Goal: Task Accomplishment & Management: Manage account settings

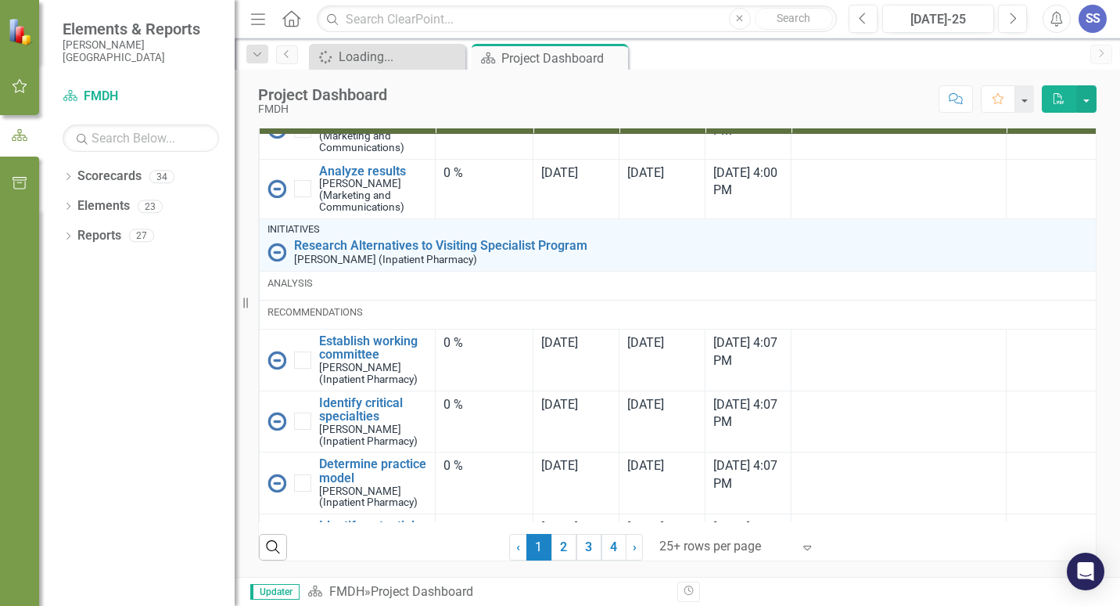
scroll to position [2731, 0]
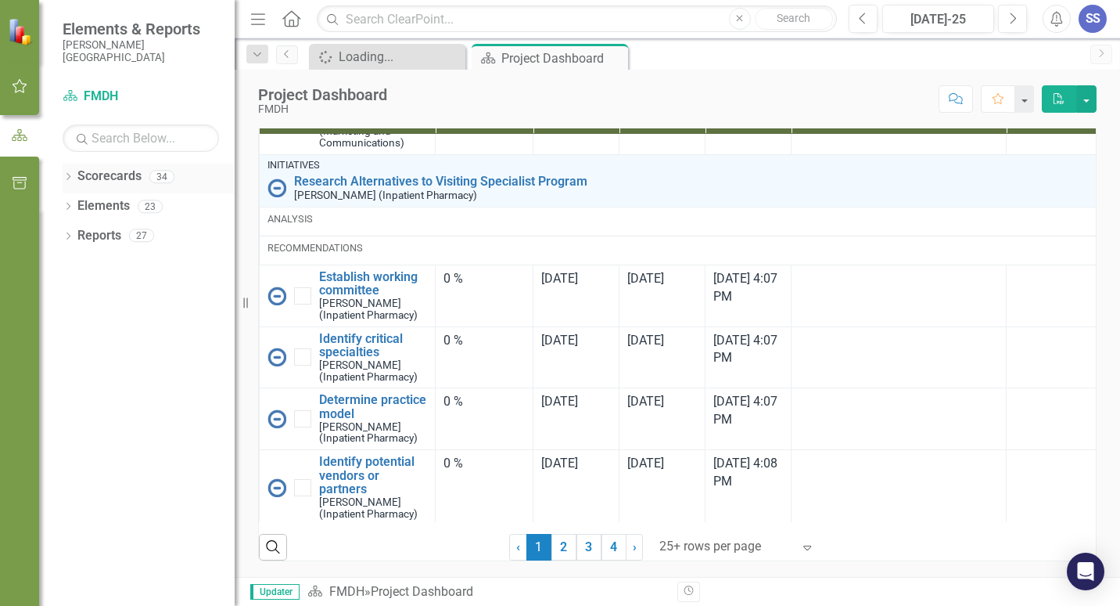
click at [95, 181] on link "Scorecards" at bounding box center [109, 176] width 64 height 18
click at [16, 82] on icon "button" at bounding box center [20, 86] width 16 height 13
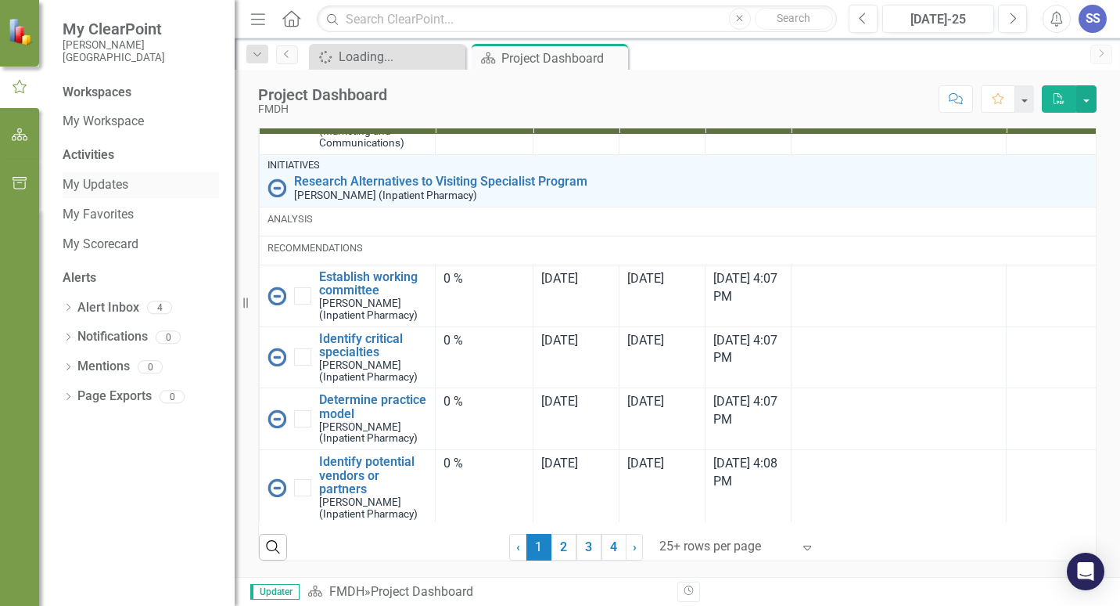
click at [97, 180] on link "My Updates" at bounding box center [141, 185] width 156 height 18
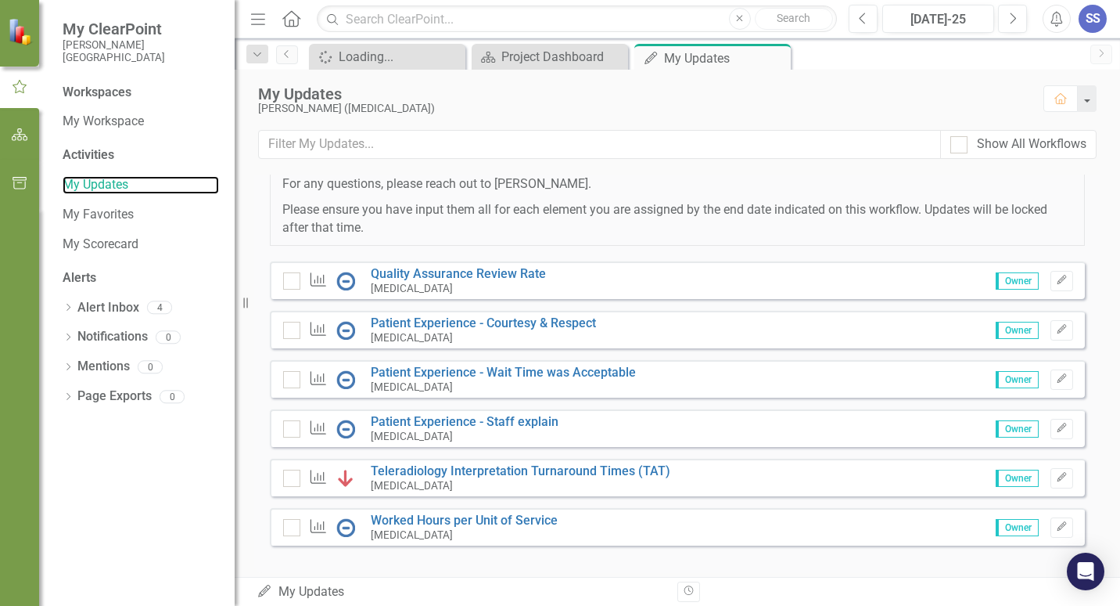
scroll to position [357, 0]
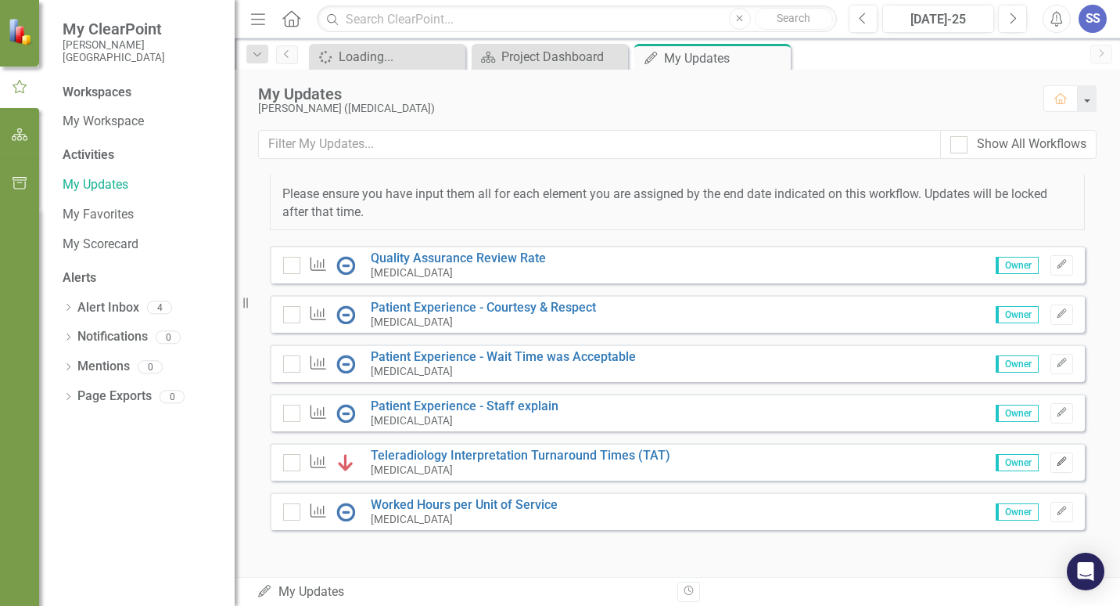
click at [1056, 466] on icon "Edit" at bounding box center [1062, 461] width 12 height 9
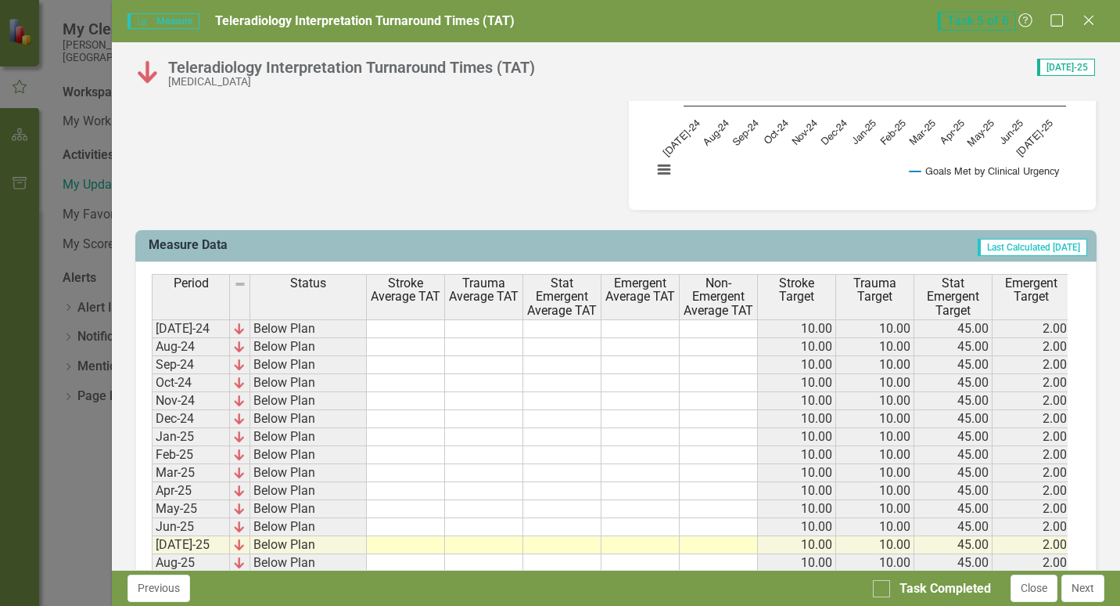
scroll to position [498, 0]
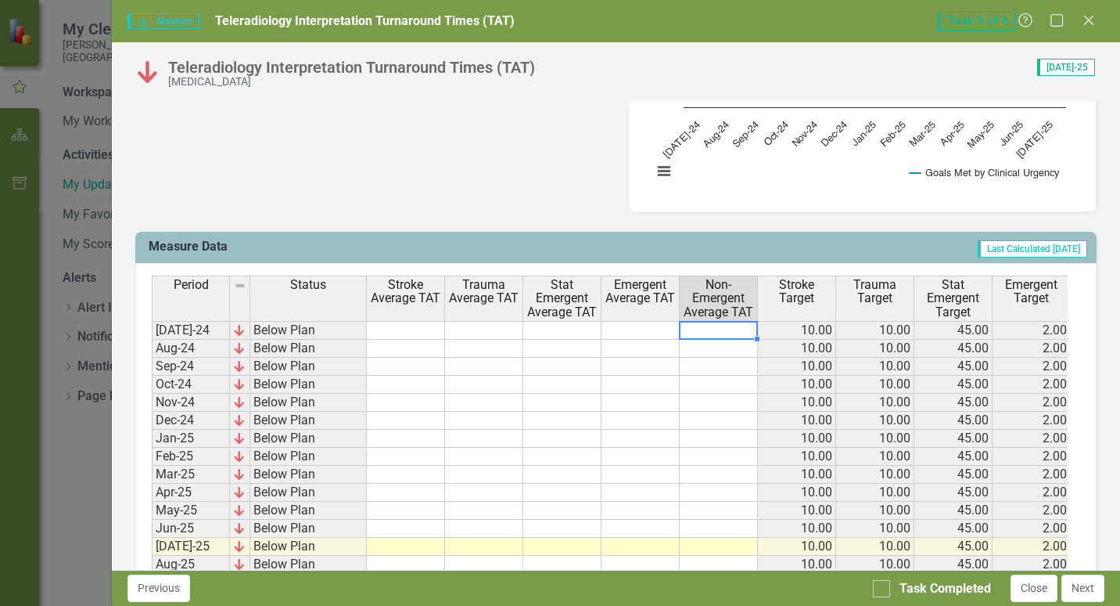
click at [721, 329] on td at bounding box center [719, 330] width 78 height 19
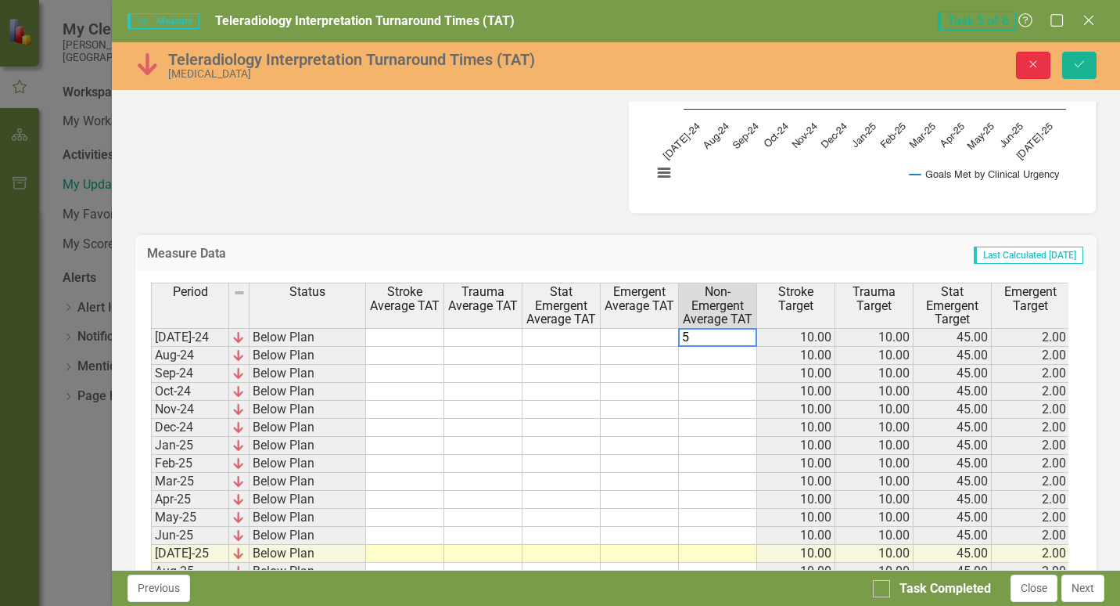
click at [1037, 72] on button "Close" at bounding box center [1033, 65] width 34 height 27
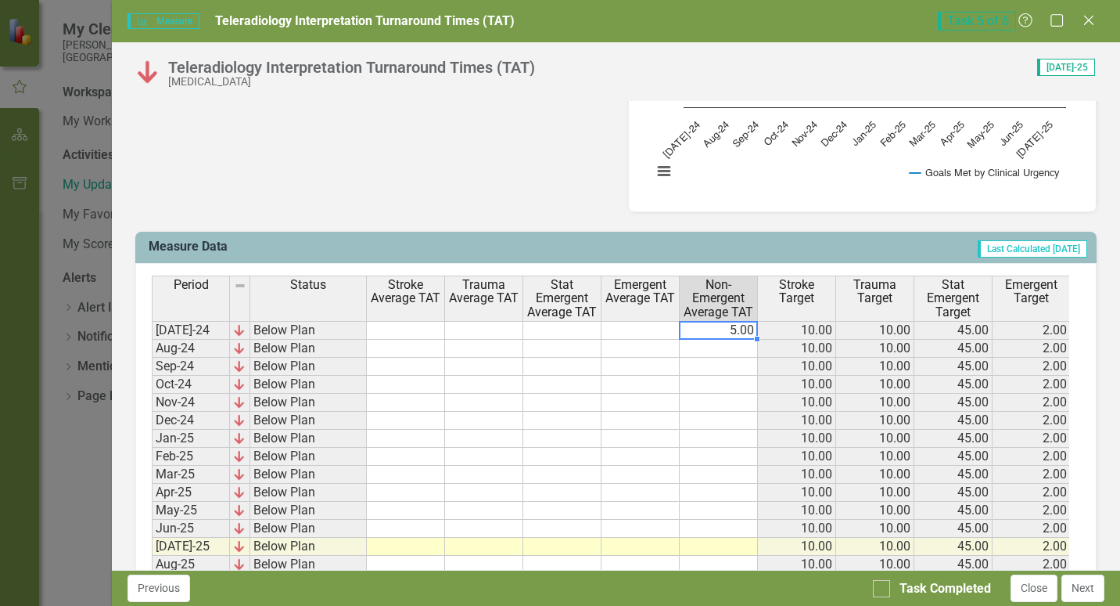
click at [726, 335] on td "5.00" at bounding box center [719, 330] width 78 height 19
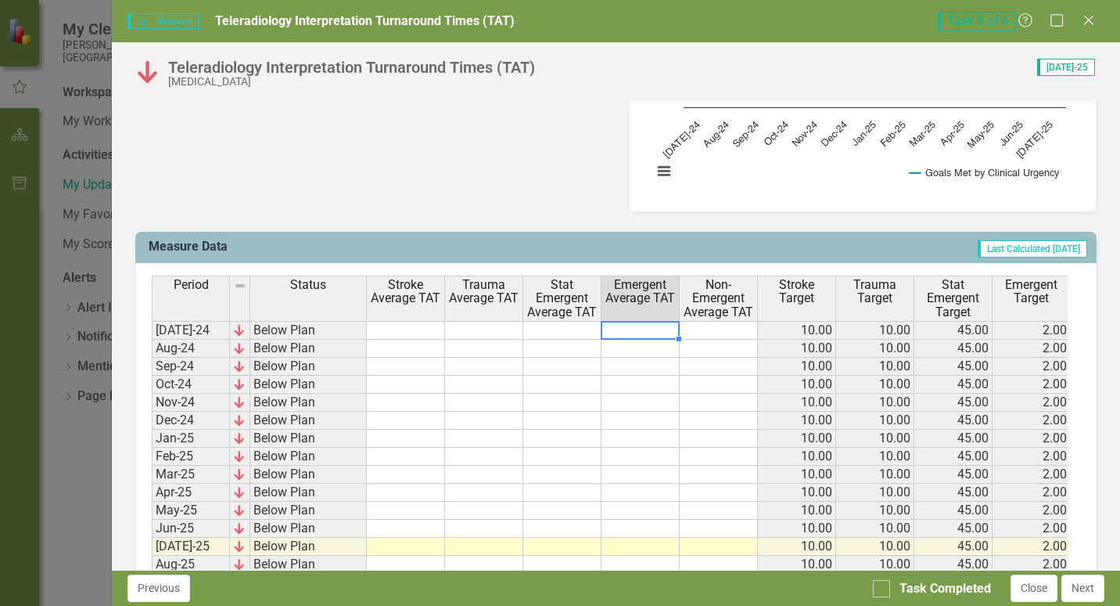
click at [617, 326] on td at bounding box center [641, 330] width 78 height 19
type textarea "47"
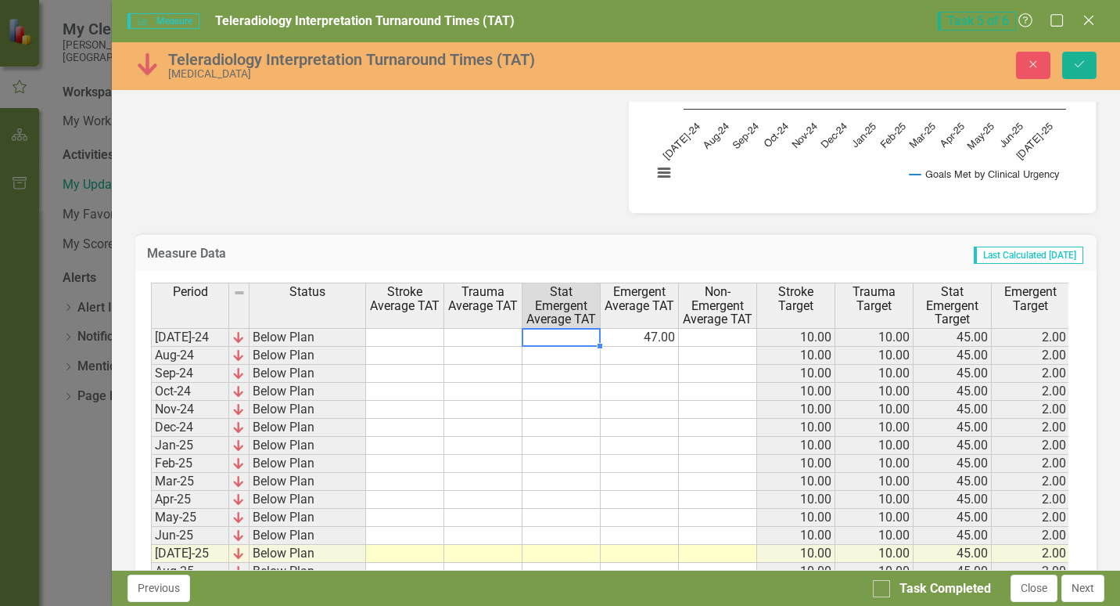
click at [555, 338] on td at bounding box center [562, 337] width 78 height 19
type textarea "28"
click at [498, 341] on td at bounding box center [483, 337] width 78 height 19
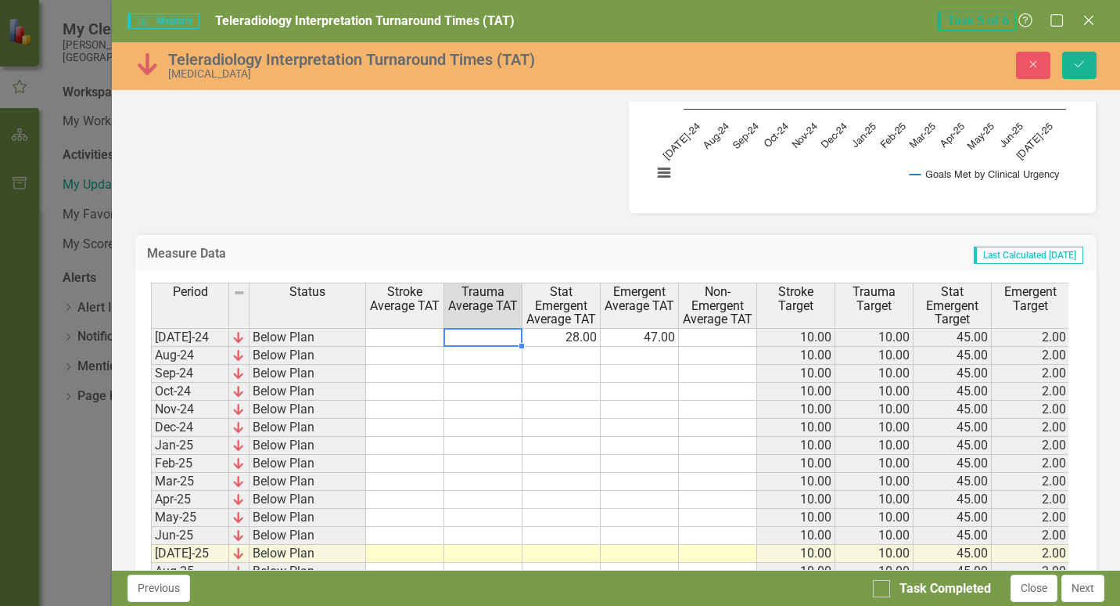
click at [589, 336] on td "28.00" at bounding box center [562, 337] width 78 height 19
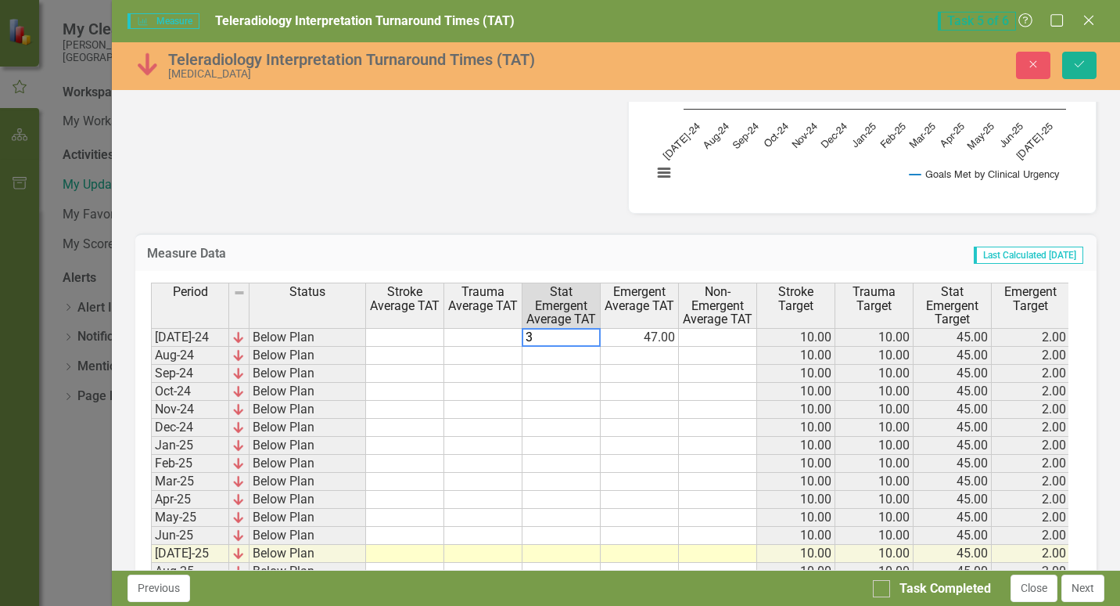
type textarea "38"
click at [586, 337] on td "38.00" at bounding box center [562, 337] width 78 height 19
type textarea "38.3"
click at [416, 336] on td at bounding box center [405, 337] width 78 height 19
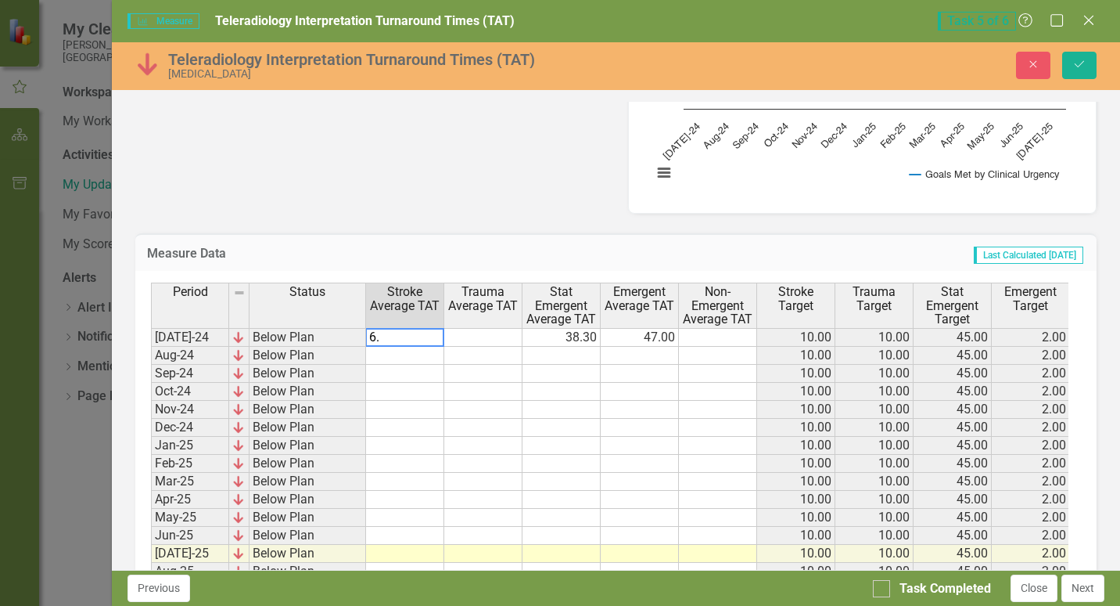
type textarea "6.4"
click at [481, 329] on div "Period Status Stroke Average TAT Trauma Average TAT Stat Emergent Average TAT E…" at bounding box center [610, 306] width 918 height 48
click at [481, 336] on td at bounding box center [483, 337] width 78 height 19
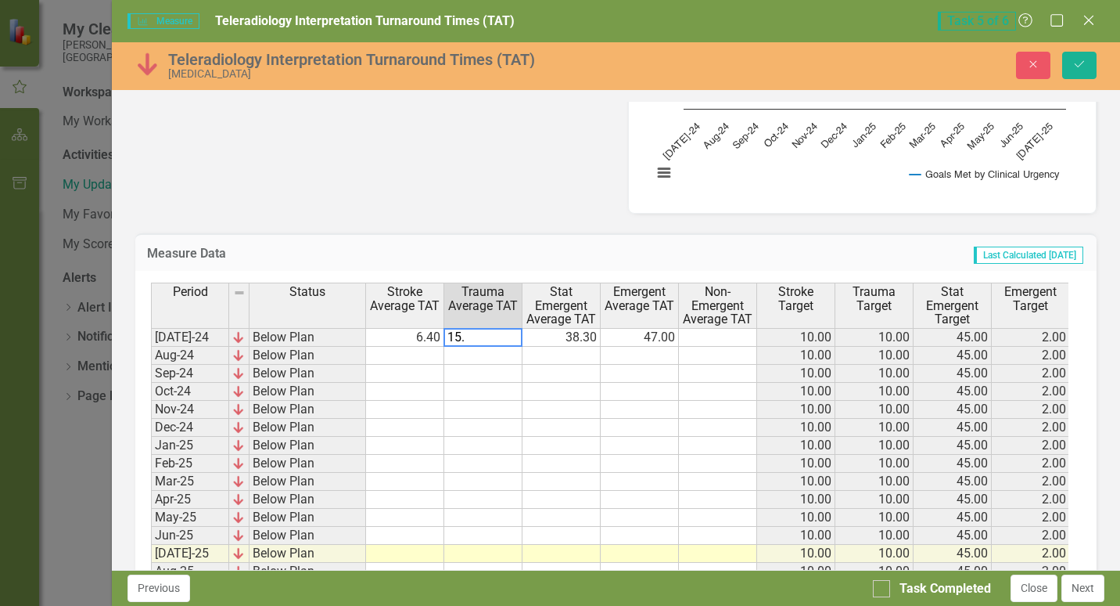
type textarea "15.1"
click at [708, 329] on div "Period Status Stroke Average TAT Trauma Average TAT Stat Emergent Average TAT E…" at bounding box center [610, 306] width 918 height 48
click at [720, 336] on td at bounding box center [718, 337] width 78 height 19
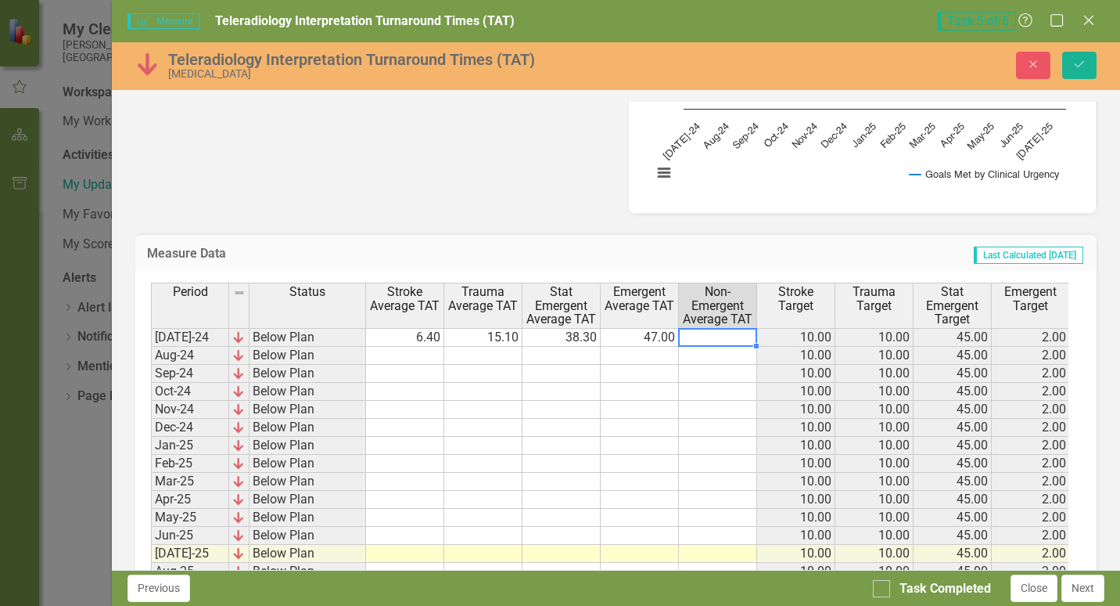
click at [705, 339] on td at bounding box center [718, 337] width 78 height 19
type textarea "2648"
click at [705, 339] on td "2,648.00" at bounding box center [718, 337] width 78 height 19
click at [745, 336] on td "2,648.00" at bounding box center [718, 337] width 78 height 19
click at [745, 336] on textarea "2648" at bounding box center [717, 337] width 79 height 19
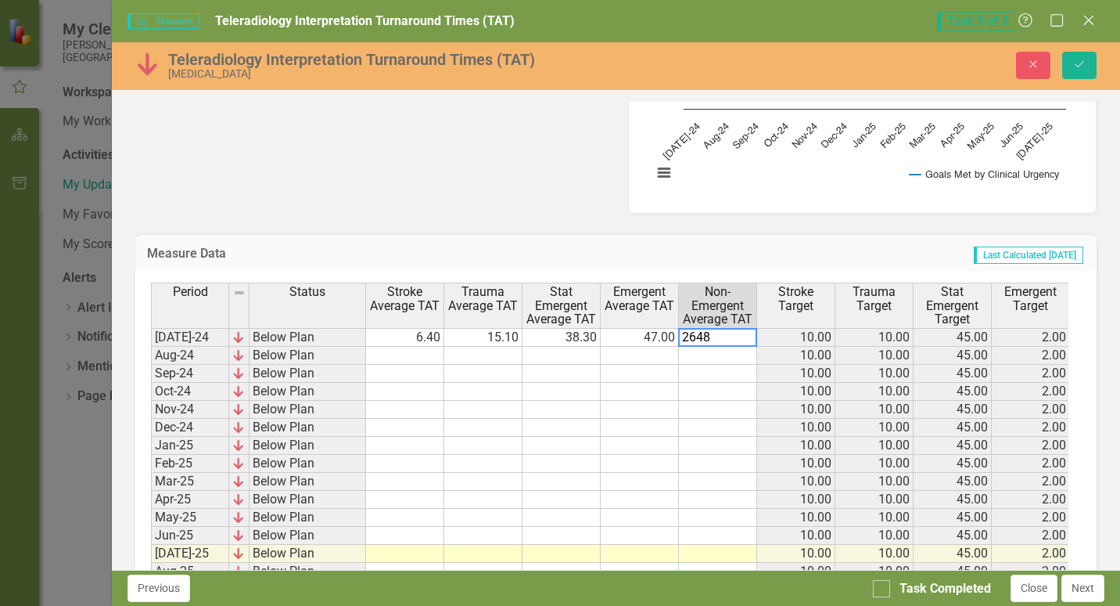
click at [715, 343] on textarea "2648" at bounding box center [717, 337] width 79 height 19
type textarea "2648.5"
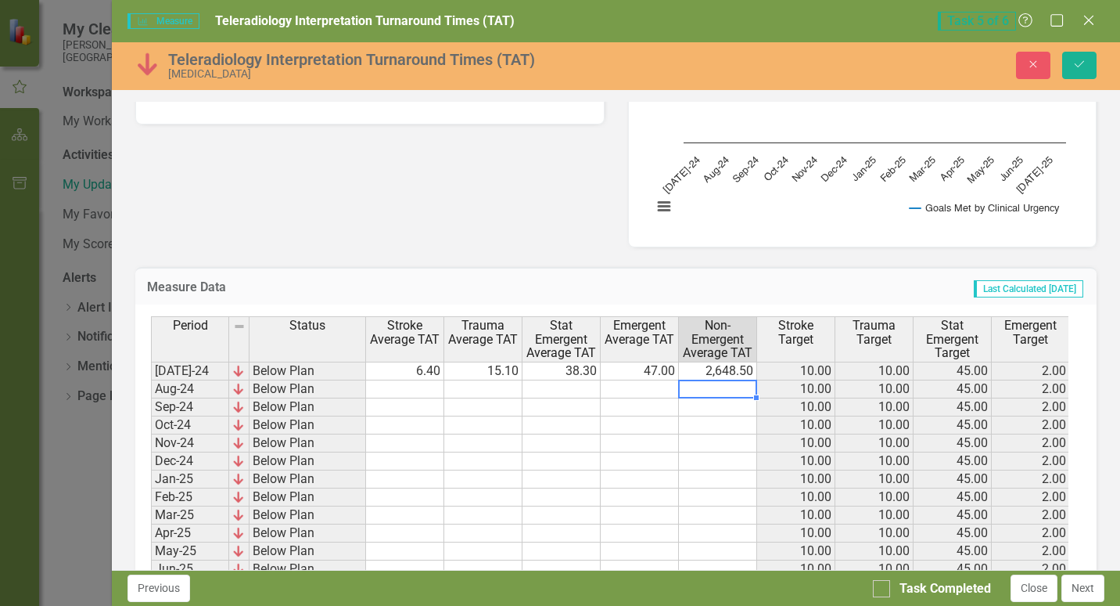
scroll to position [469, 0]
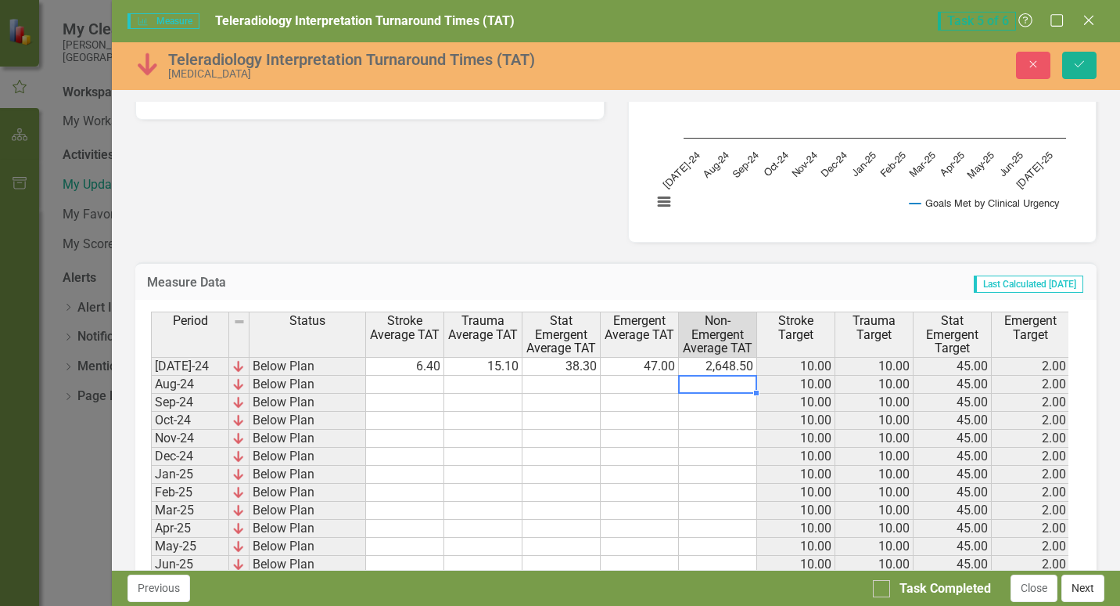
click at [1091, 583] on button "Next" at bounding box center [1083, 587] width 43 height 27
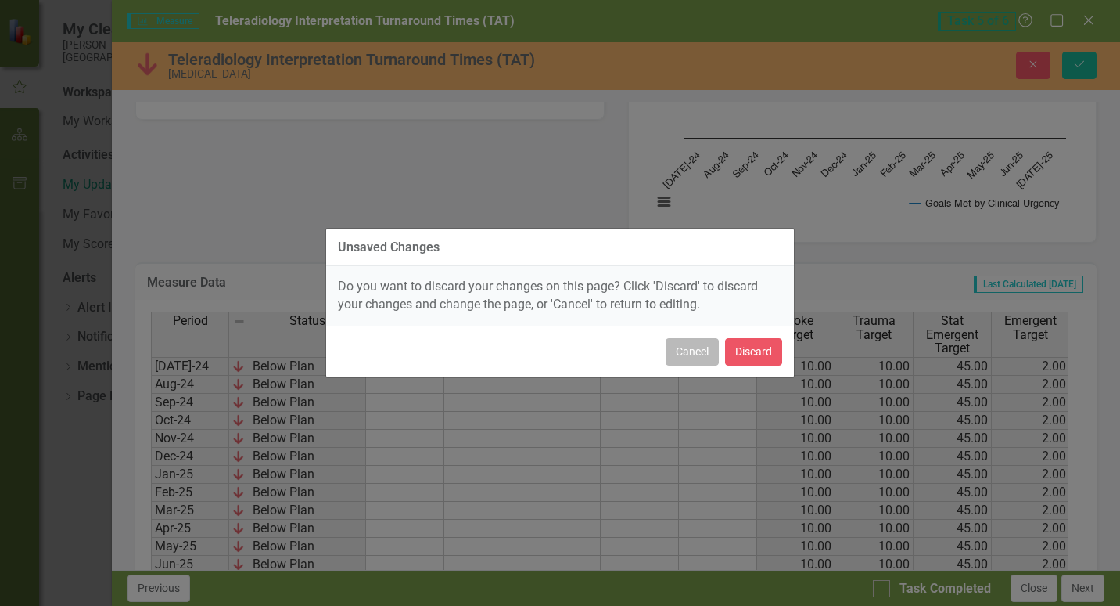
click at [673, 347] on button "Cancel" at bounding box center [692, 351] width 53 height 27
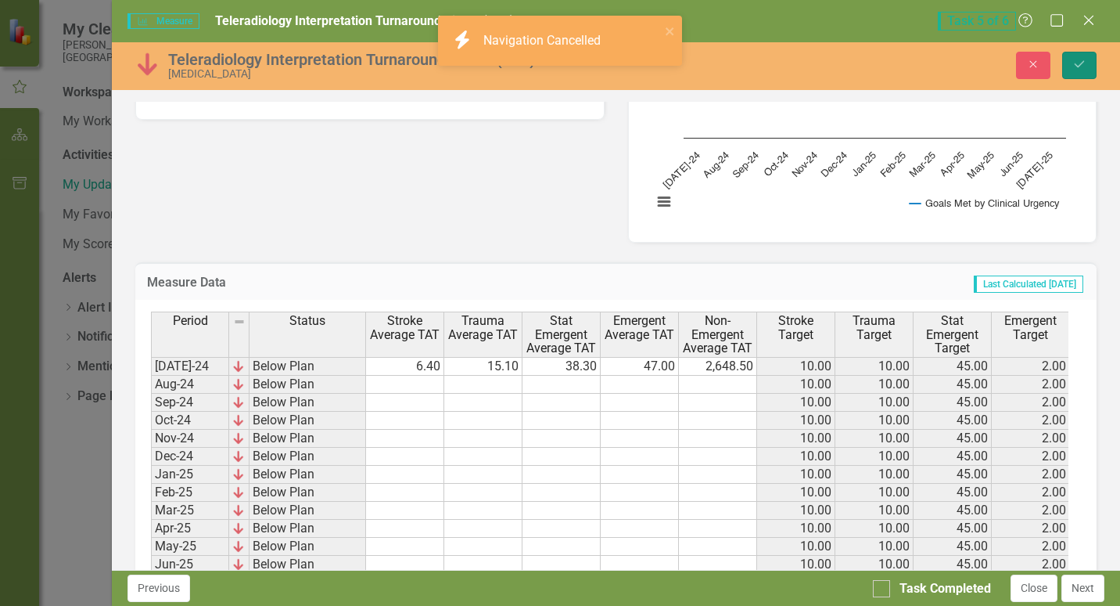
click at [1080, 62] on icon "Save" at bounding box center [1080, 64] width 14 height 11
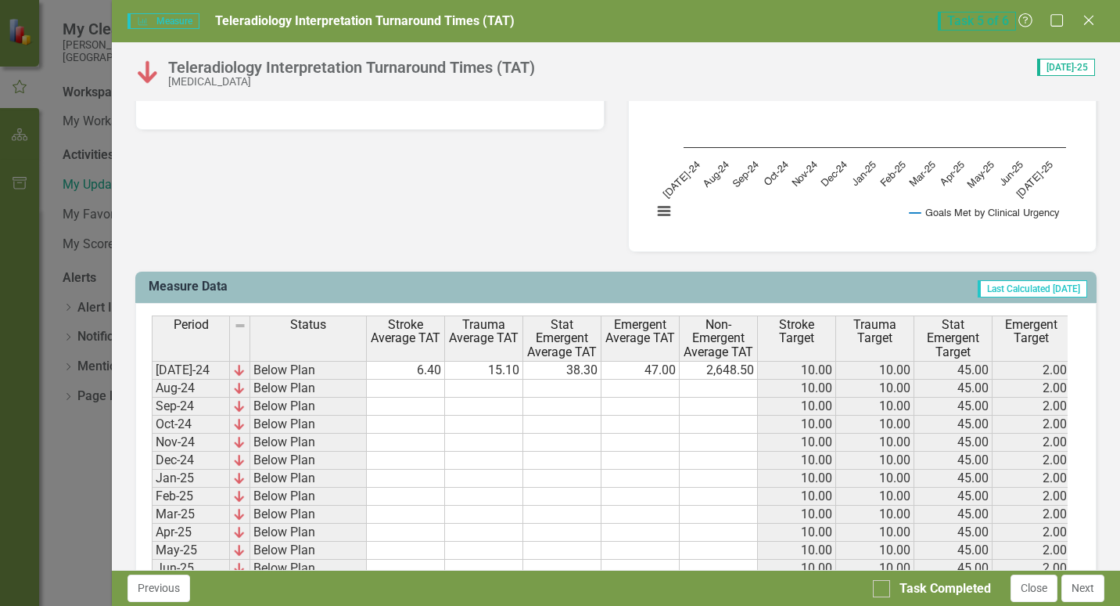
scroll to position [498, 0]
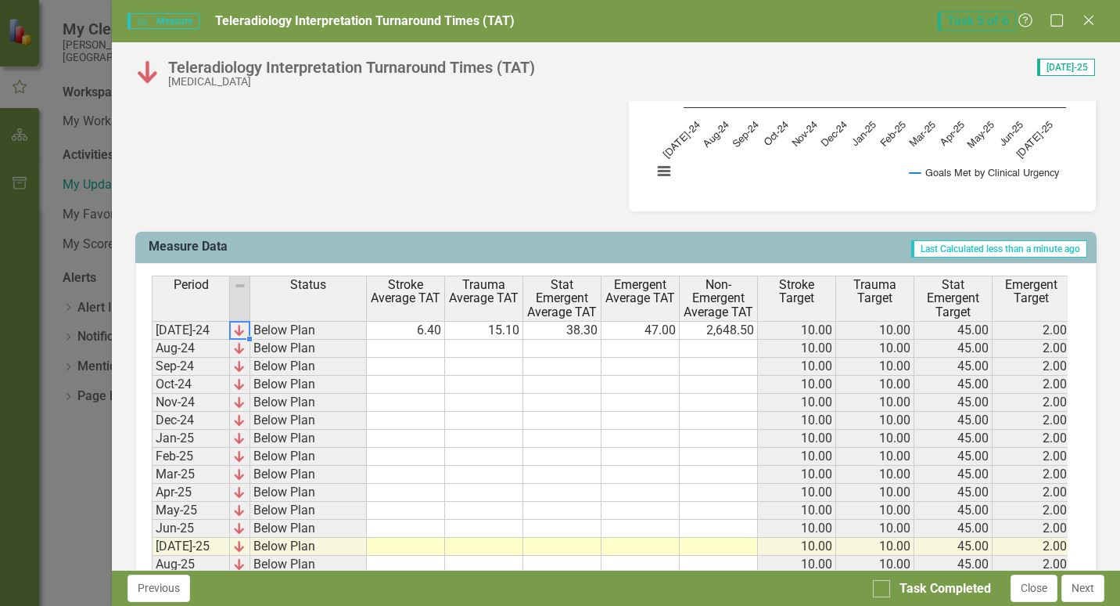
click at [247, 329] on td at bounding box center [240, 330] width 20 height 19
click at [245, 329] on img at bounding box center [239, 330] width 13 height 13
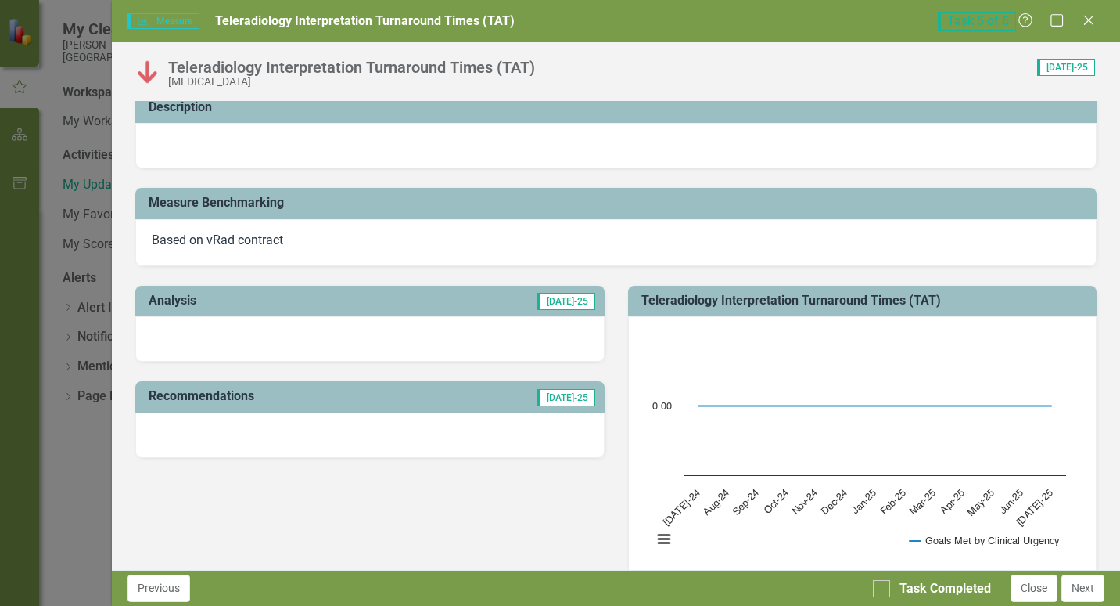
scroll to position [107, 0]
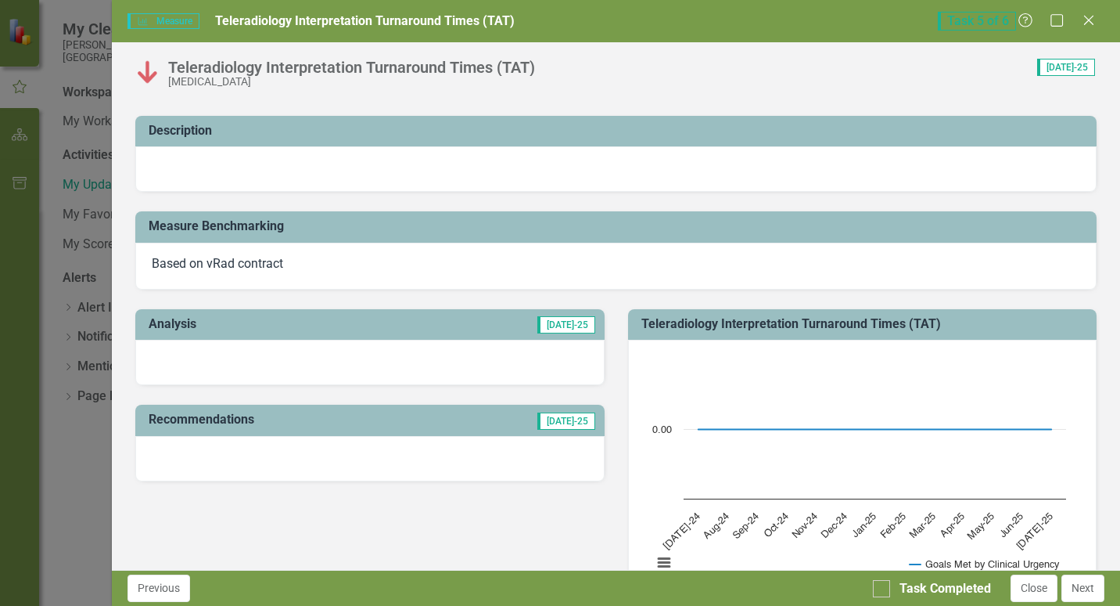
click at [572, 329] on span "[DATE]-25" at bounding box center [567, 324] width 58 height 17
click at [344, 347] on div at bounding box center [369, 362] width 469 height 45
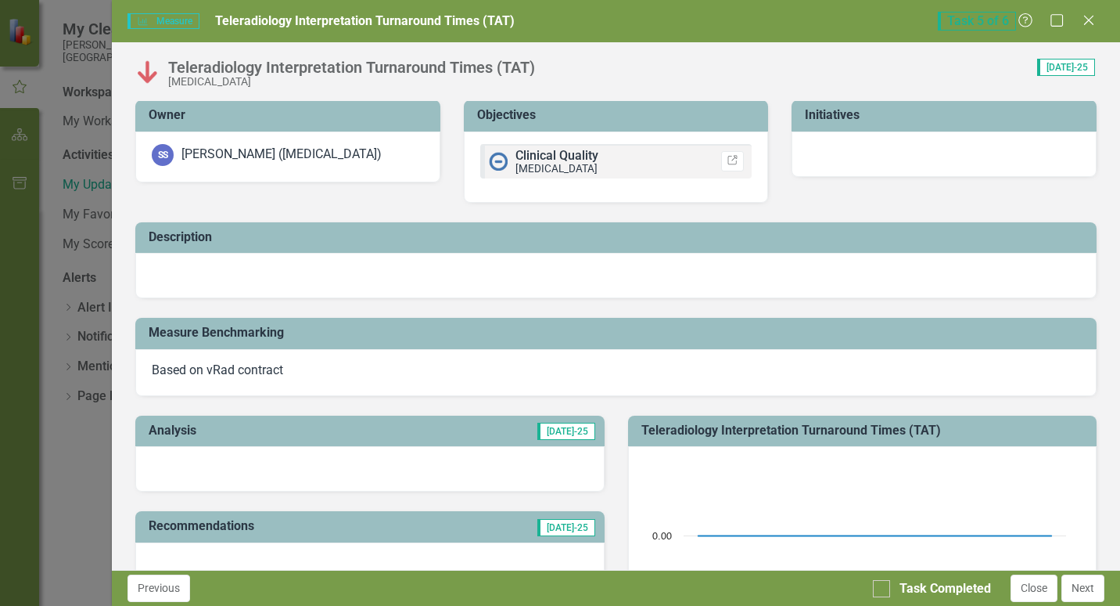
scroll to position [0, 0]
click at [1002, 26] on span "Task 5 of 6" at bounding box center [977, 21] width 78 height 19
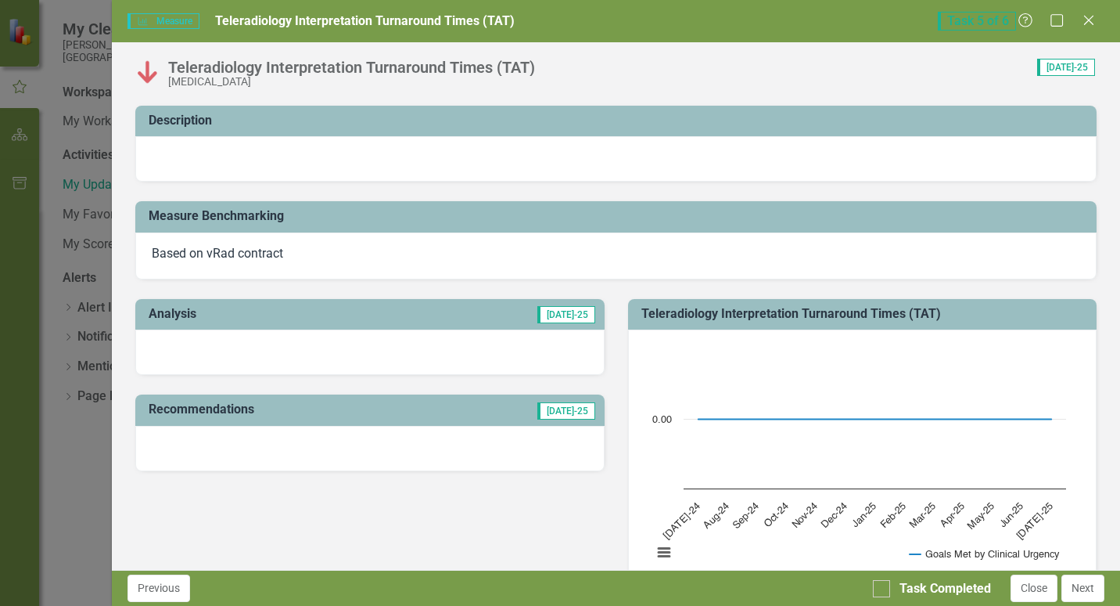
scroll to position [156, 0]
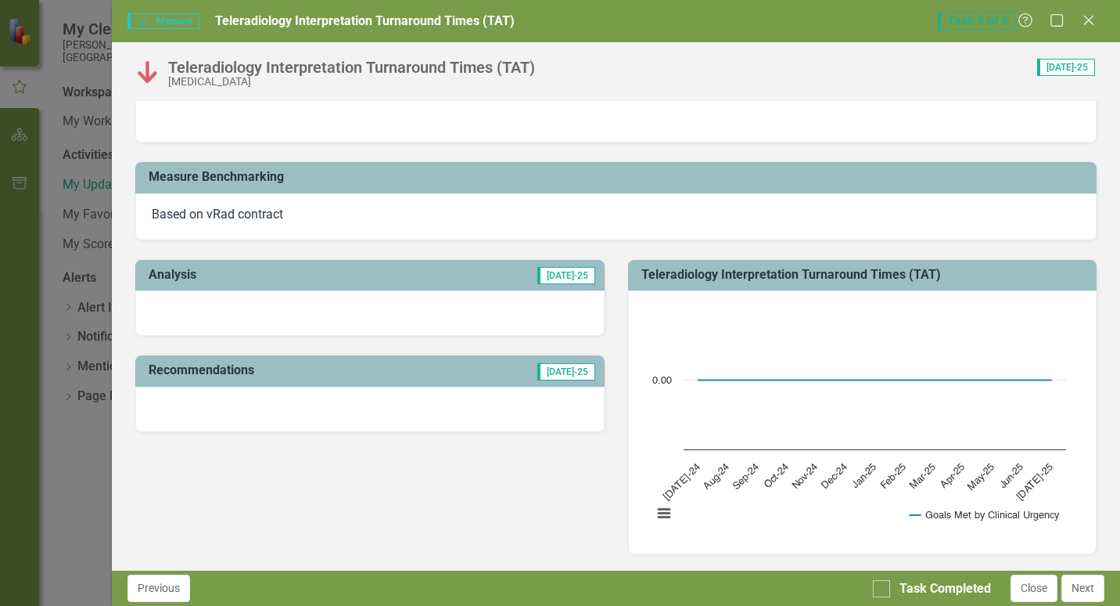
click at [567, 276] on span "[DATE]-25" at bounding box center [567, 275] width 58 height 17
click at [250, 340] on div "Recommendations Jul-25" at bounding box center [370, 384] width 492 height 96
click at [1031, 598] on button "Close" at bounding box center [1034, 587] width 47 height 27
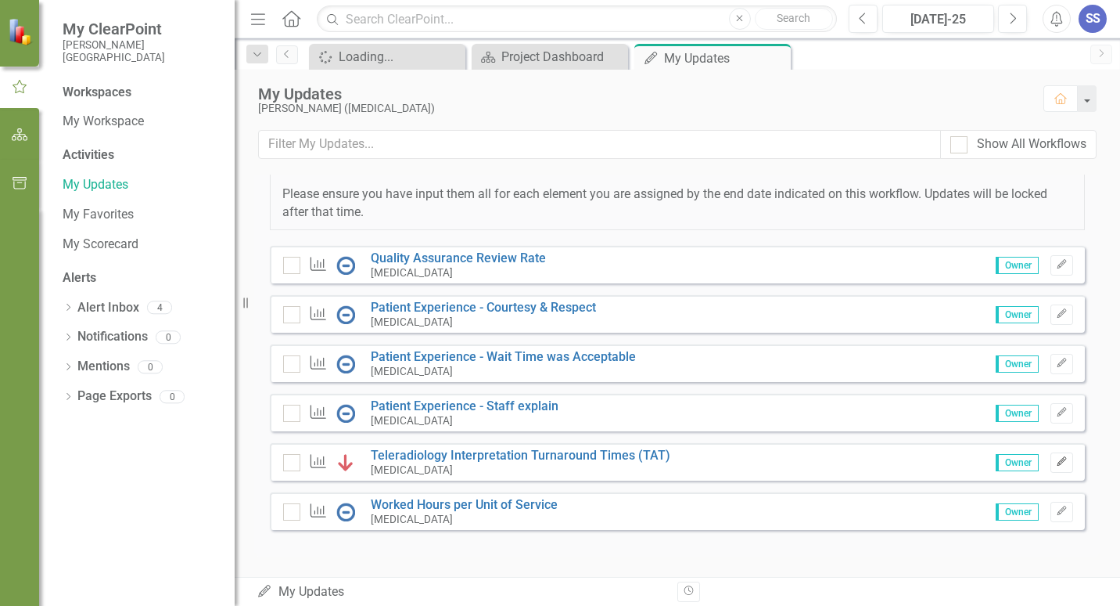
click at [1051, 467] on button "Edit" at bounding box center [1062, 462] width 23 height 20
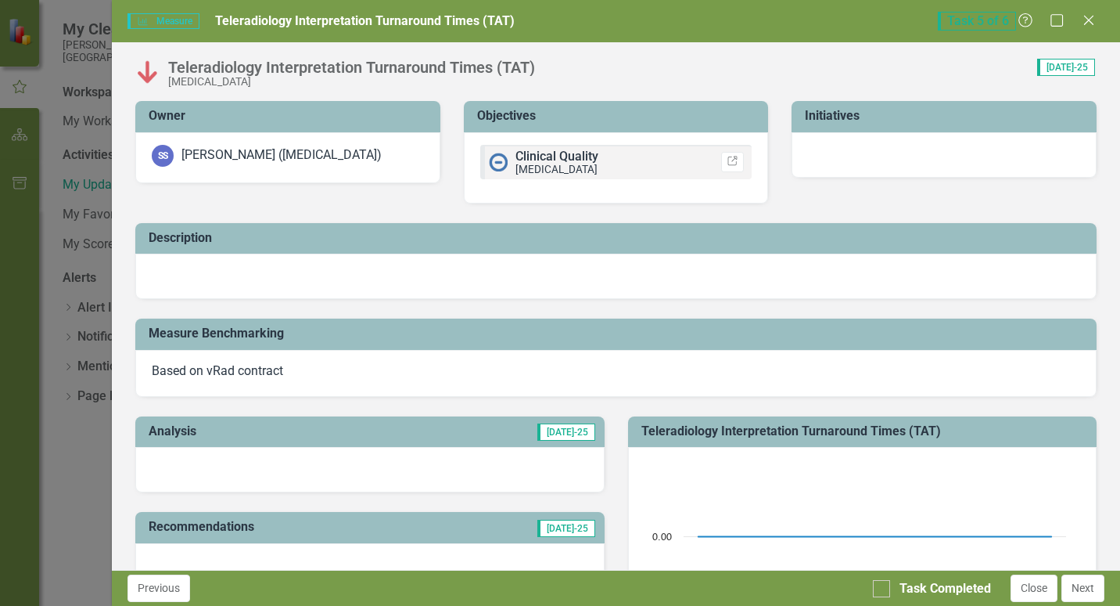
click at [347, 444] on td "Analysis" at bounding box center [249, 433] width 200 height 26
click at [351, 465] on div at bounding box center [369, 469] width 469 height 45
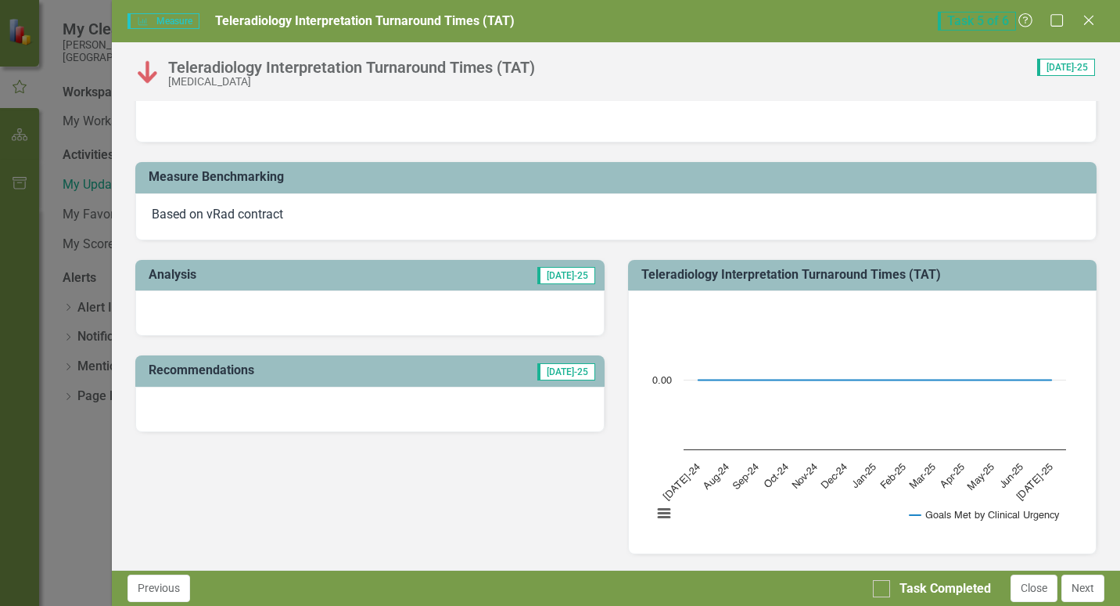
click at [574, 375] on span "[DATE]-25" at bounding box center [567, 371] width 58 height 17
click at [558, 282] on span "[DATE]-25" at bounding box center [567, 275] width 58 height 17
click at [540, 314] on div at bounding box center [369, 312] width 469 height 45
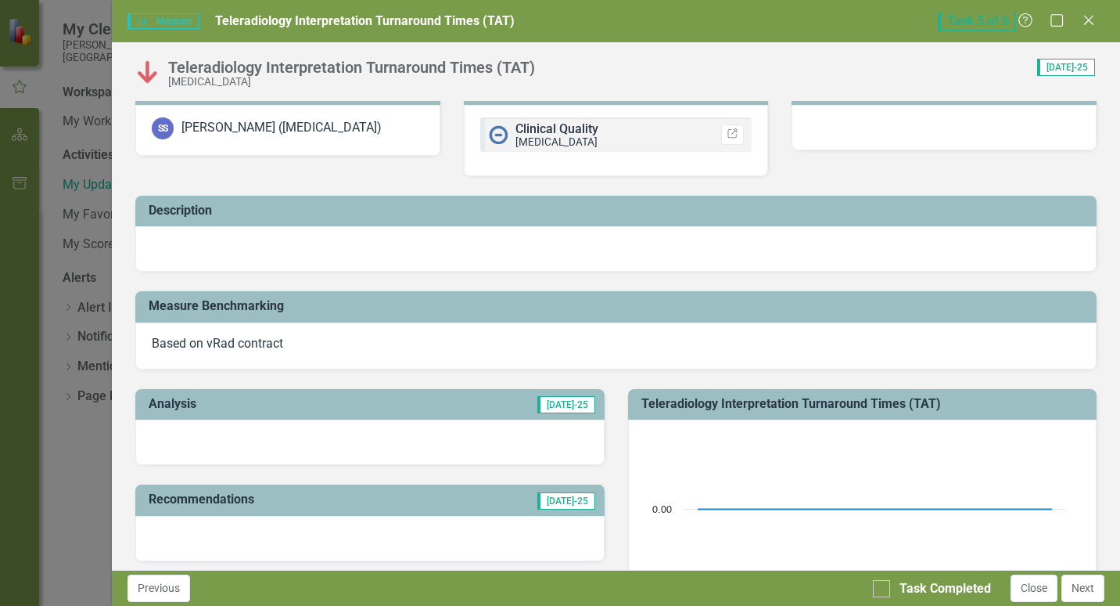
scroll to position [0, 0]
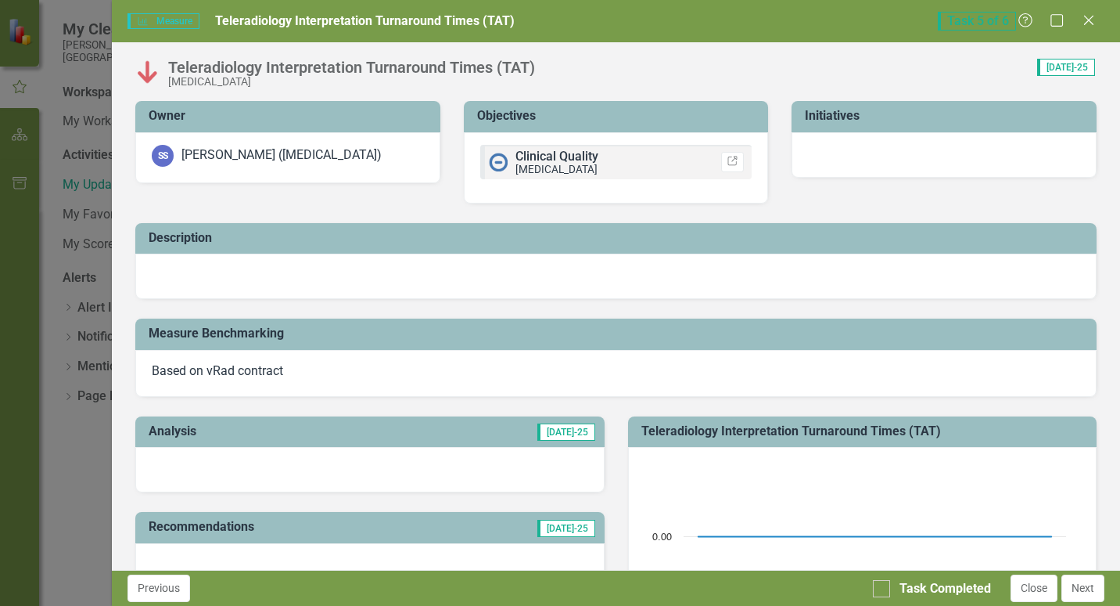
click at [254, 462] on div at bounding box center [369, 469] width 469 height 45
click at [559, 440] on span "[DATE]-25" at bounding box center [567, 431] width 58 height 17
click at [987, 22] on span "Task 5 of 6" at bounding box center [977, 21] width 78 height 19
click at [164, 20] on span "Measure Measure" at bounding box center [163, 21] width 71 height 16
click at [206, 437] on h3 "Analysis" at bounding box center [249, 431] width 200 height 14
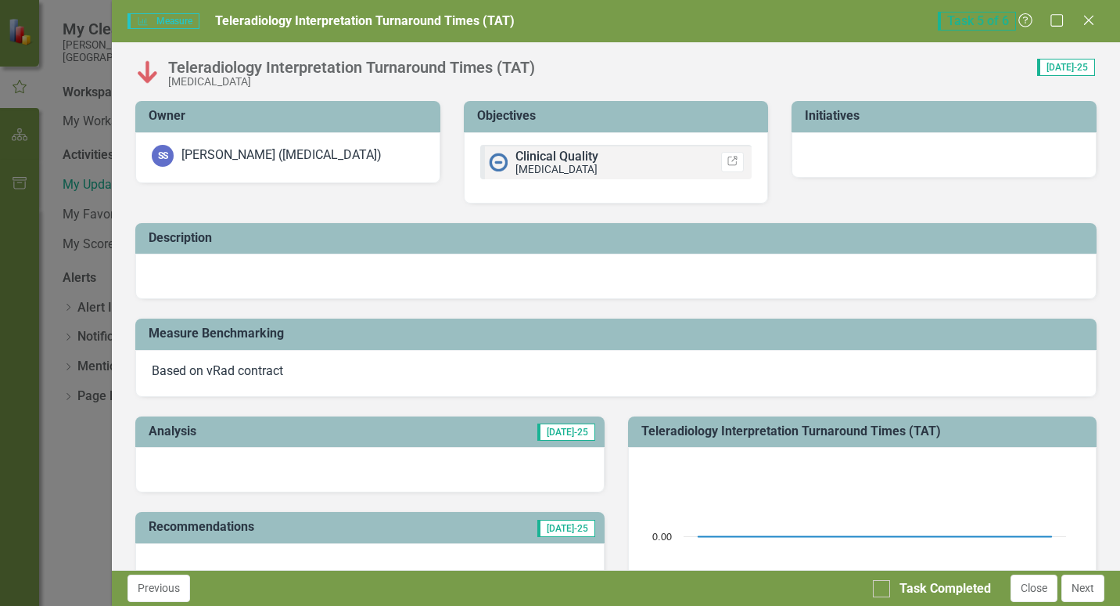
click at [496, 470] on div at bounding box center [369, 469] width 469 height 45
click at [567, 430] on span "[DATE]-25" at bounding box center [567, 431] width 58 height 17
click at [565, 433] on span "[DATE]-25" at bounding box center [567, 431] width 58 height 17
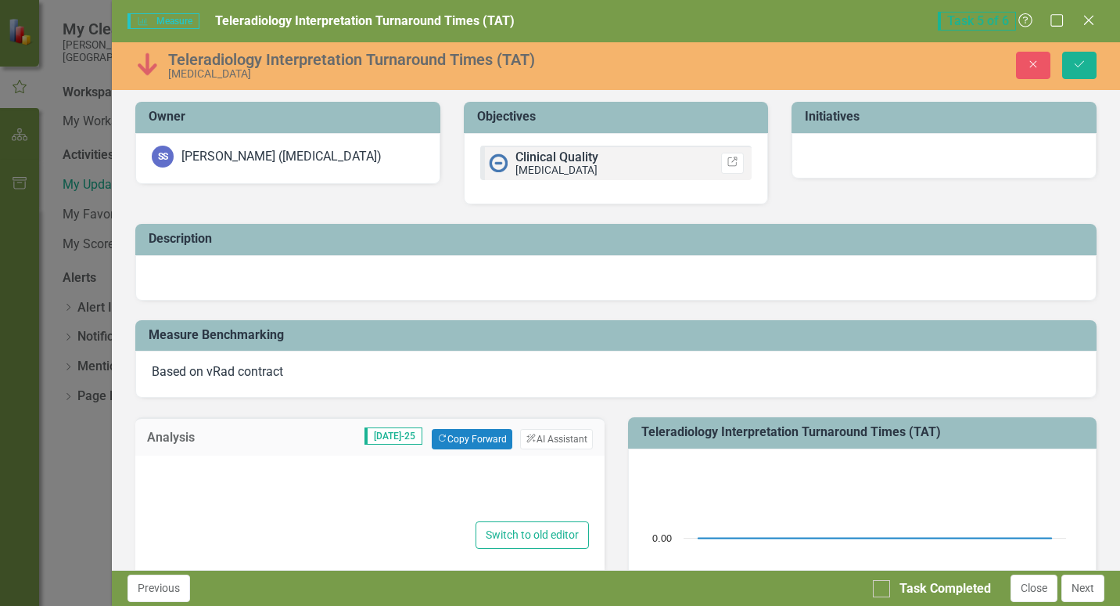
click at [366, 467] on div at bounding box center [369, 492] width 437 height 50
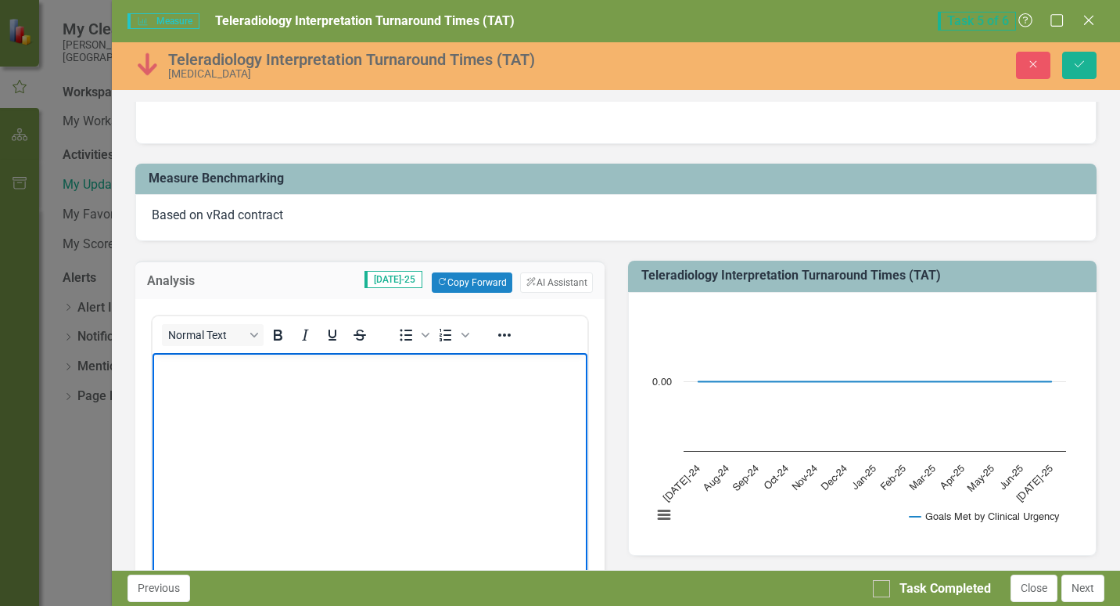
click at [257, 381] on body "Rich Text Area. Press ALT-0 for help." at bounding box center [370, 470] width 434 height 235
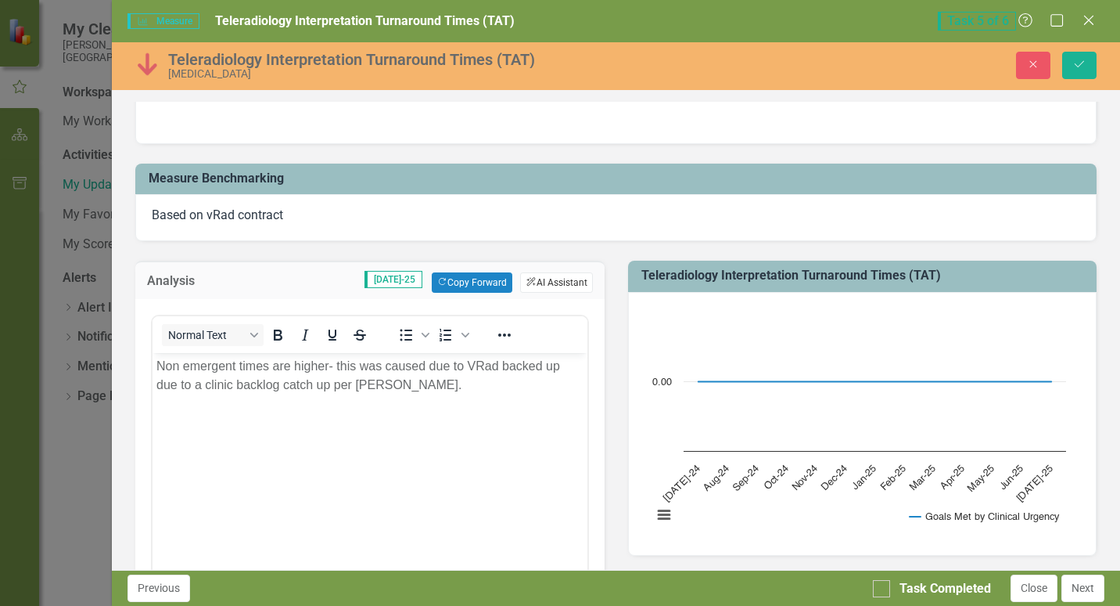
click at [547, 285] on button "ClearPoint AI AI Assistant" at bounding box center [556, 282] width 72 height 20
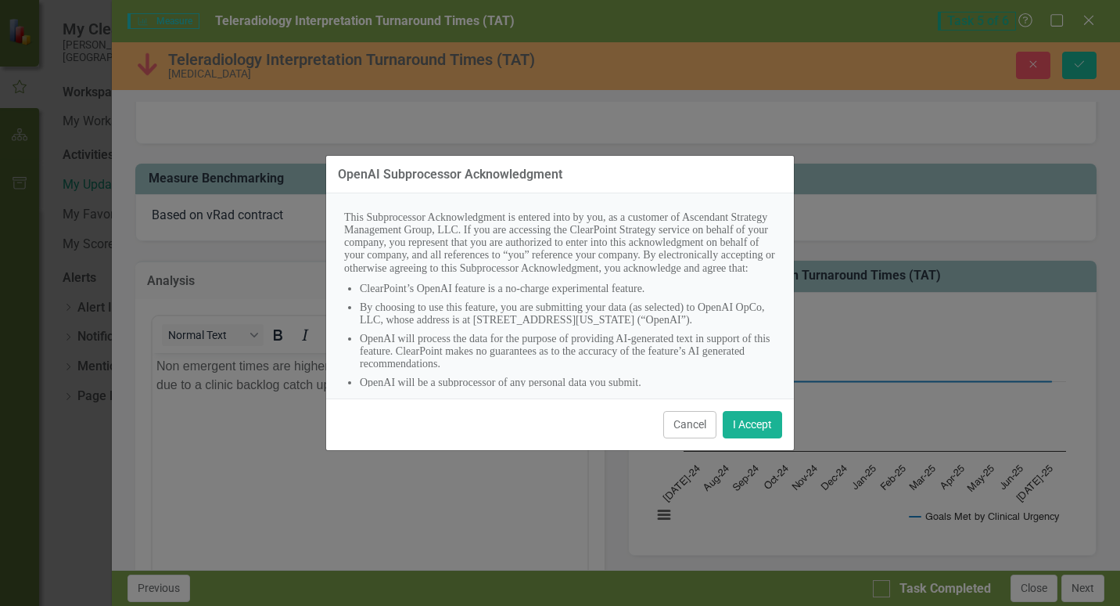
scroll to position [40, 0]
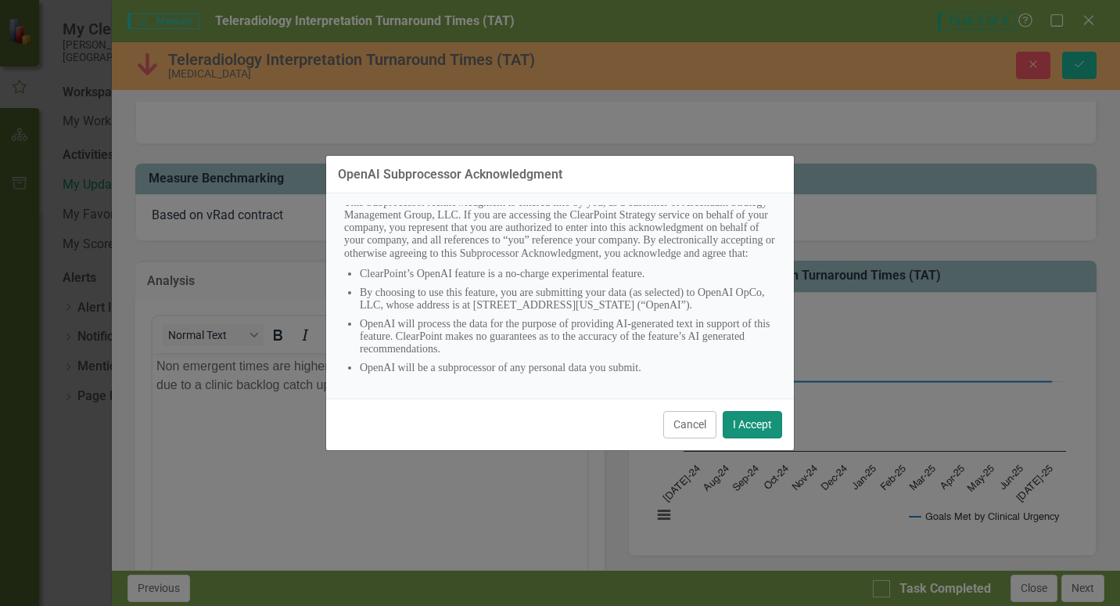
click at [747, 425] on button "I Accept" at bounding box center [752, 424] width 59 height 27
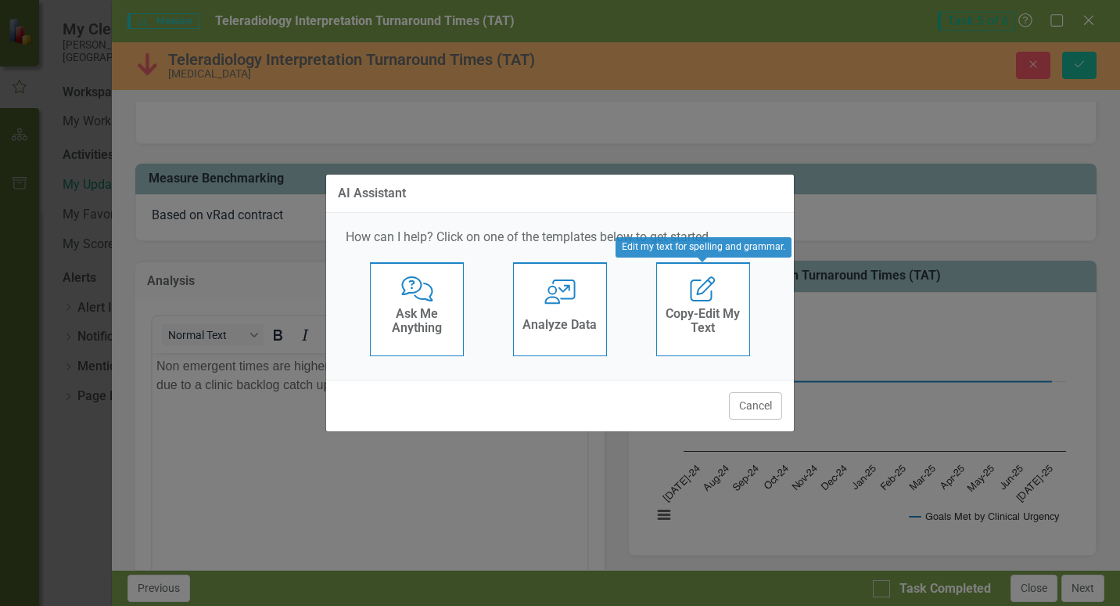
click at [711, 324] on h4 "Copy-Edit My Text" at bounding box center [703, 320] width 77 height 27
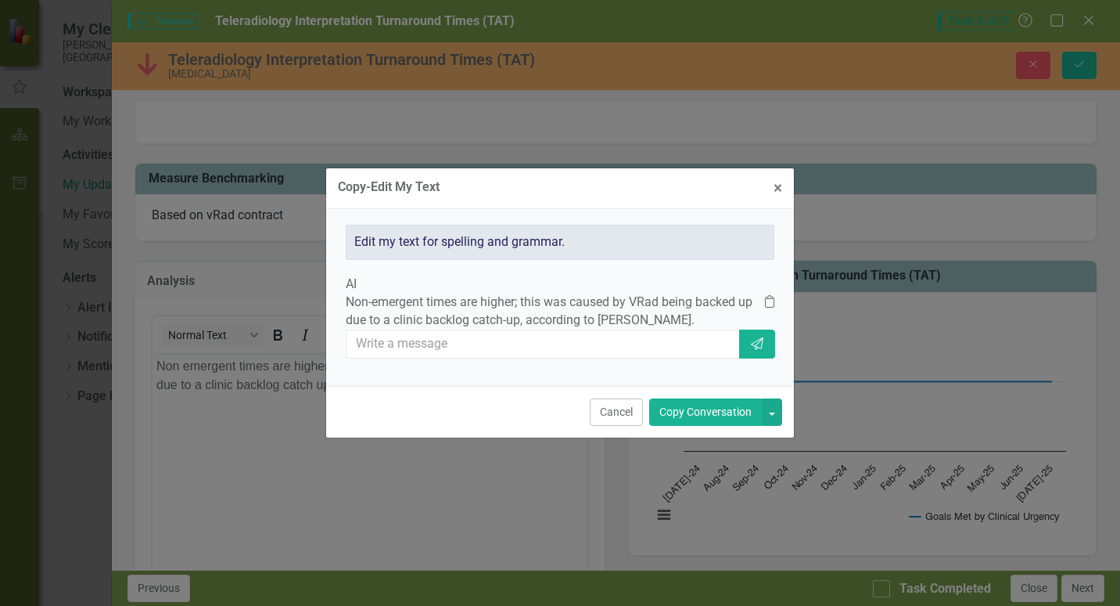
click at [695, 426] on button "Copy Conversation" at bounding box center [705, 411] width 113 height 27
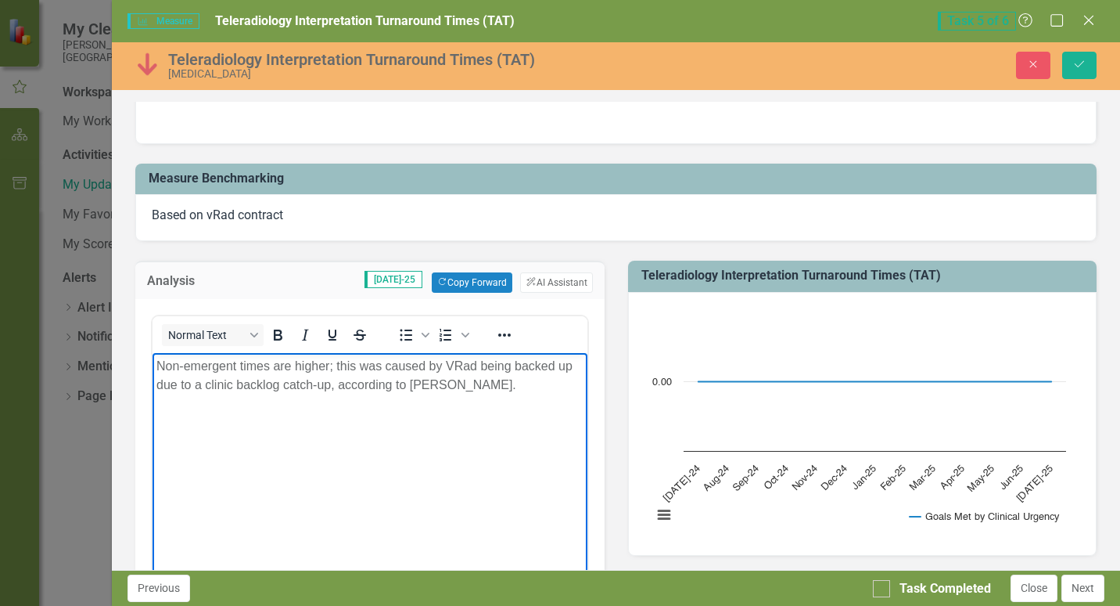
click at [451, 404] on body "Non-emergent times are higher; this was caused by VRad being backed up due to a…" at bounding box center [370, 470] width 434 height 235
click at [332, 399] on body "Non-emergent times are higher; this was caused by VRad being backed up due to a…" at bounding box center [370, 470] width 434 height 235
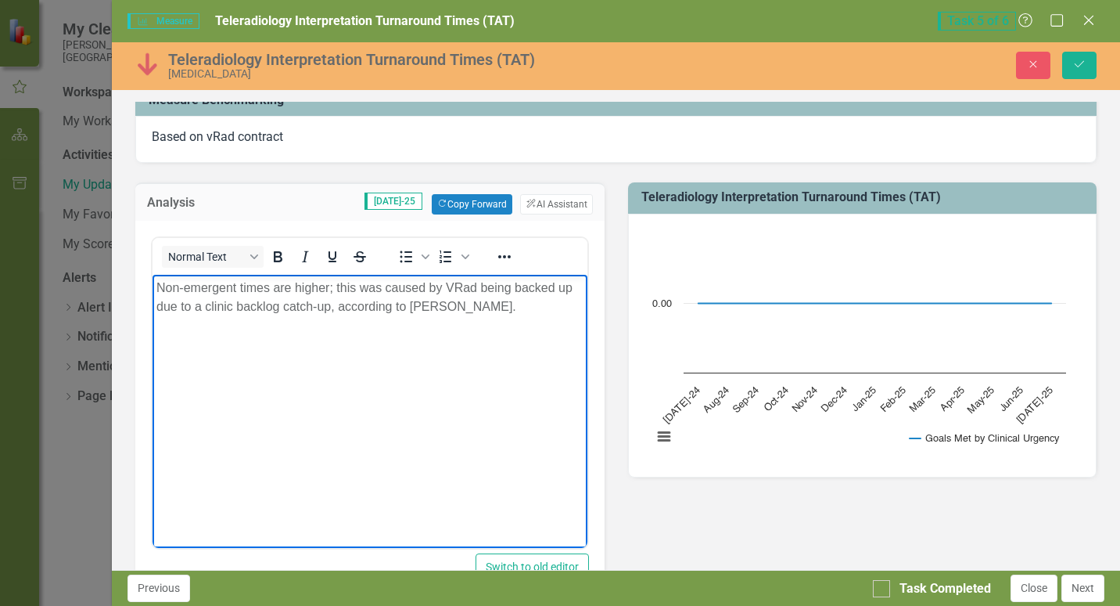
scroll to position [313, 0]
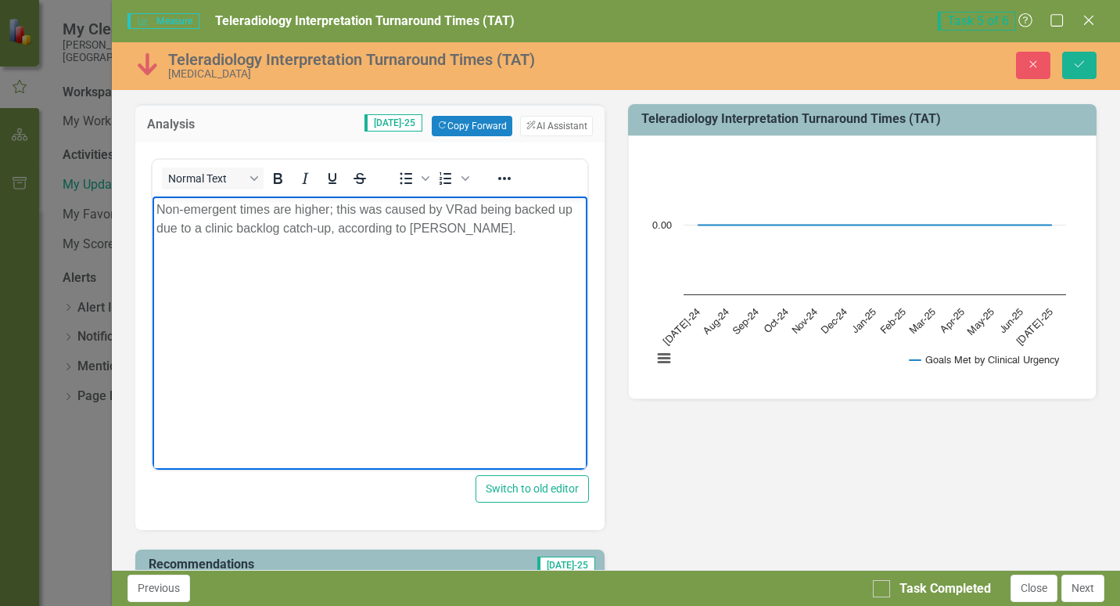
click at [502, 230] on p "Non-emergent times are higher; this was caused by VRad being backed up due to a…" at bounding box center [369, 219] width 426 height 38
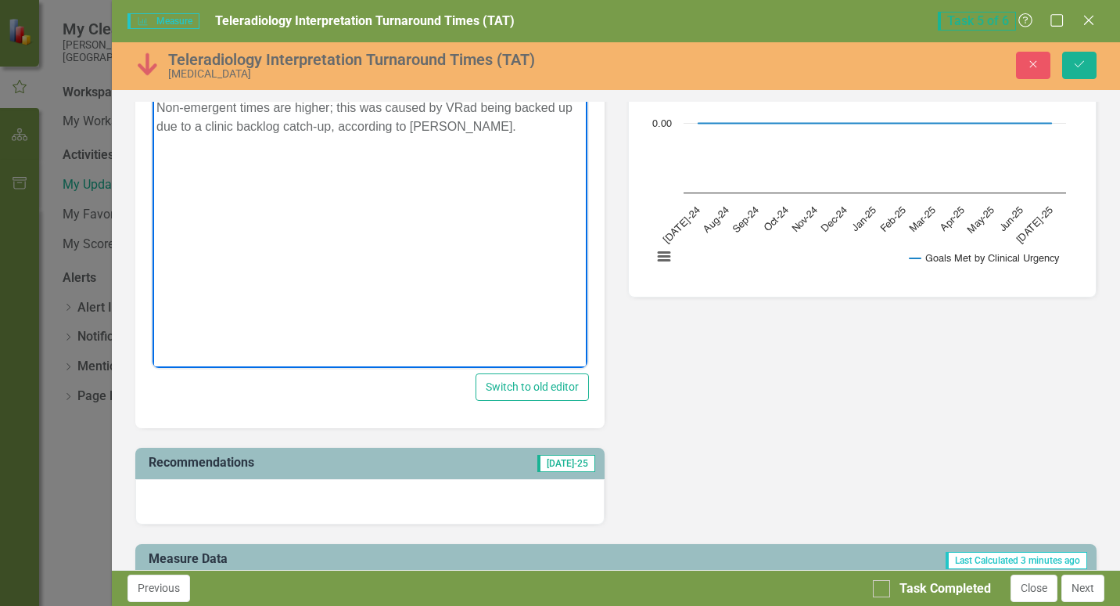
scroll to position [391, 0]
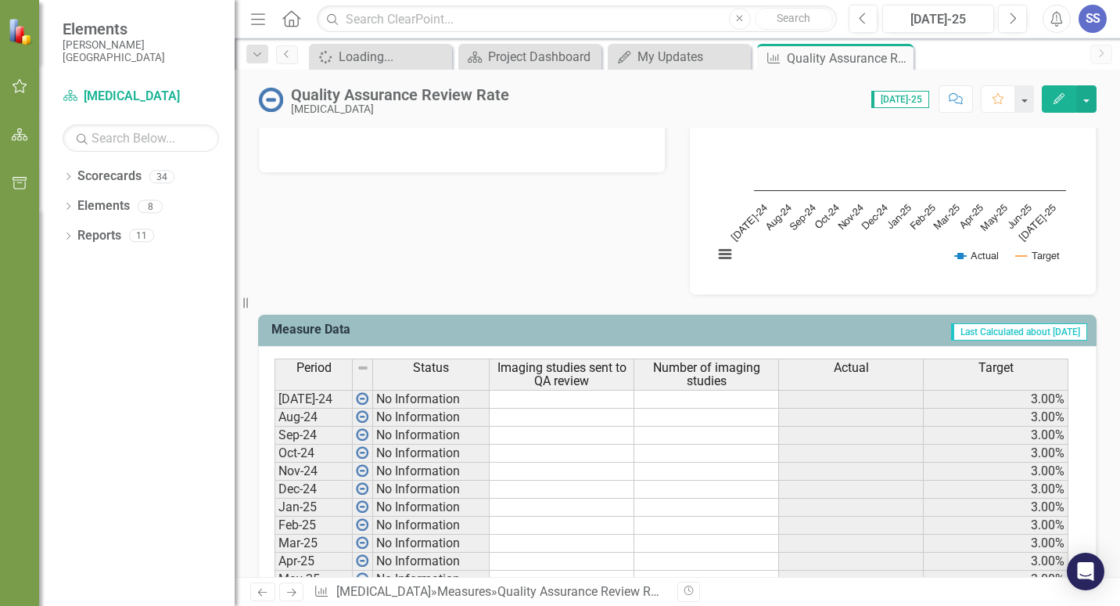
scroll to position [469, 0]
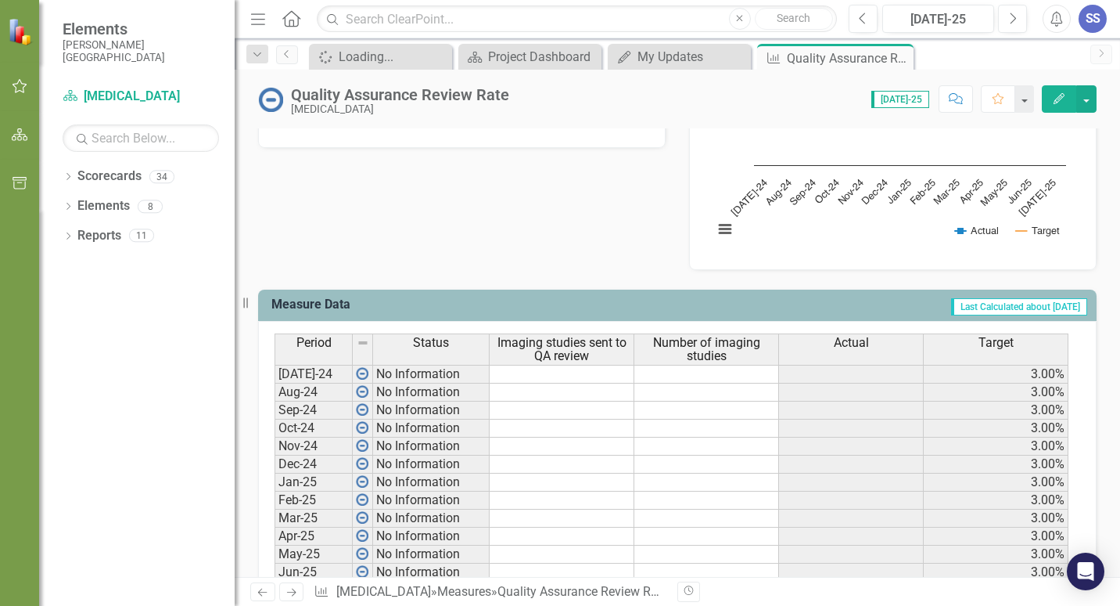
click at [586, 376] on td at bounding box center [562, 374] width 145 height 19
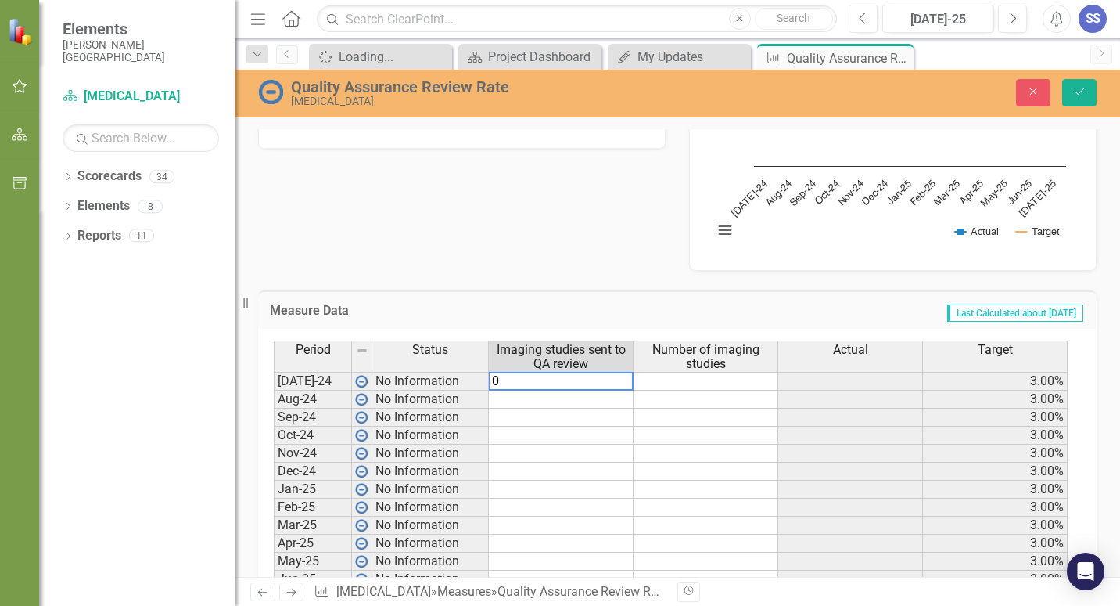
drag, startPoint x: 537, startPoint y: 380, endPoint x: 491, endPoint y: 383, distance: 46.2
click at [491, 383] on div "Period Status Imaging studies sent to QA review Number of imaging studies Actua…" at bounding box center [672, 572] width 796 height 464
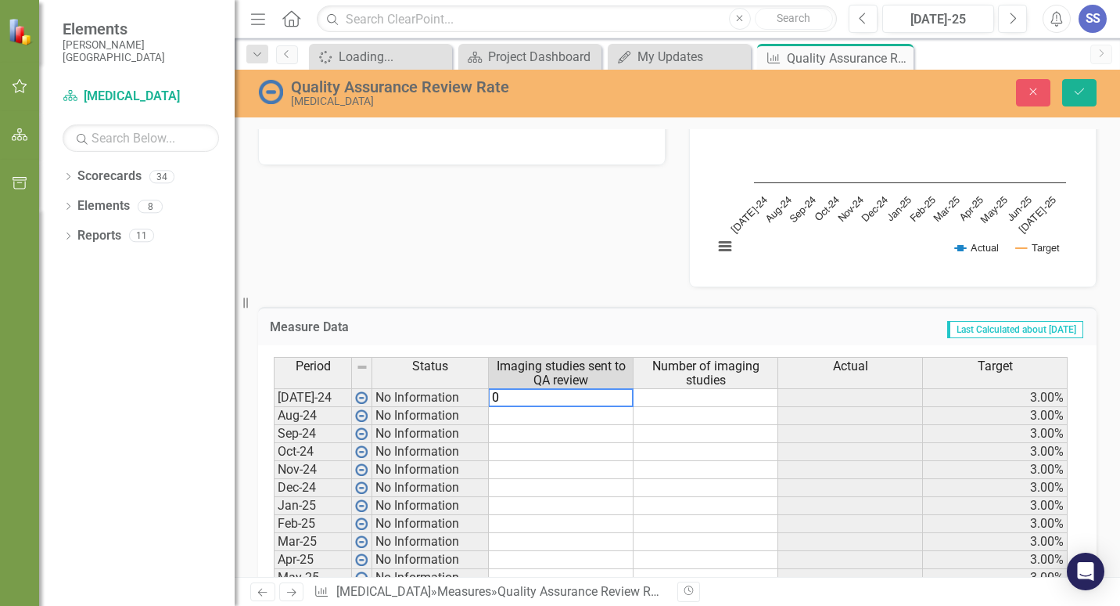
scroll to position [423, 0]
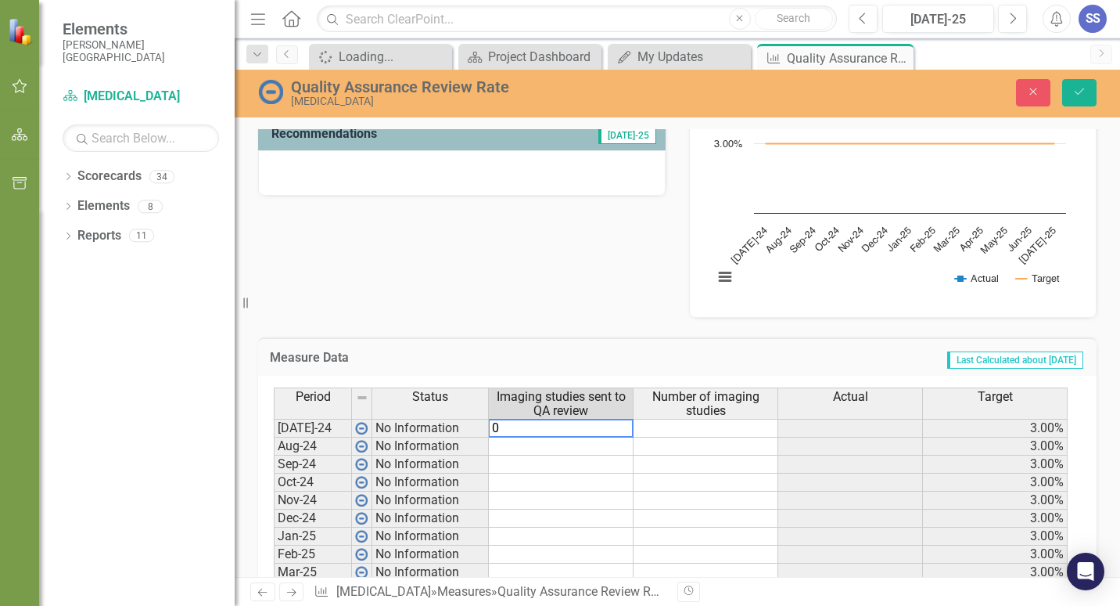
type textarea "0"
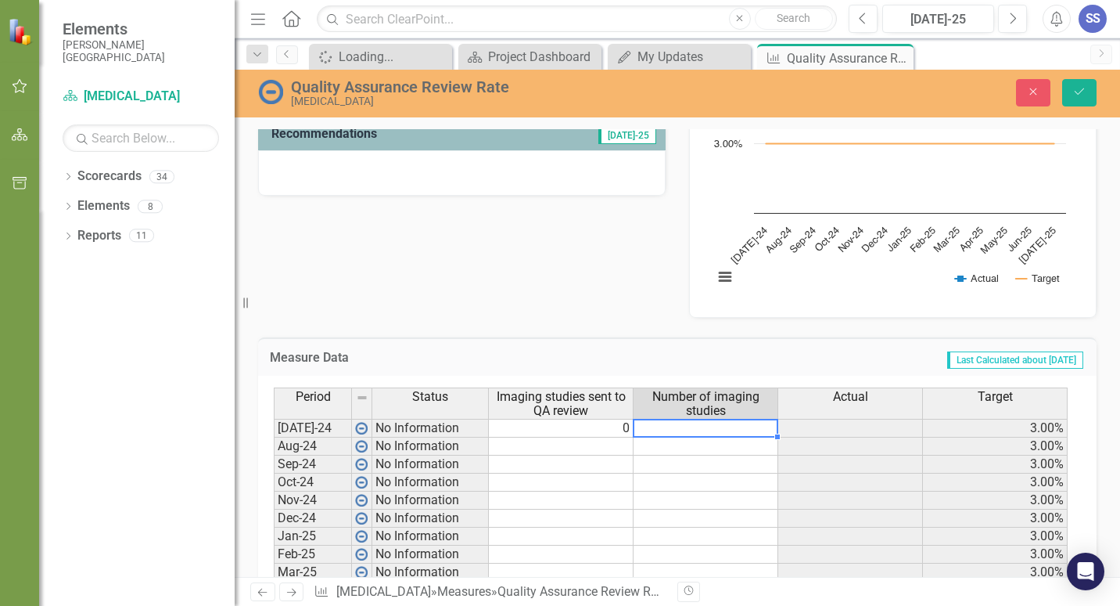
click at [685, 422] on td at bounding box center [706, 428] width 145 height 19
type textarea "0"
type textarea "1256"
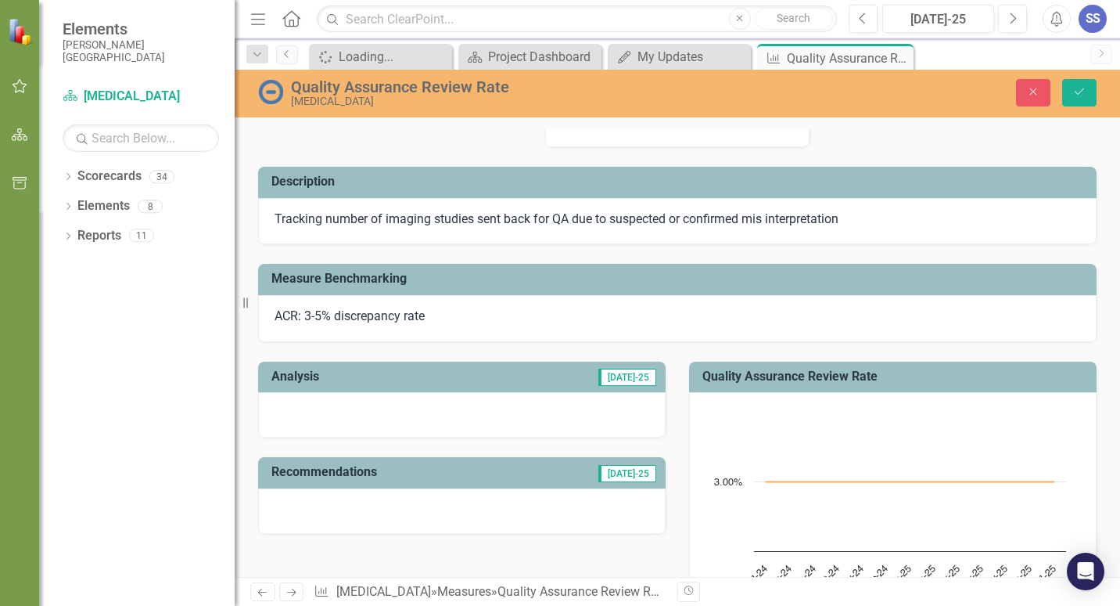
scroll to position [31, 0]
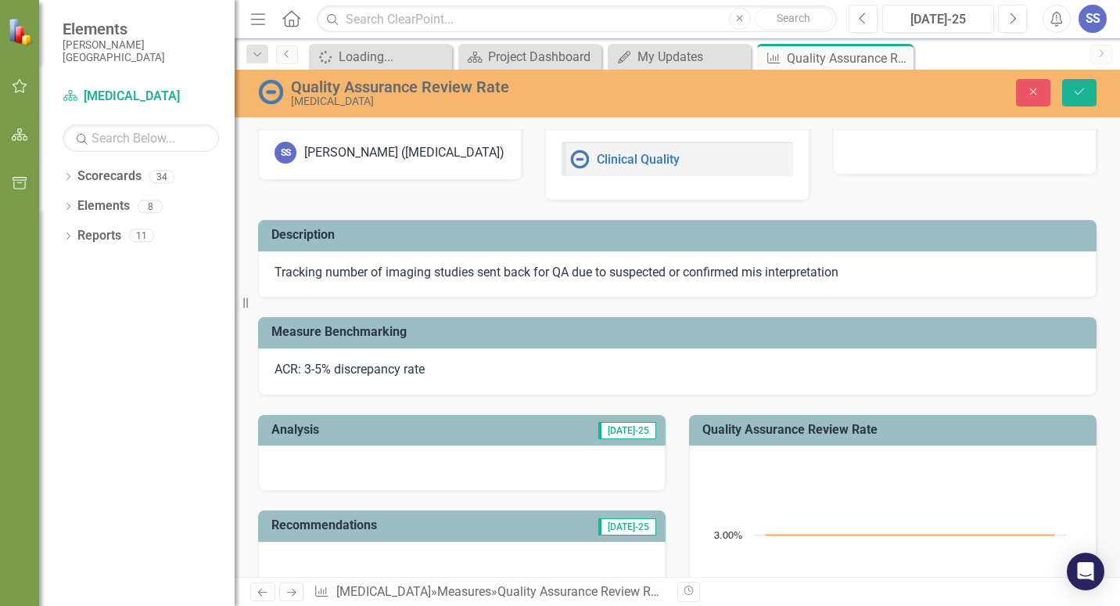
click at [629, 424] on span "[DATE]-25" at bounding box center [628, 430] width 58 height 17
click at [594, 459] on div at bounding box center [462, 467] width 408 height 45
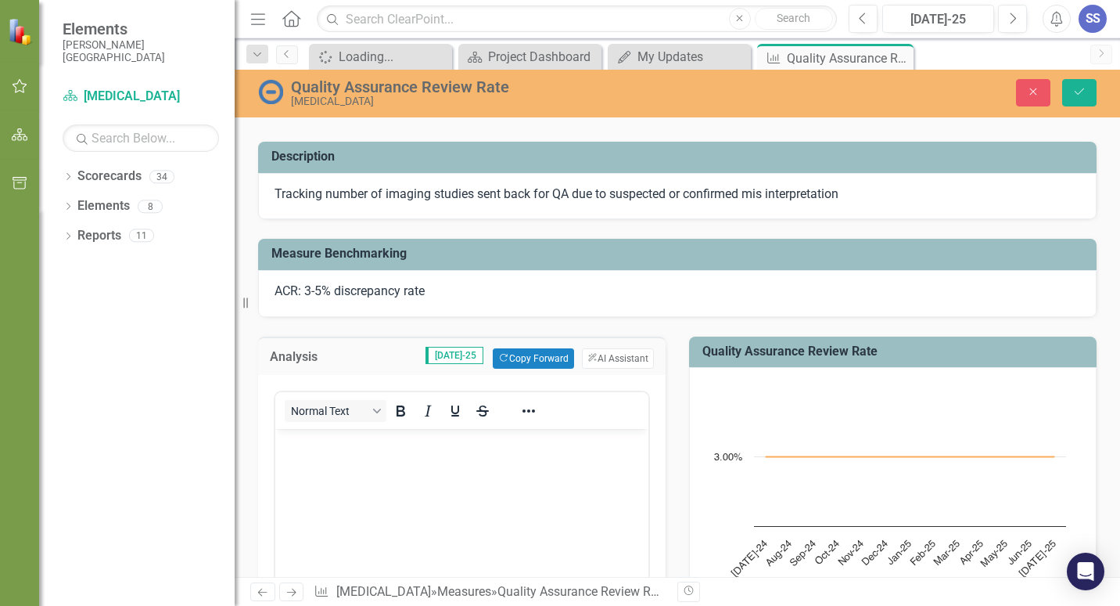
scroll to position [188, 0]
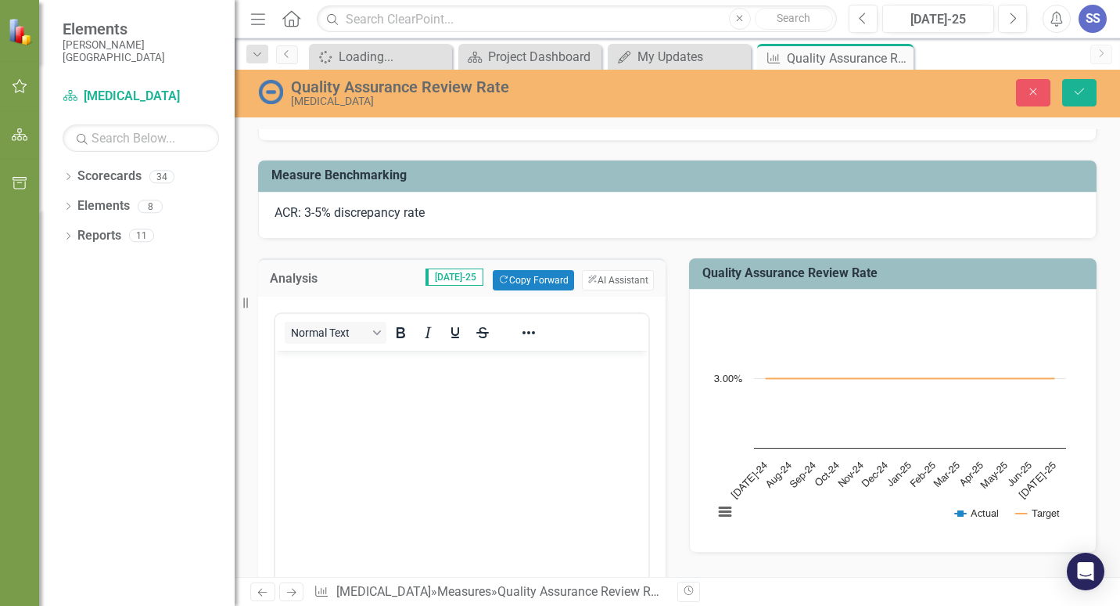
click at [334, 397] on body "Rich Text Area. Press ALT-0 for help." at bounding box center [461, 467] width 373 height 235
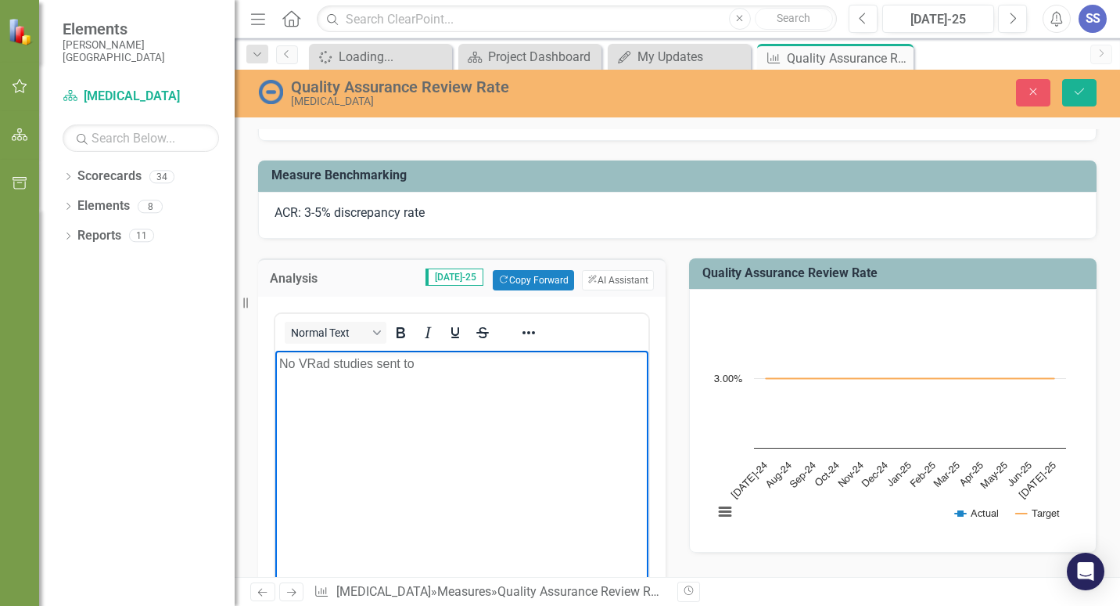
click at [446, 366] on p "No VRad studies sent to" at bounding box center [461, 363] width 365 height 19
click at [610, 277] on button "ClearPoint AI AI Assistant" at bounding box center [618, 280] width 72 height 20
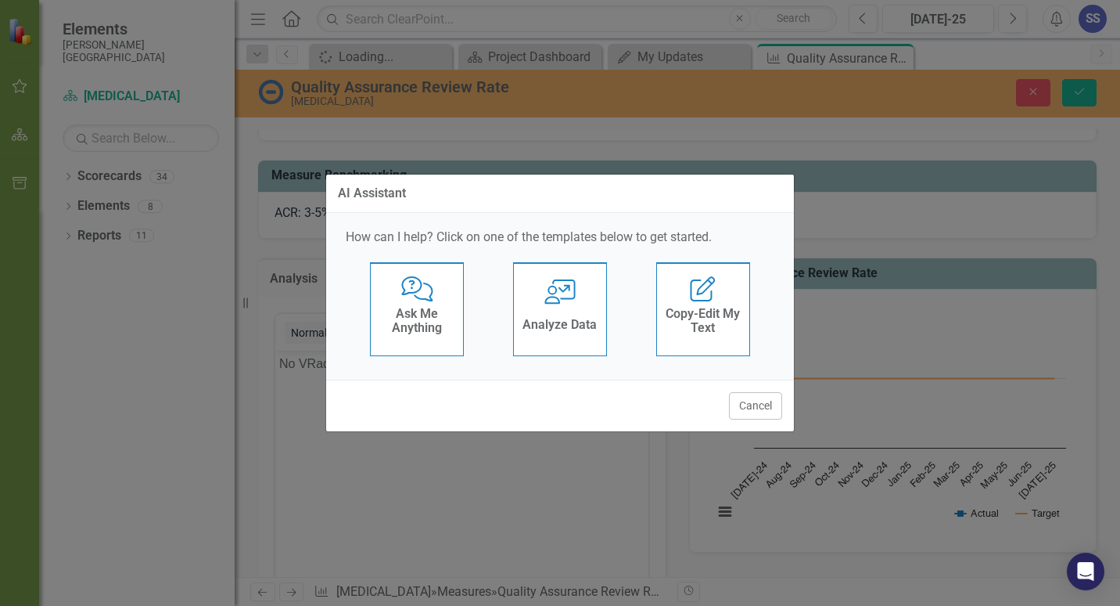
click at [688, 289] on icon "Edit Report" at bounding box center [703, 288] width 32 height 25
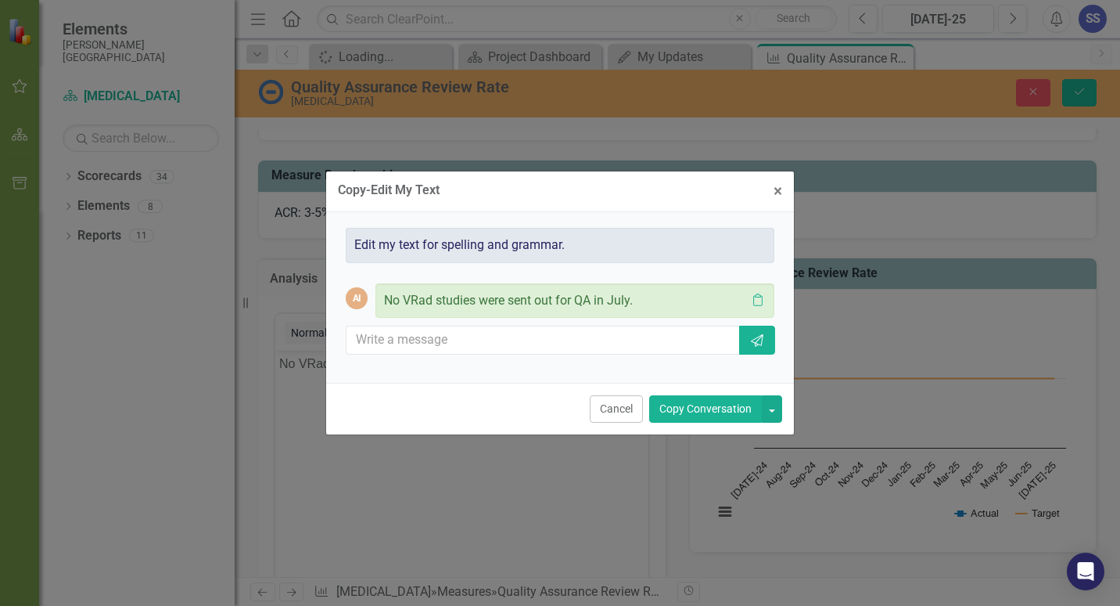
drag, startPoint x: 733, startPoint y: 408, endPoint x: 304, endPoint y: 113, distance: 521.1
click at [733, 408] on button "Copy Conversation" at bounding box center [705, 408] width 113 height 27
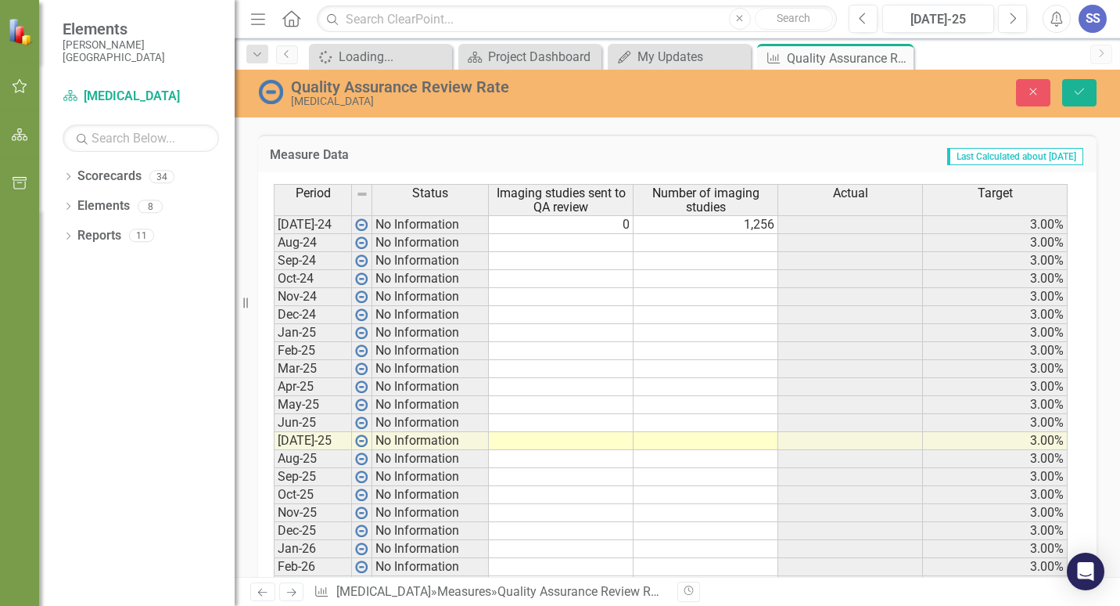
scroll to position [892, 0]
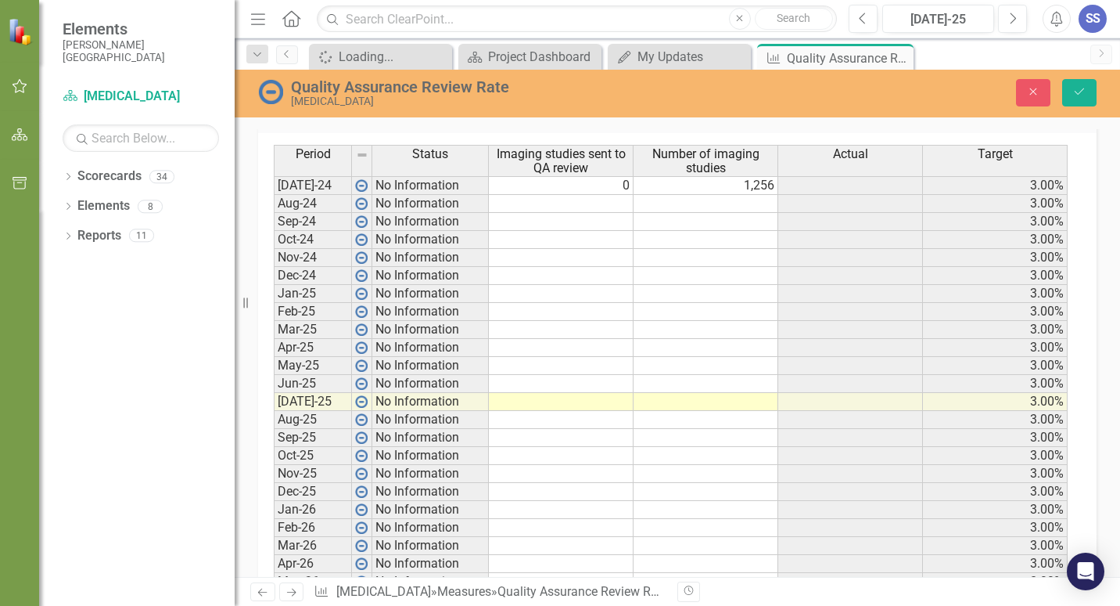
click at [700, 399] on td at bounding box center [706, 402] width 145 height 18
click at [766, 182] on td "1,256" at bounding box center [706, 185] width 145 height 19
type textarea "529"
click at [804, 135] on div "Period Status Imaging studies sent to QA review Number of imaging studies Actua…" at bounding box center [677, 382] width 839 height 498
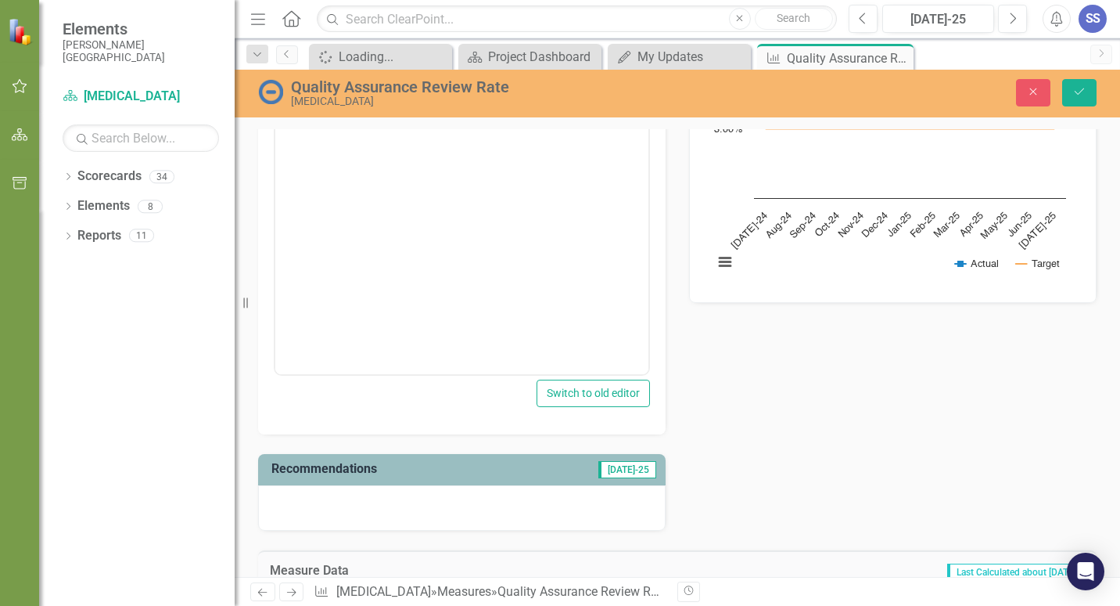
scroll to position [180, 0]
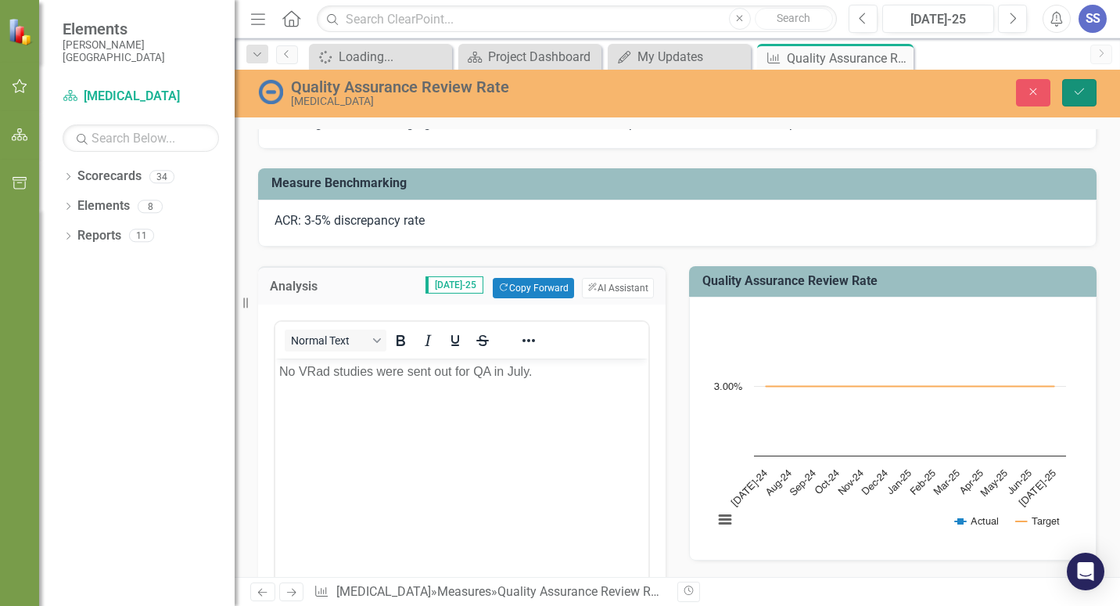
click at [1091, 82] on button "Save" at bounding box center [1080, 92] width 34 height 27
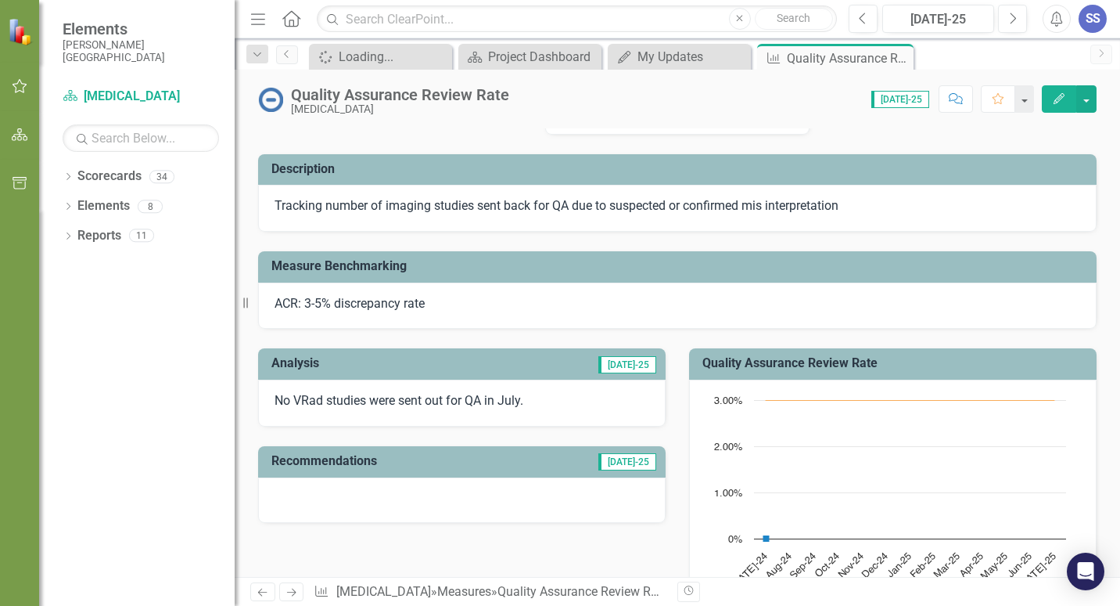
scroll to position [0, 0]
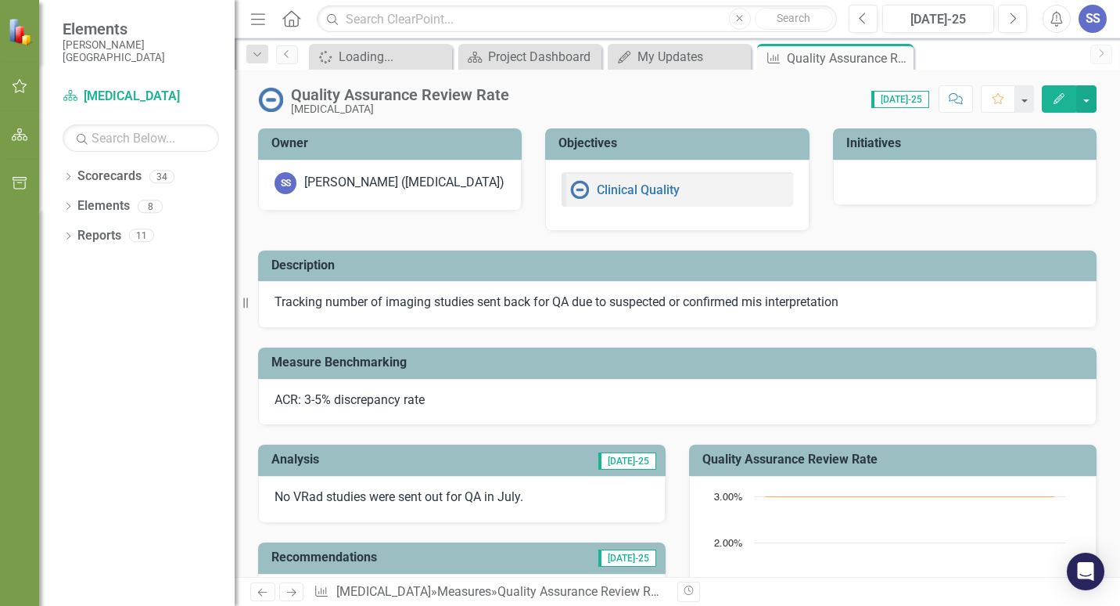
click at [1050, 95] on button "Edit" at bounding box center [1059, 98] width 34 height 27
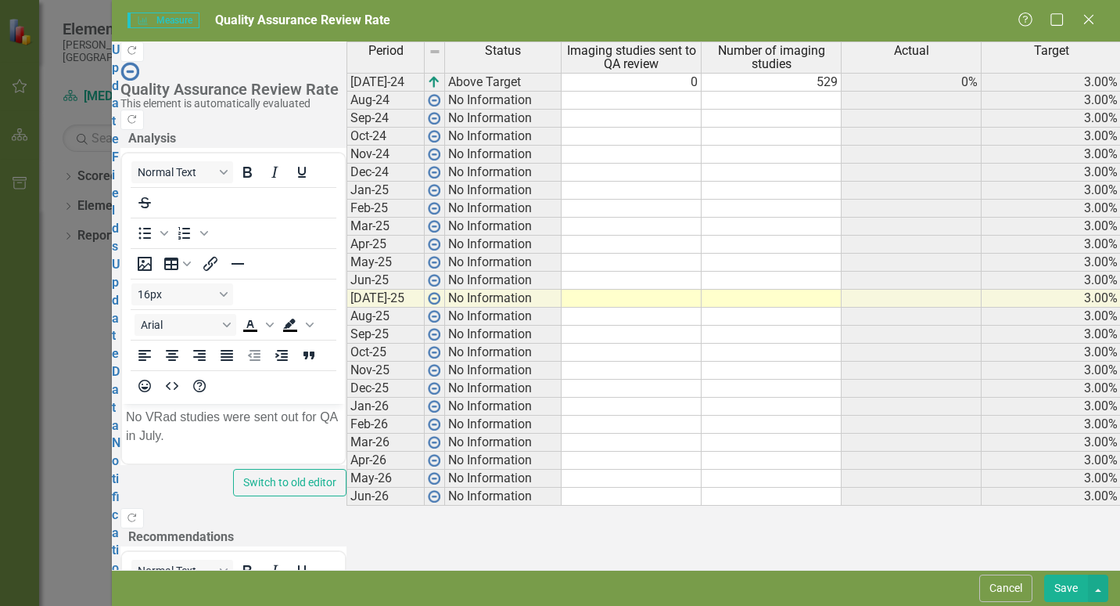
click at [1081, 589] on button "Save" at bounding box center [1067, 587] width 44 height 27
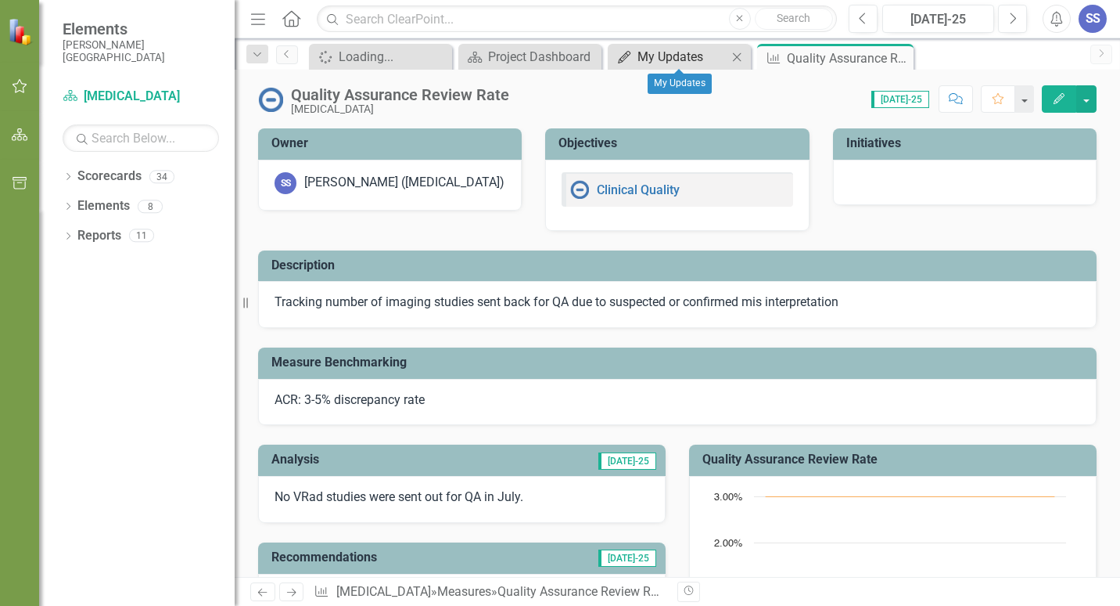
click at [661, 56] on div "My Updates" at bounding box center [683, 57] width 90 height 20
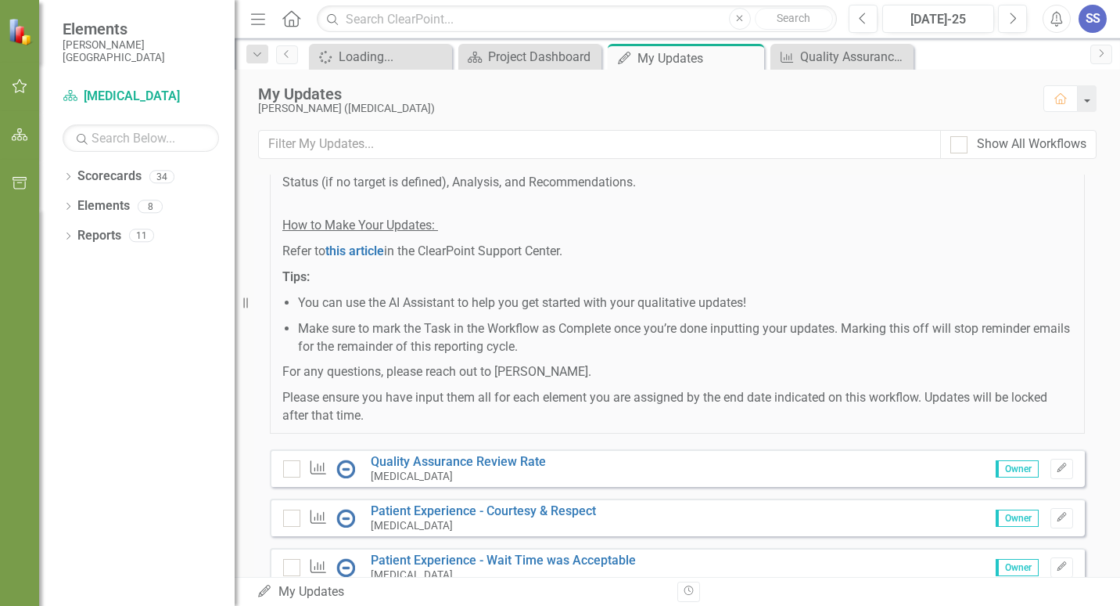
scroll to position [357, 0]
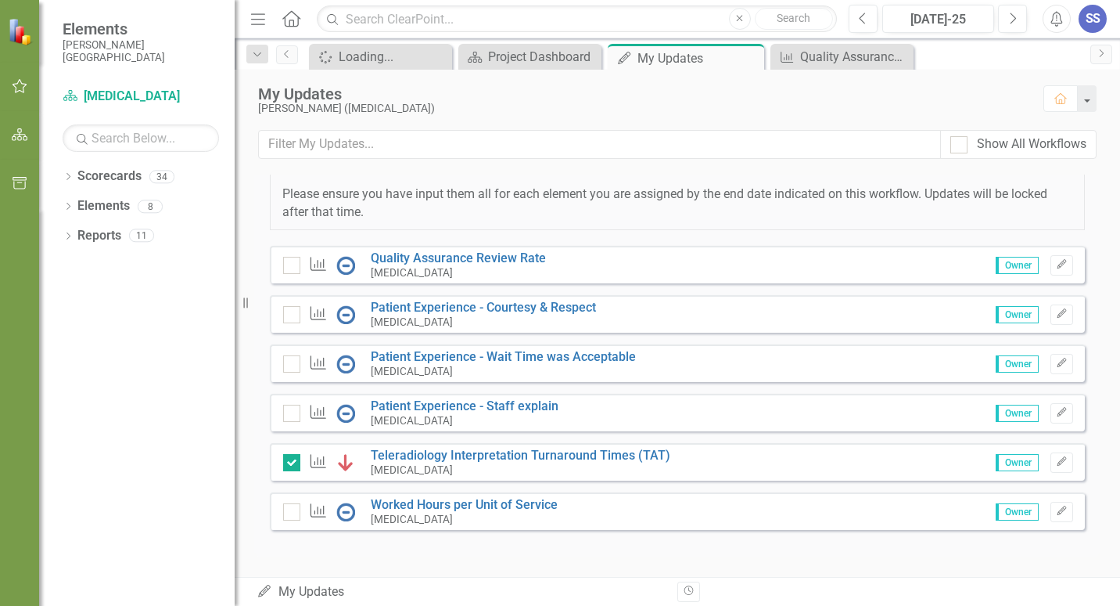
click at [491, 268] on div "[MEDICAL_DATA]" at bounding box center [458, 272] width 175 height 14
click at [284, 264] on input "checkbox" at bounding box center [288, 262] width 10 height 10
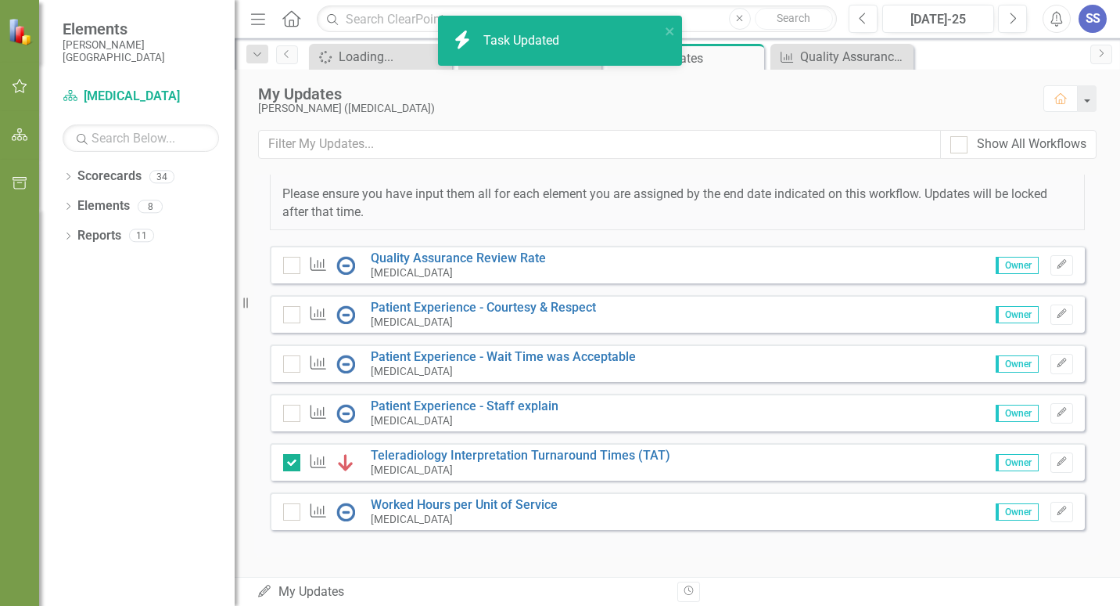
checkbox input "true"
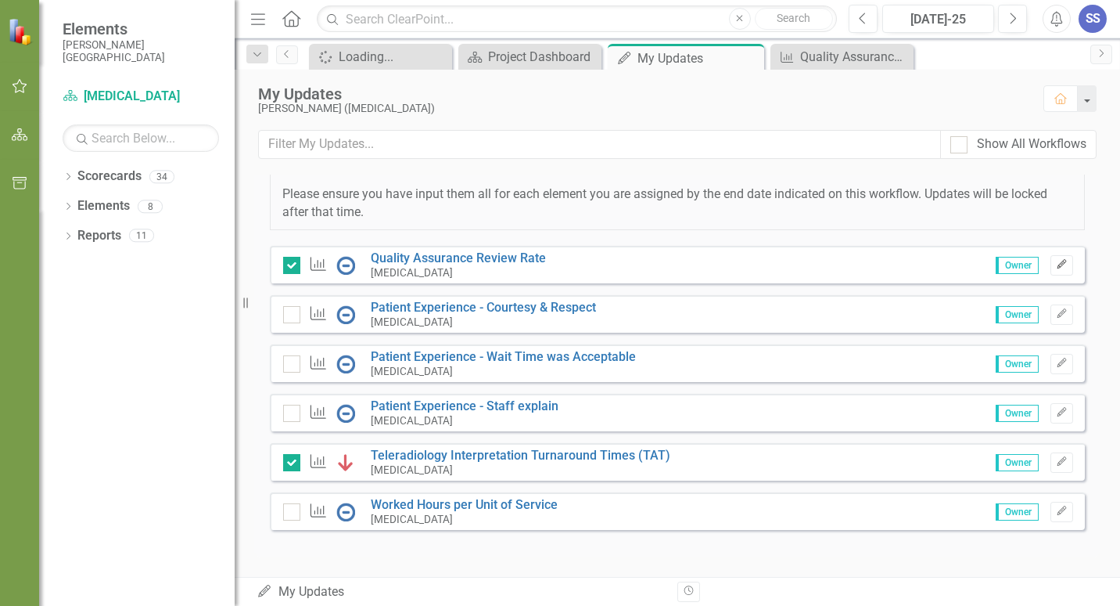
click at [1056, 265] on icon "Edit" at bounding box center [1062, 264] width 12 height 9
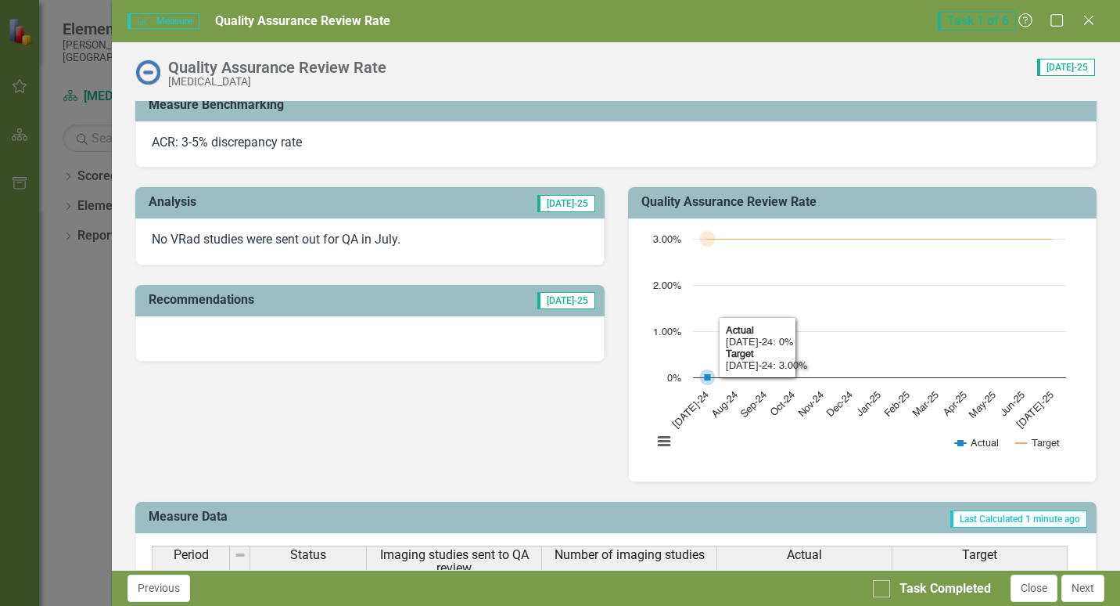
scroll to position [313, 0]
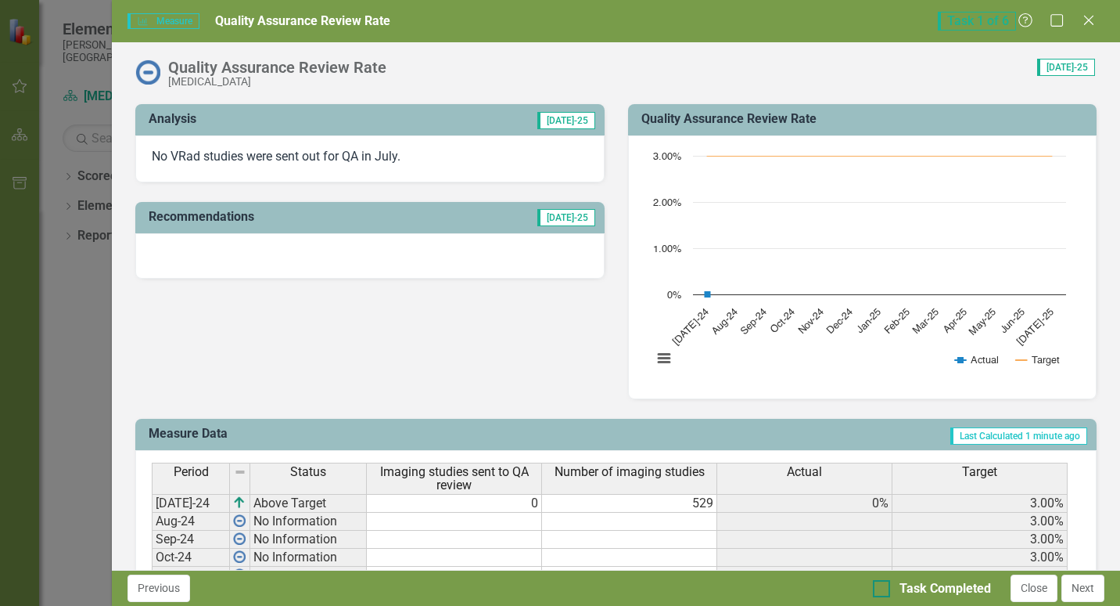
click at [880, 588] on input "Task Completed" at bounding box center [878, 585] width 10 height 10
checkbox input "true"
click at [1099, 18] on div "Task 1 of 6 Help Maximize Close" at bounding box center [1021, 21] width 167 height 19
click at [1093, 20] on icon "Close" at bounding box center [1089, 20] width 20 height 15
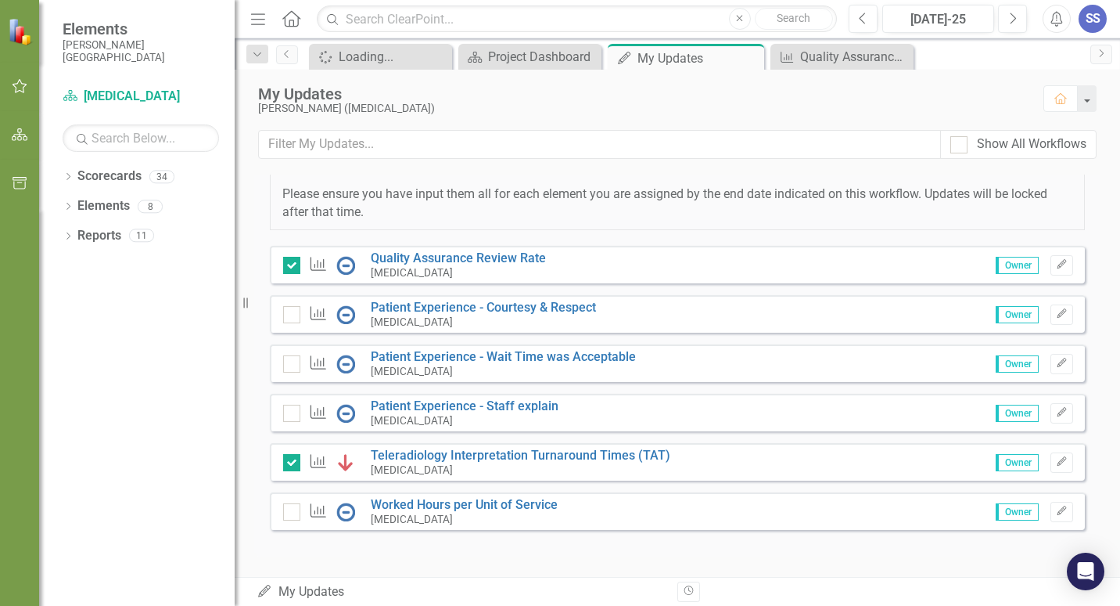
click at [509, 318] on div "[MEDICAL_DATA]" at bounding box center [483, 322] width 225 height 14
click at [509, 308] on link "Patient Experience - Courtesy & Respect" at bounding box center [483, 307] width 225 height 15
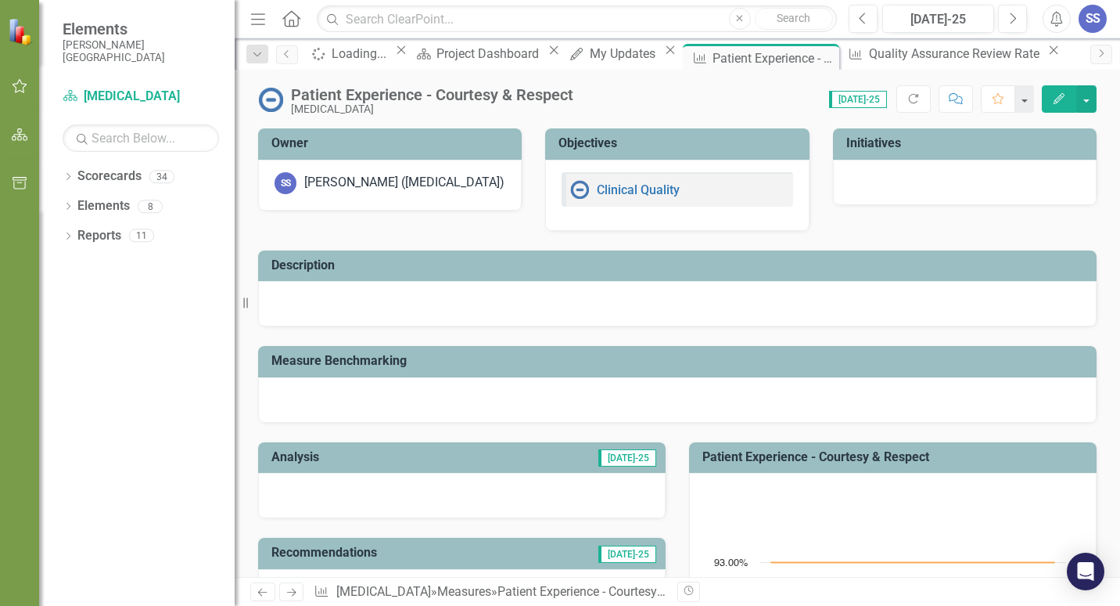
click at [1064, 99] on icon "Edit" at bounding box center [1059, 98] width 14 height 11
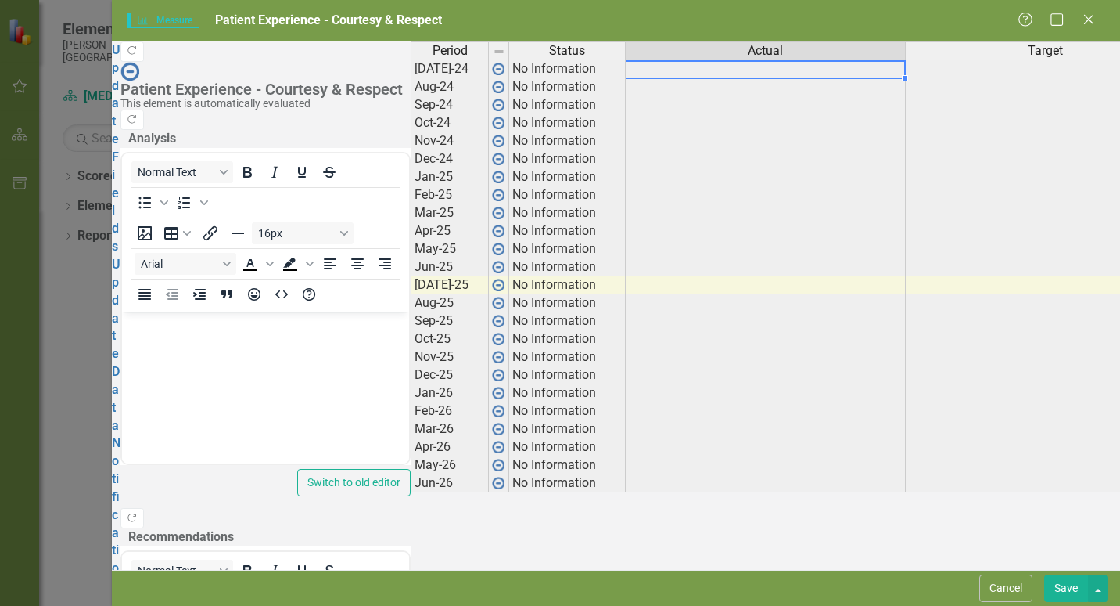
click at [647, 76] on td at bounding box center [766, 68] width 280 height 19
click at [667, 78] on td at bounding box center [766, 68] width 280 height 19
click at [670, 78] on td at bounding box center [766, 68] width 280 height 19
click at [765, 78] on td at bounding box center [766, 68] width 280 height 19
click at [993, 585] on button "Cancel" at bounding box center [1006, 587] width 53 height 27
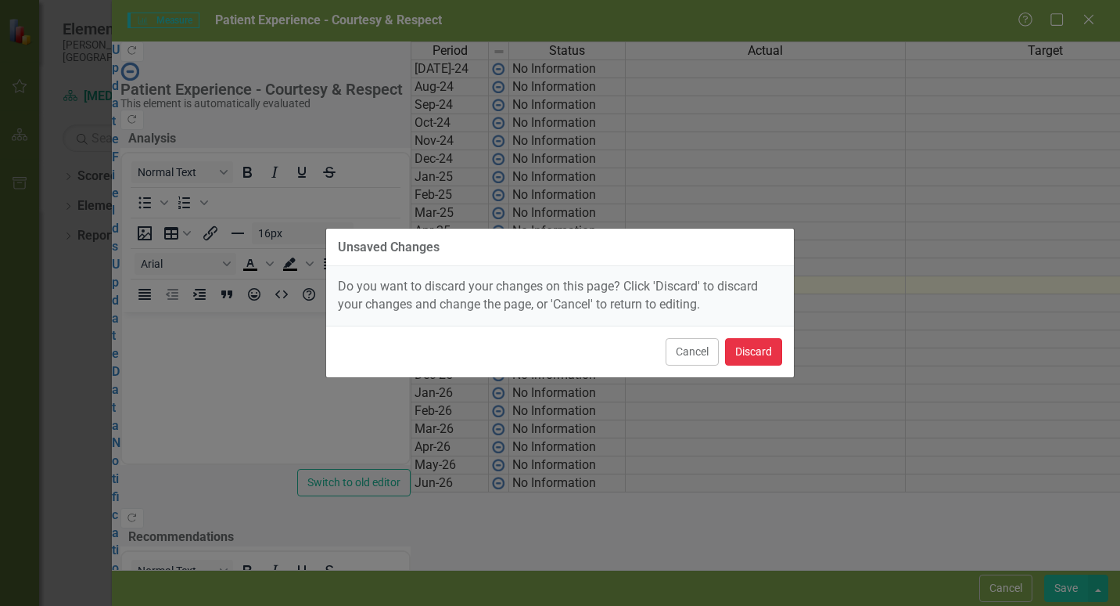
click at [741, 351] on button "Discard" at bounding box center [753, 351] width 57 height 27
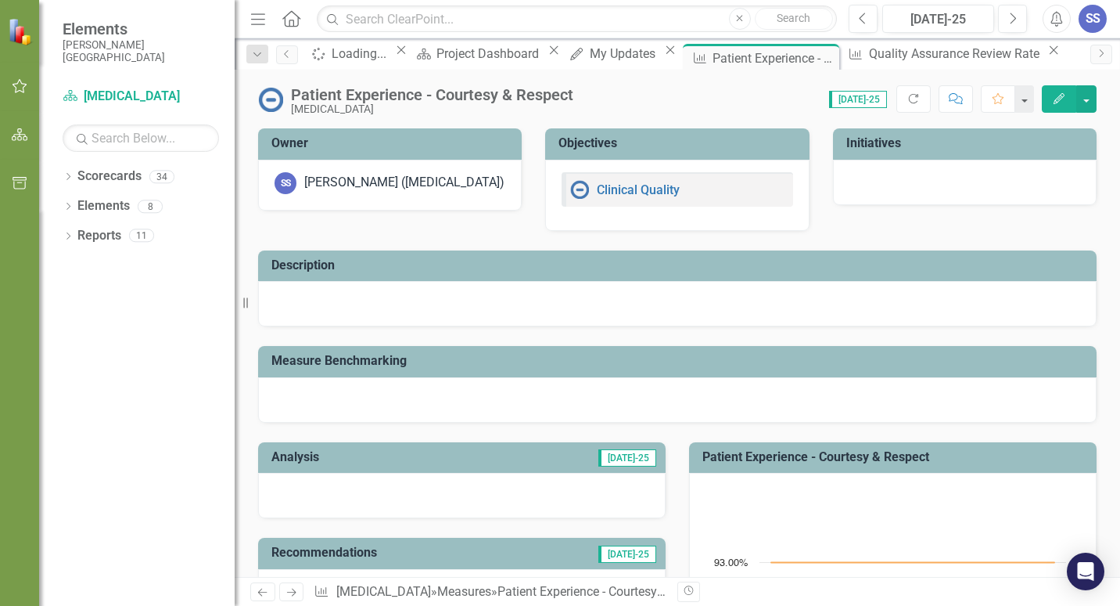
scroll to position [235, 0]
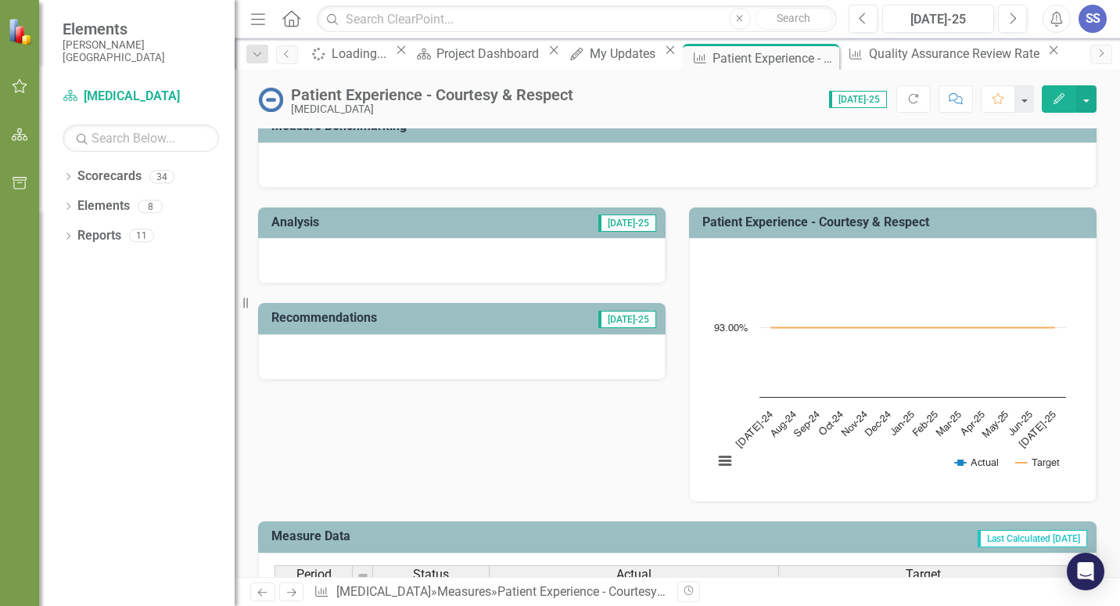
click at [1059, 88] on button "Edit" at bounding box center [1059, 98] width 34 height 27
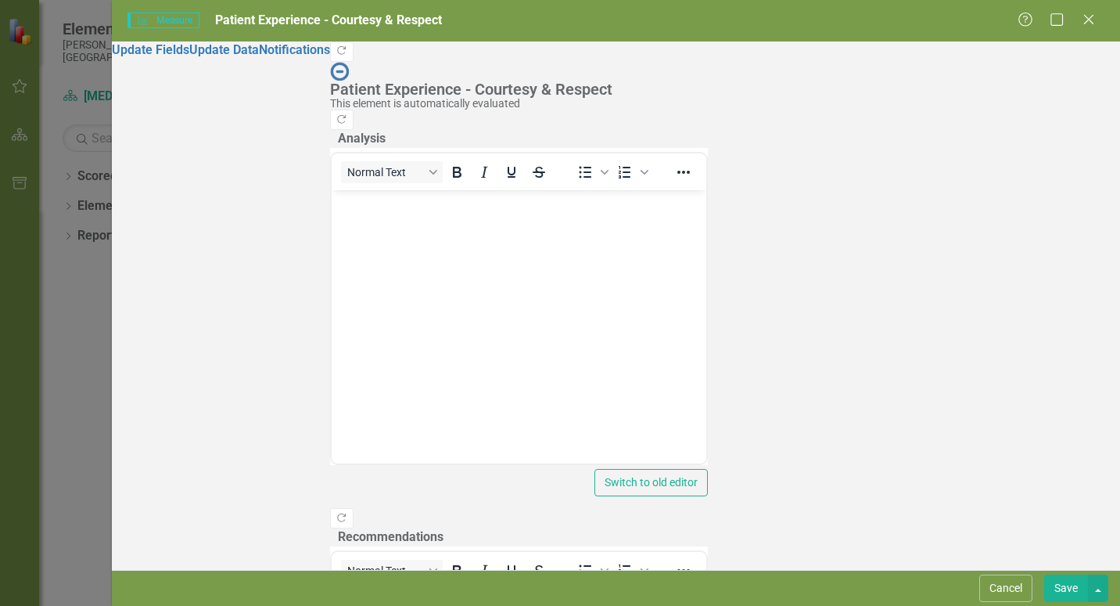
scroll to position [0, 0]
click at [244, 57] on link "Update Data" at bounding box center [224, 49] width 70 height 15
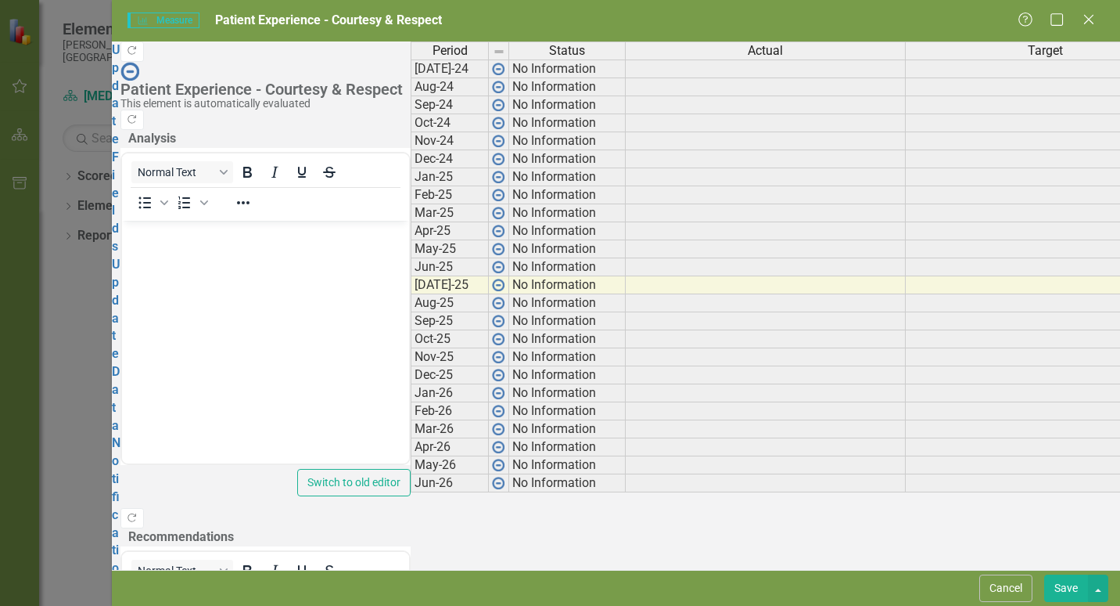
click at [411, 89] on div "Period Status Actual Target [DATE]-24 No Information 93.00% Aug-24 No Informati…" at bounding box center [411, 266] width 0 height 451
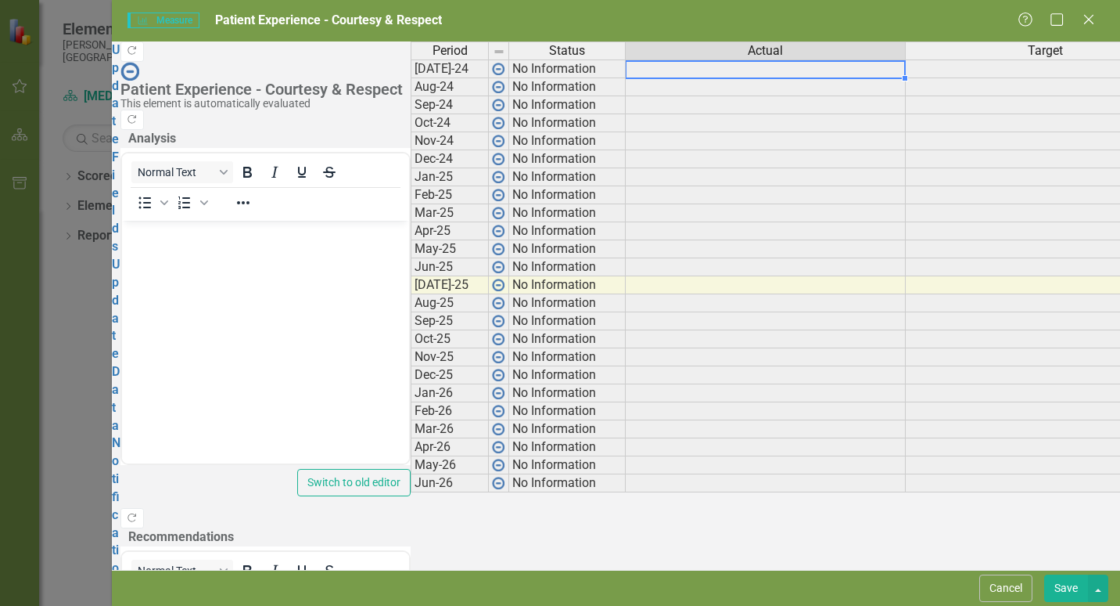
click at [736, 79] on div at bounding box center [765, 78] width 280 height 2
click at [734, 79] on div at bounding box center [765, 78] width 280 height 2
click at [644, 294] on td at bounding box center [766, 285] width 280 height 18
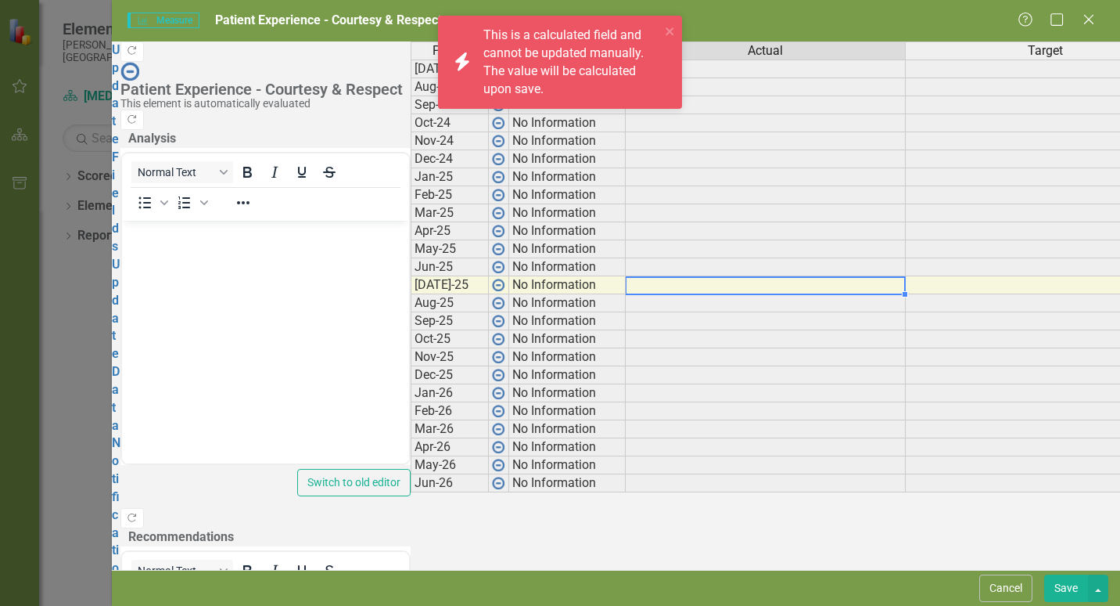
click at [644, 294] on td at bounding box center [766, 285] width 280 height 18
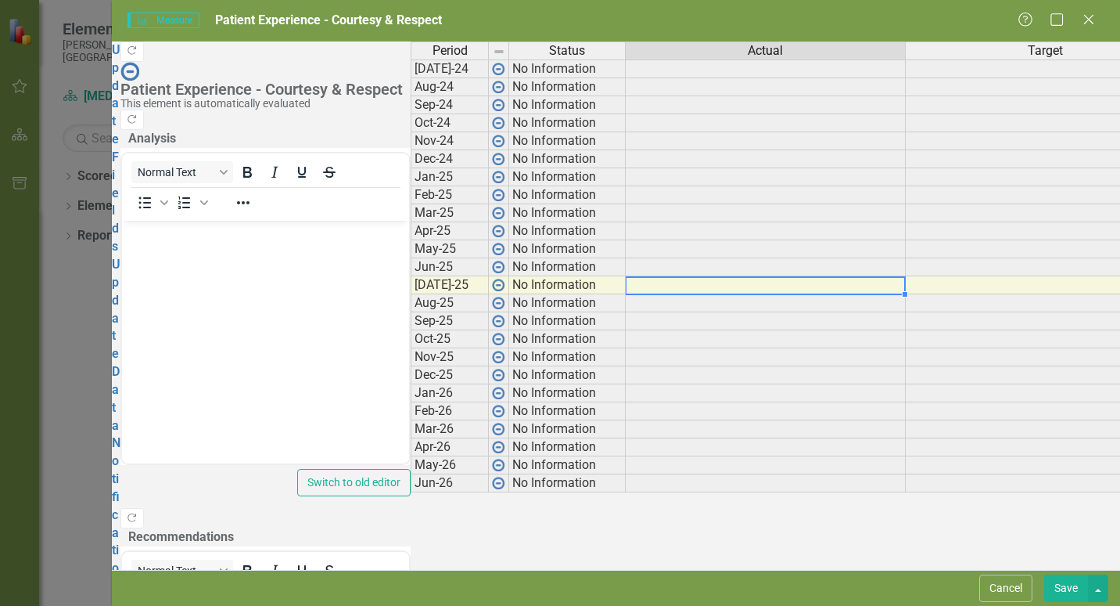
click at [644, 294] on td at bounding box center [766, 285] width 280 height 18
click at [656, 344] on td at bounding box center [766, 339] width 280 height 18
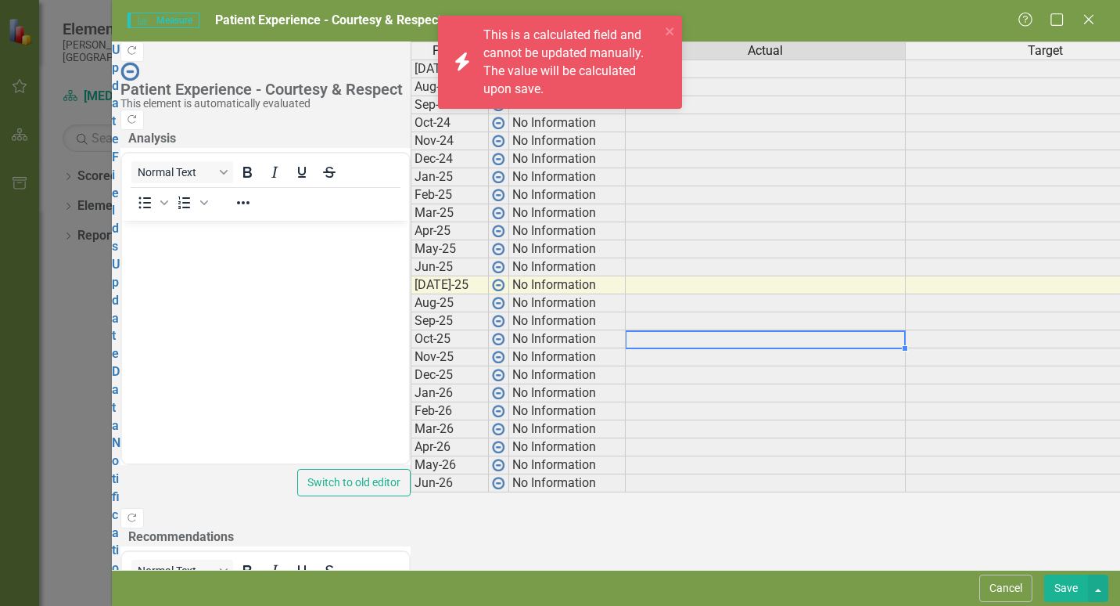
click at [411, 307] on div "Period Status Actual Target [DATE]-24 No Information 93.00% Aug-24 No Informati…" at bounding box center [411, 266] width 0 height 451
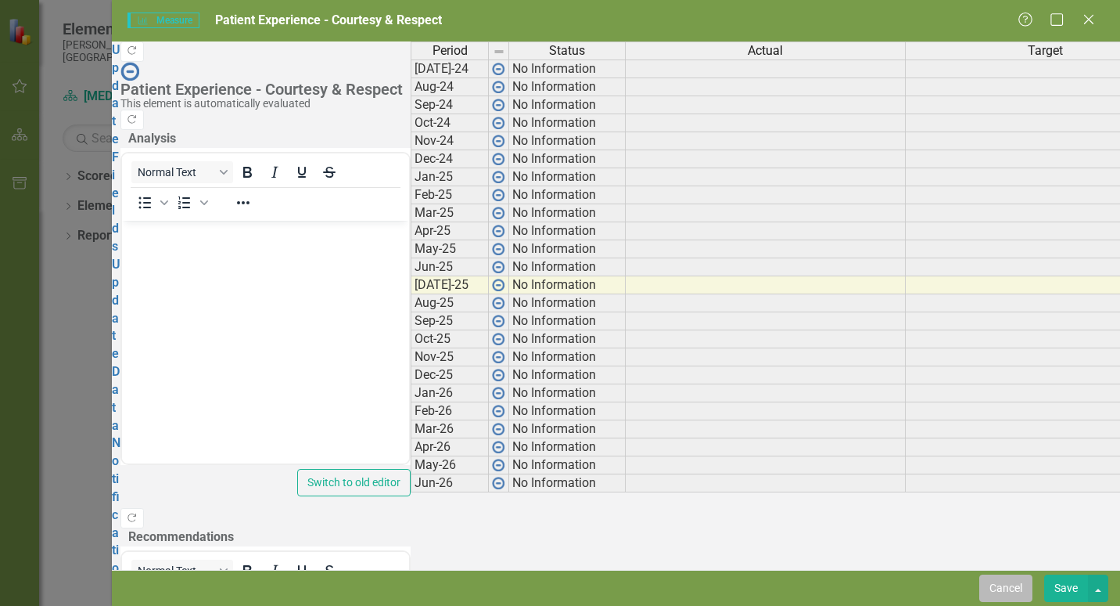
click at [1016, 591] on button "Cancel" at bounding box center [1006, 587] width 53 height 27
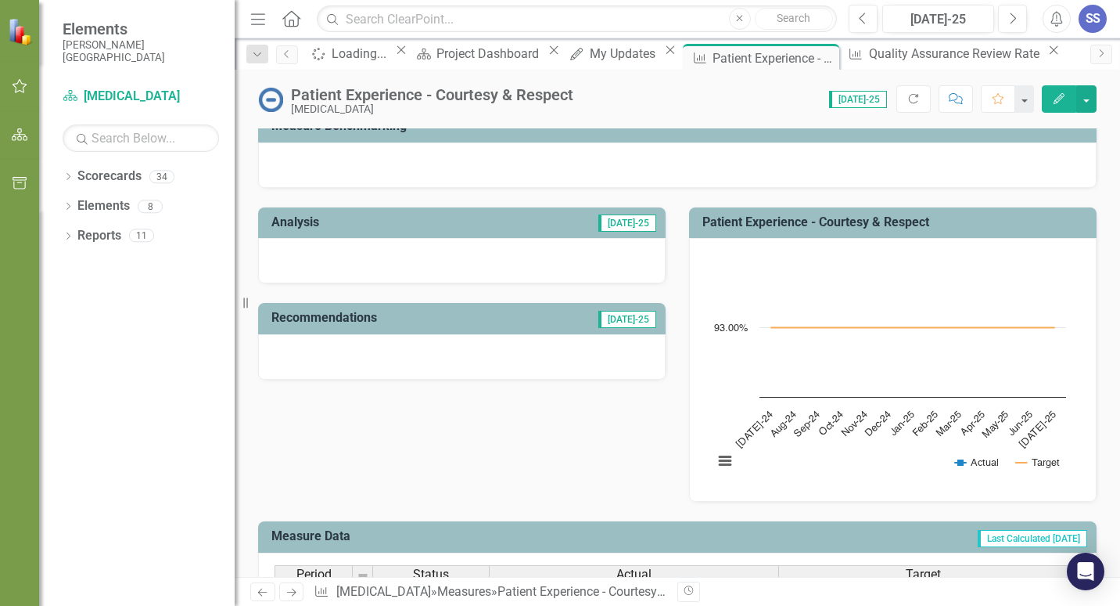
scroll to position [626, 0]
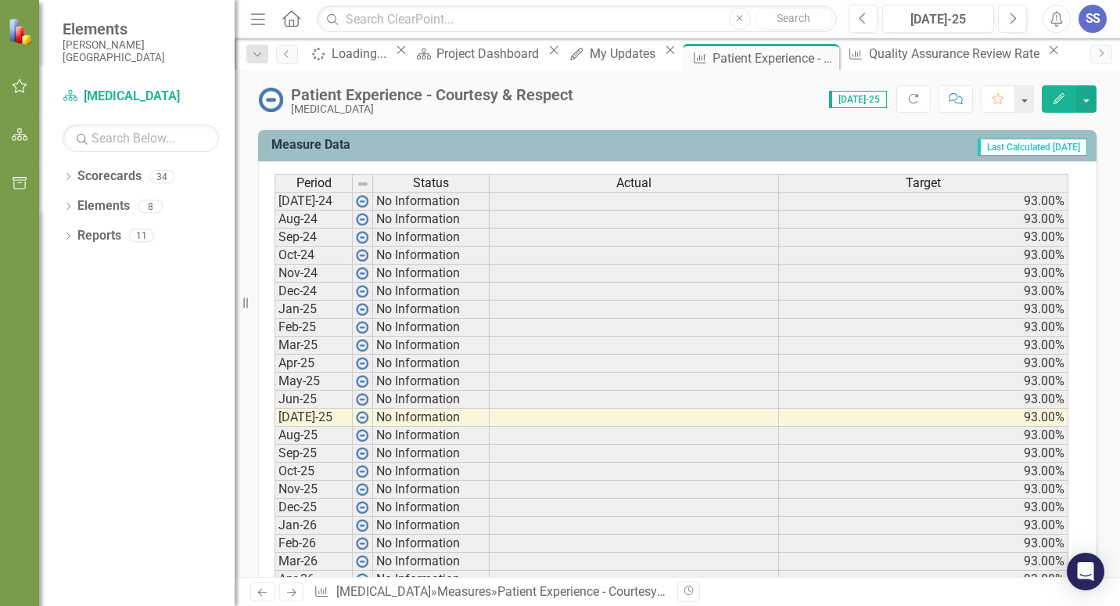
click at [574, 416] on td at bounding box center [635, 417] width 290 height 18
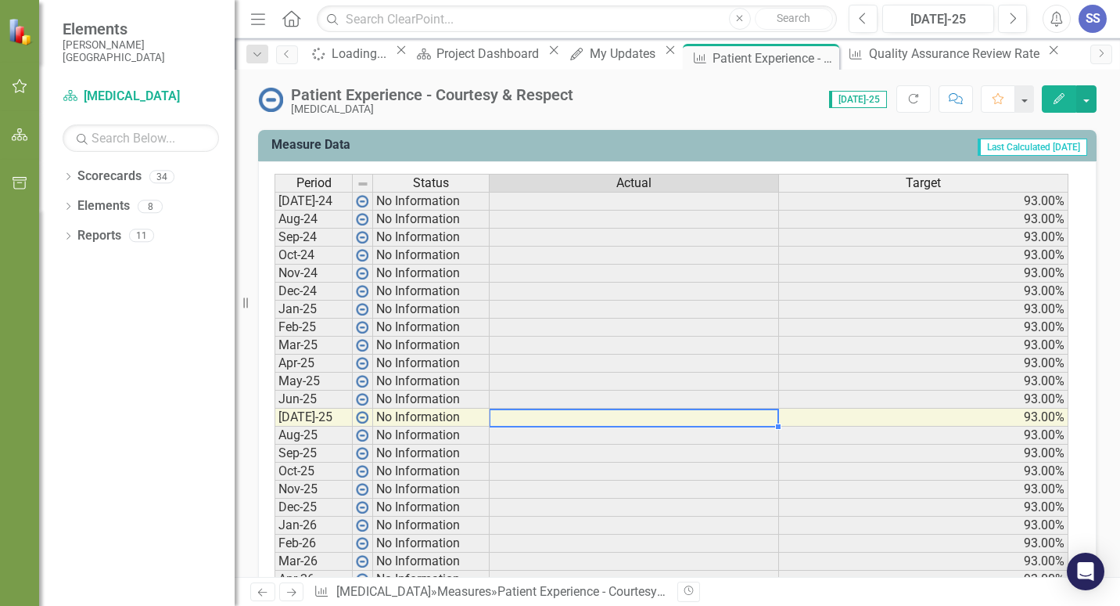
click at [611, 419] on td at bounding box center [635, 417] width 290 height 18
click at [600, 419] on td at bounding box center [635, 417] width 290 height 18
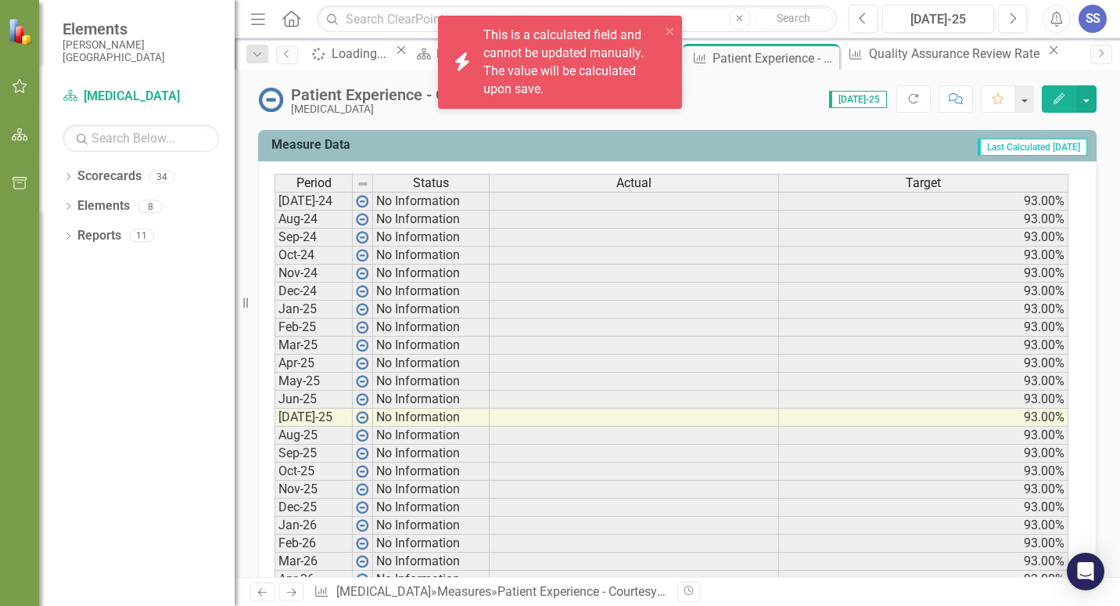
click at [1059, 90] on button "Edit" at bounding box center [1059, 98] width 34 height 27
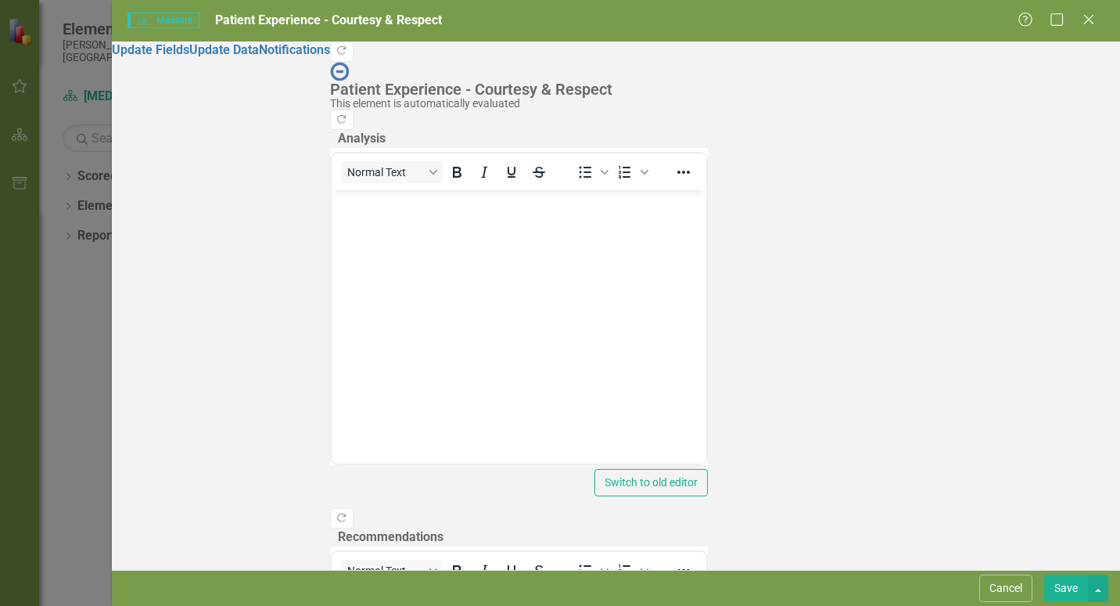
scroll to position [321, 0]
click at [189, 57] on link "Update Data" at bounding box center [224, 49] width 70 height 15
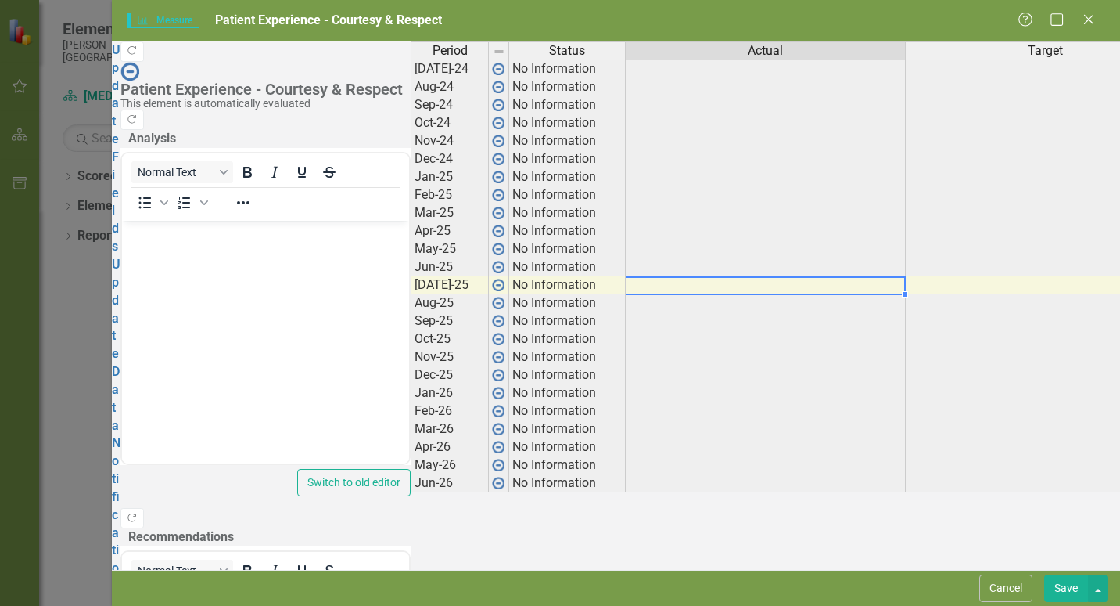
click at [626, 293] on td at bounding box center [766, 285] width 280 height 18
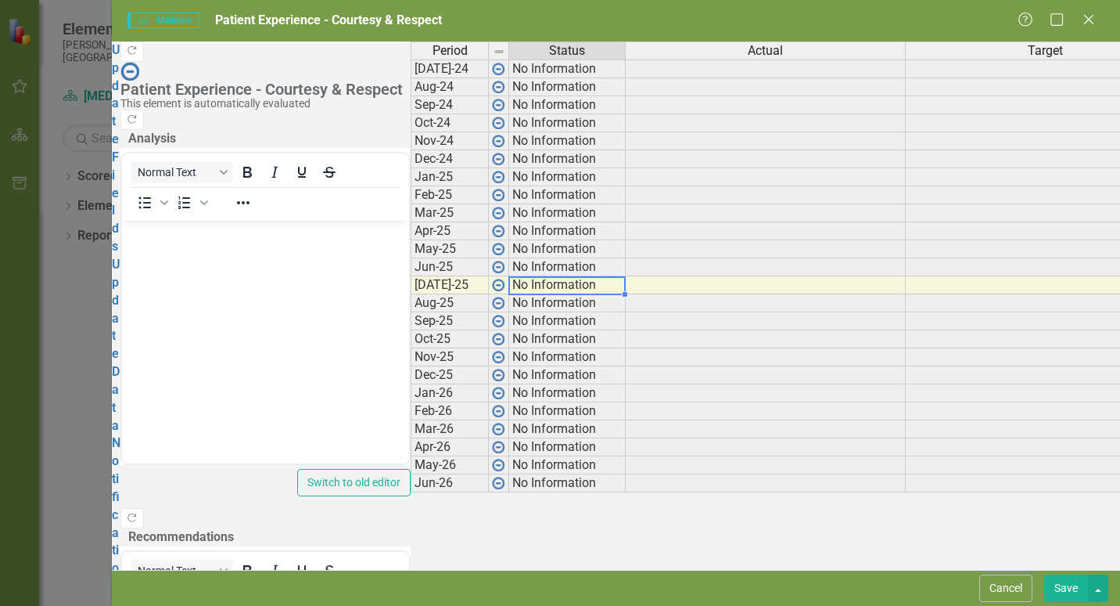
click at [509, 294] on td "No Information" at bounding box center [567, 285] width 117 height 18
click at [1079, 28] on div "Help Maximize Close" at bounding box center [1061, 21] width 87 height 18
click at [1086, 19] on icon "Close" at bounding box center [1089, 19] width 20 height 15
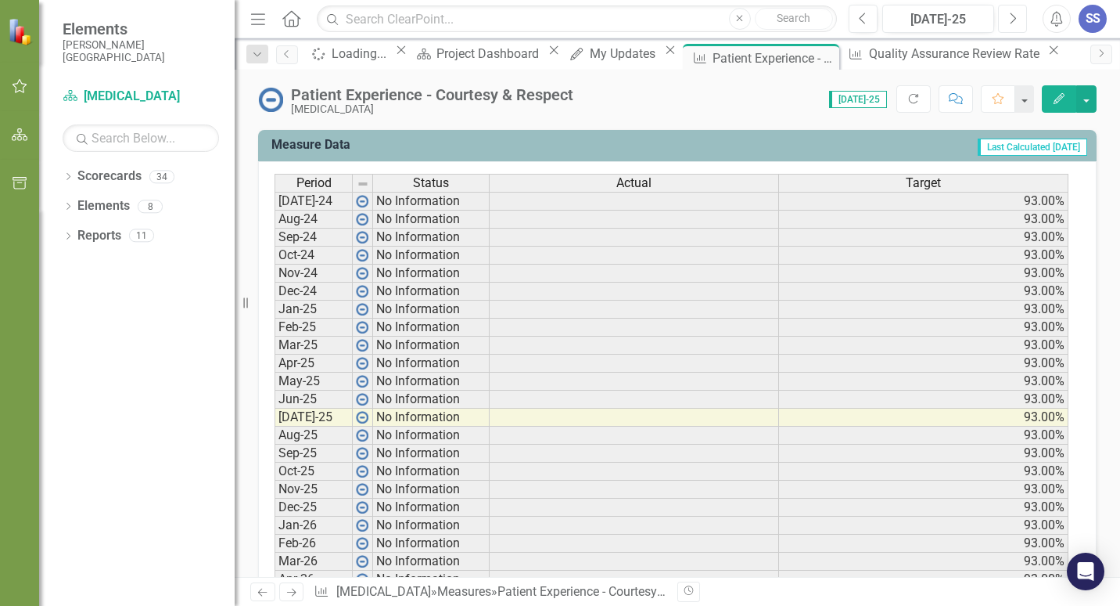
click at [1019, 18] on button "Next" at bounding box center [1012, 19] width 29 height 28
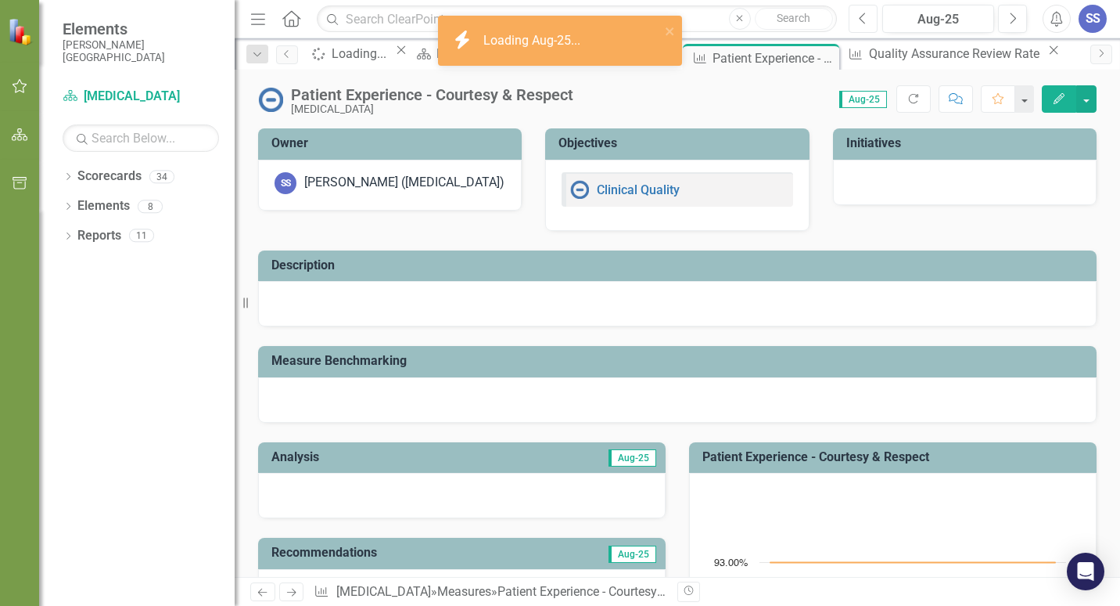
click at [864, 24] on icon "Previous" at bounding box center [863, 19] width 9 height 14
click at [664, 30] on div "icon.bolt Loading [DATE]-25..." at bounding box center [554, 41] width 221 height 36
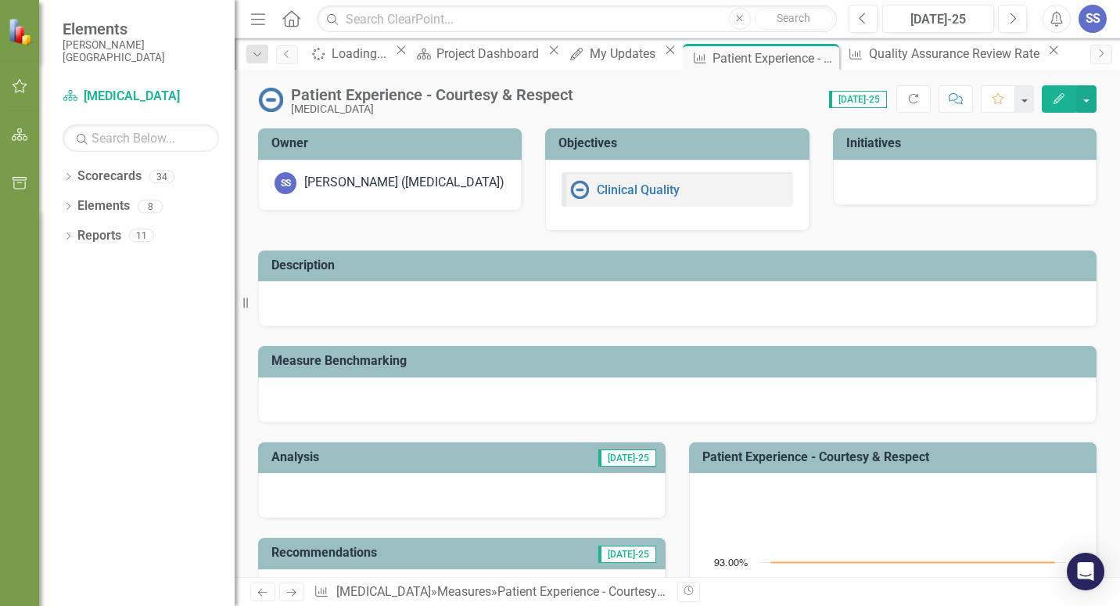
click at [18, 88] on icon "button" at bounding box center [20, 86] width 16 height 13
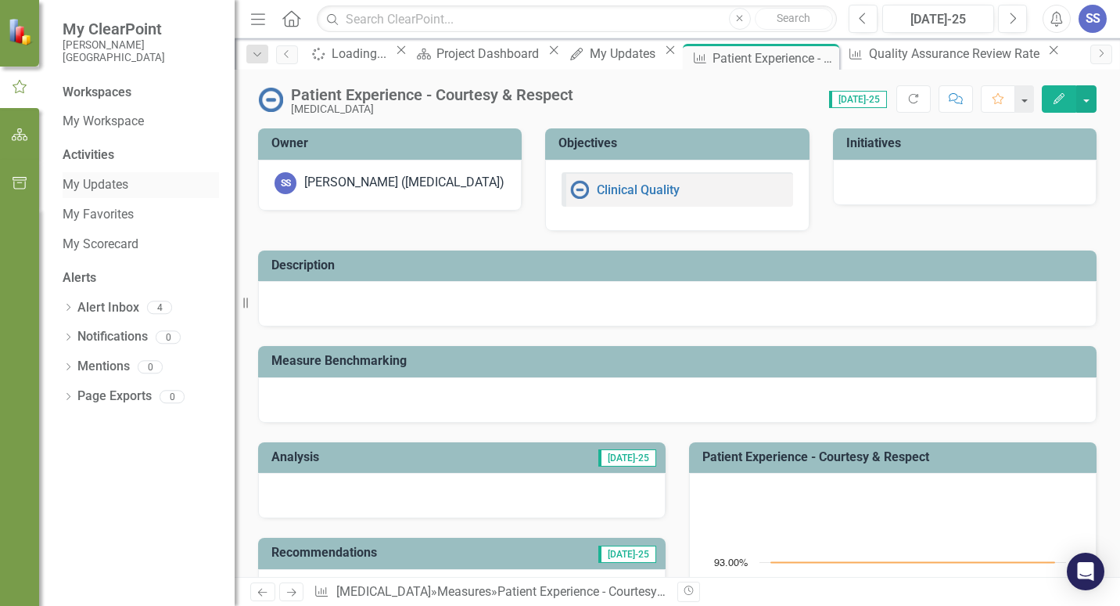
click at [116, 185] on link "My Updates" at bounding box center [141, 185] width 156 height 18
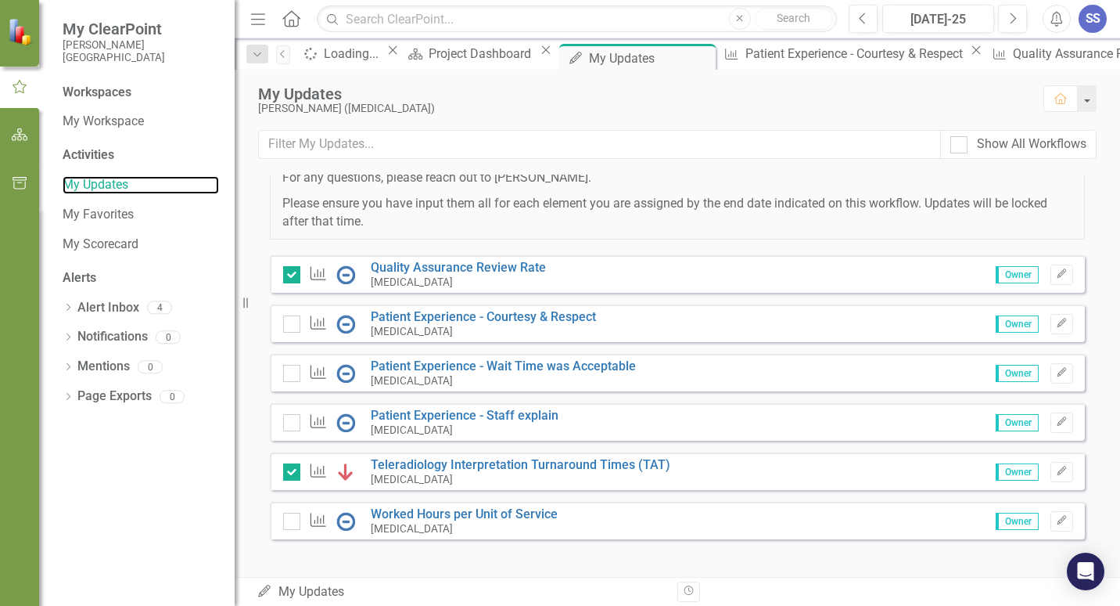
scroll to position [357, 0]
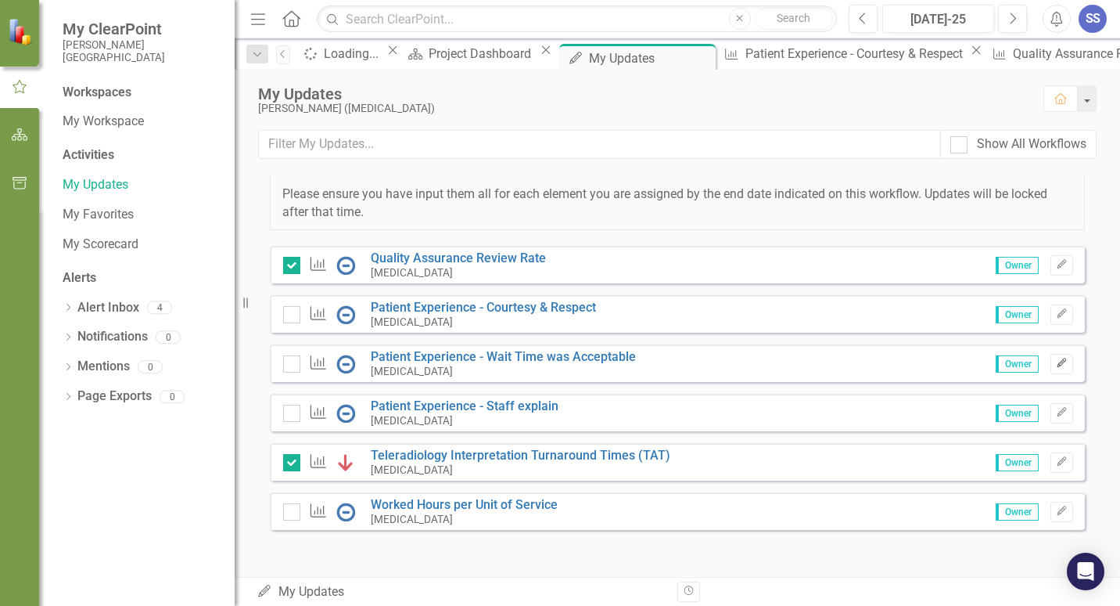
click at [1056, 358] on icon "Edit" at bounding box center [1062, 362] width 12 height 9
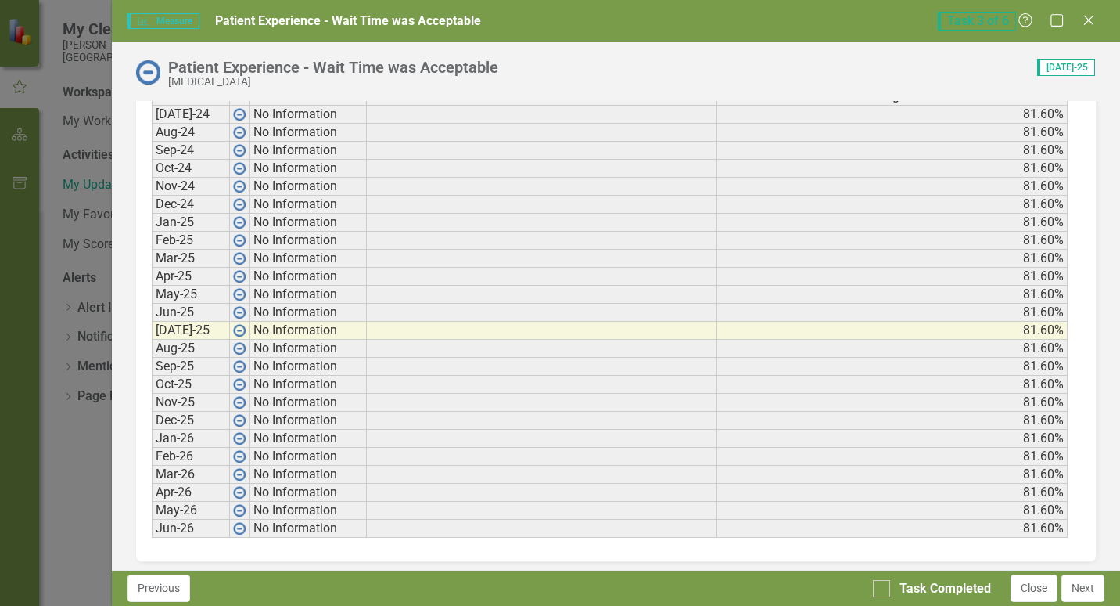
scroll to position [693, 0]
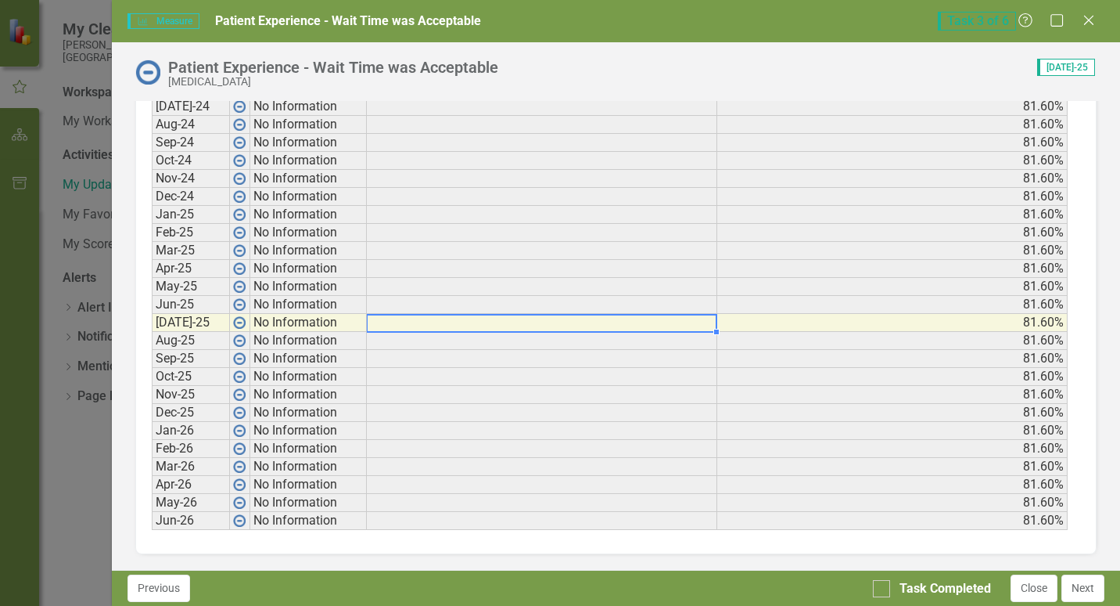
click at [498, 323] on td at bounding box center [542, 323] width 351 height 18
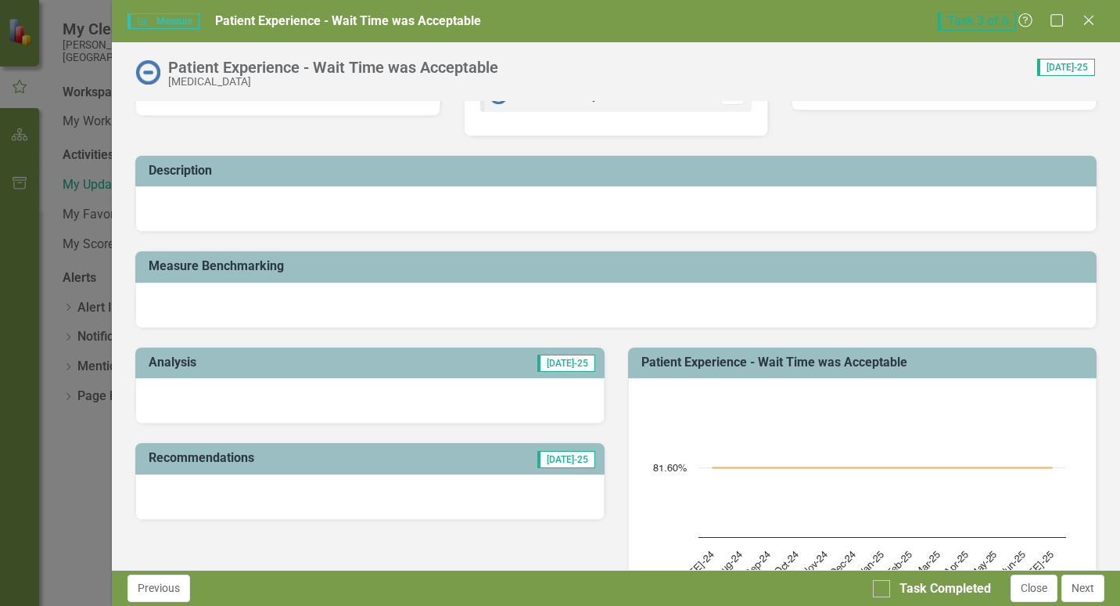
scroll to position [0, 0]
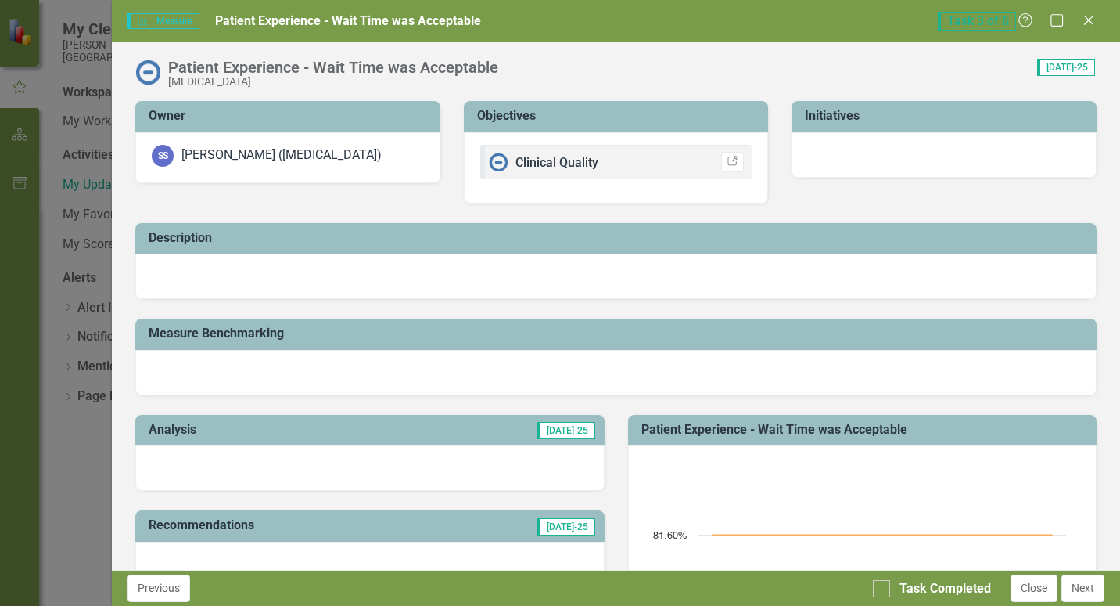
click at [494, 351] on div at bounding box center [616, 372] width 962 height 45
click at [510, 360] on div at bounding box center [616, 372] width 962 height 45
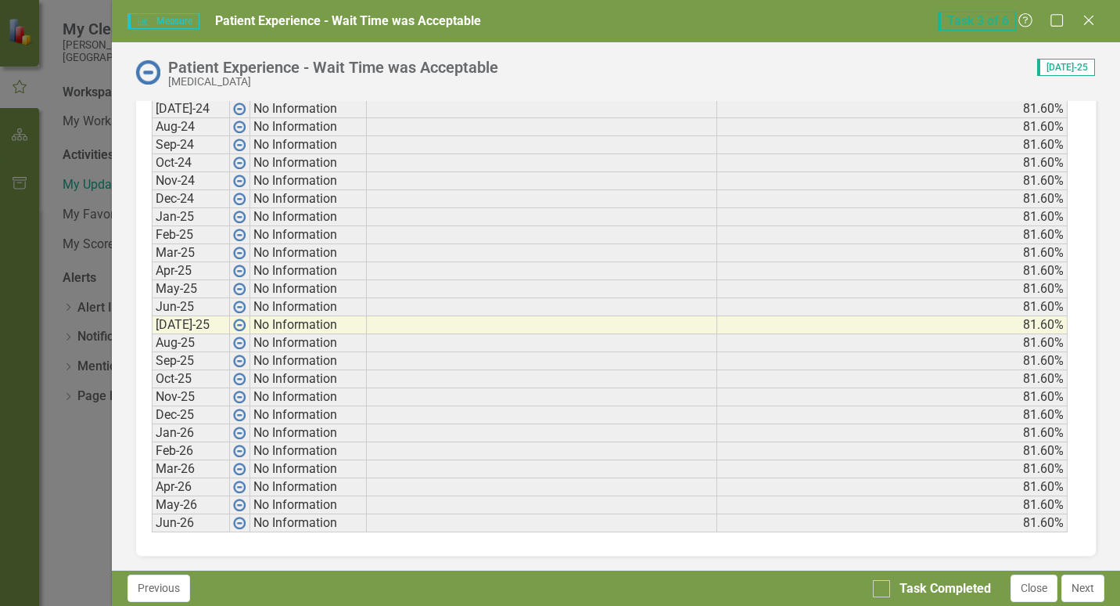
scroll to position [693, 0]
click at [1088, 22] on icon at bounding box center [1088, 20] width 9 height 9
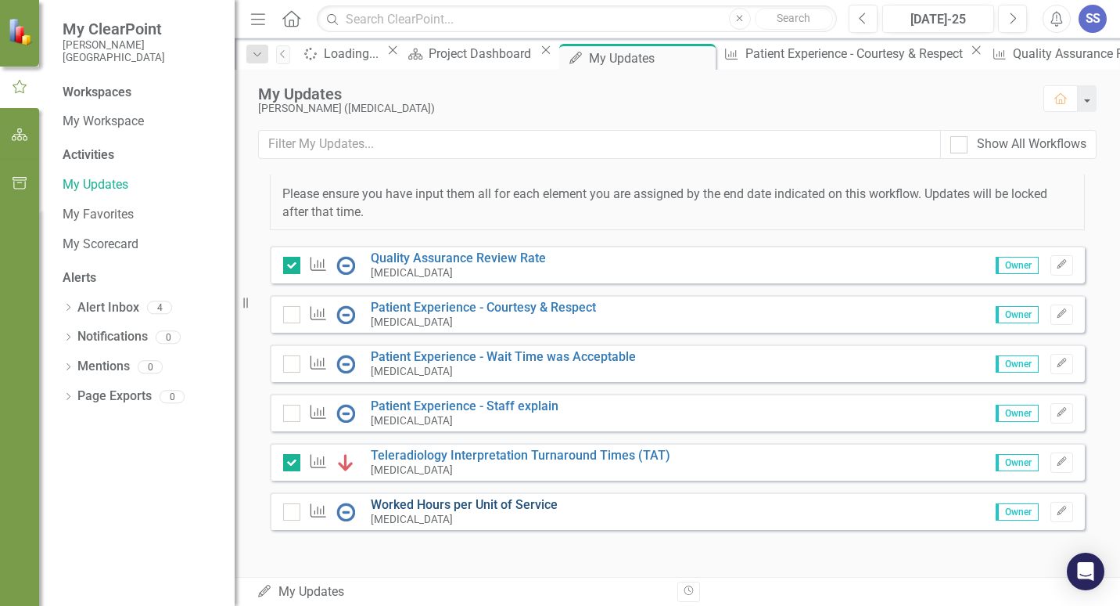
click at [519, 504] on link "Worked Hours per Unit of Service" at bounding box center [464, 504] width 187 height 15
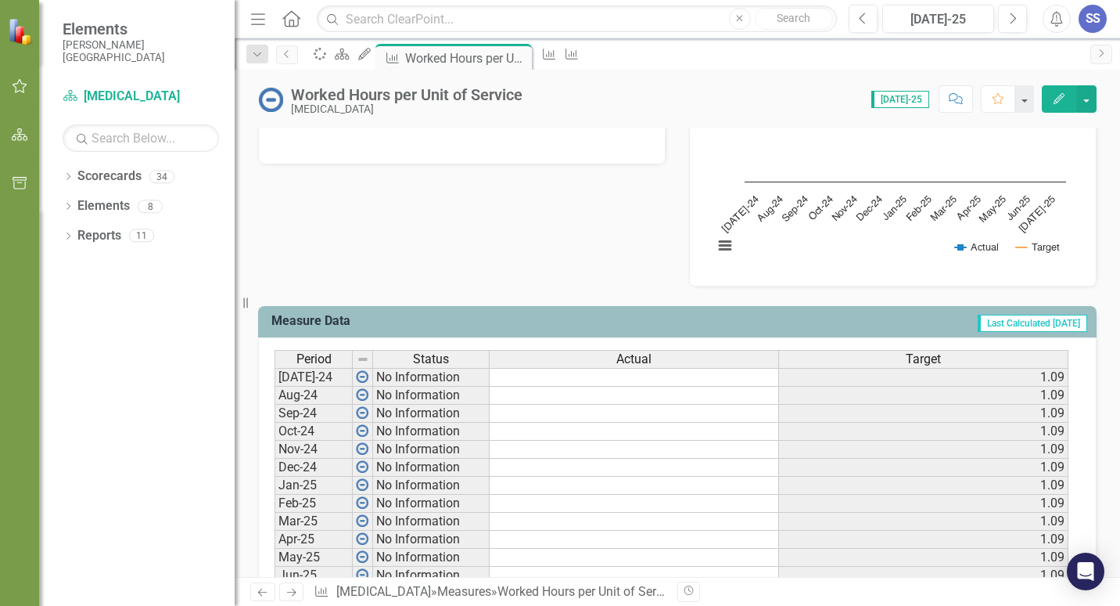
scroll to position [626, 0]
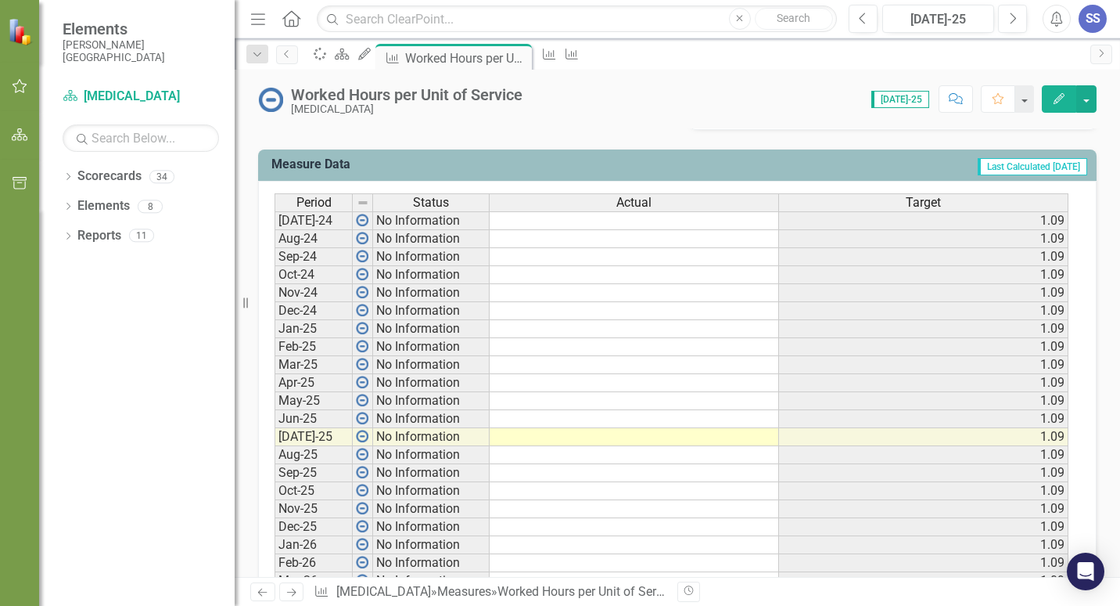
click at [549, 441] on td at bounding box center [635, 437] width 290 height 18
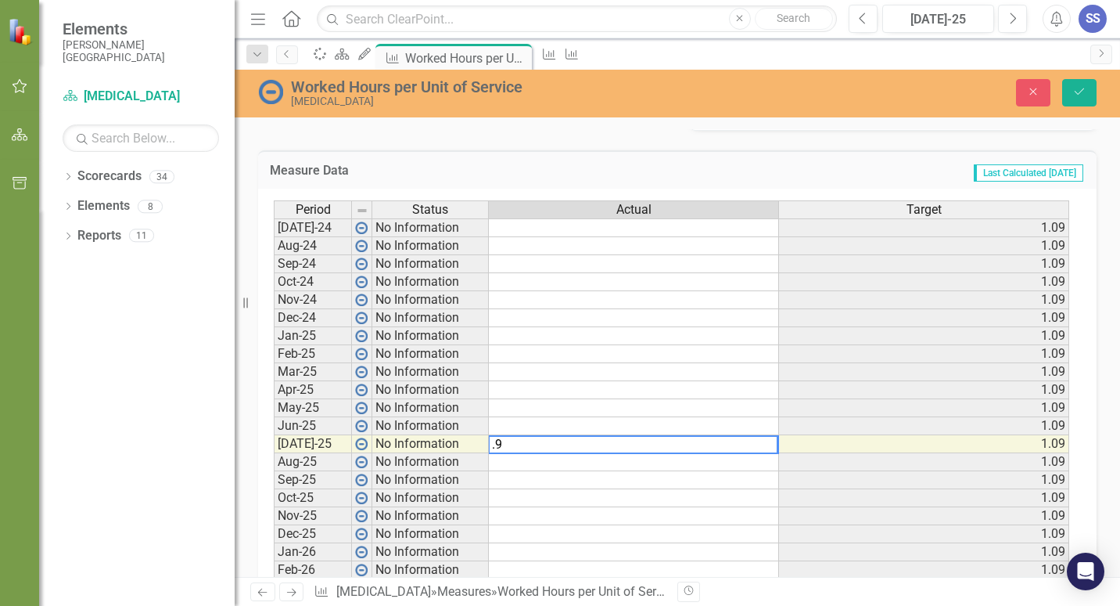
type textarea ".97"
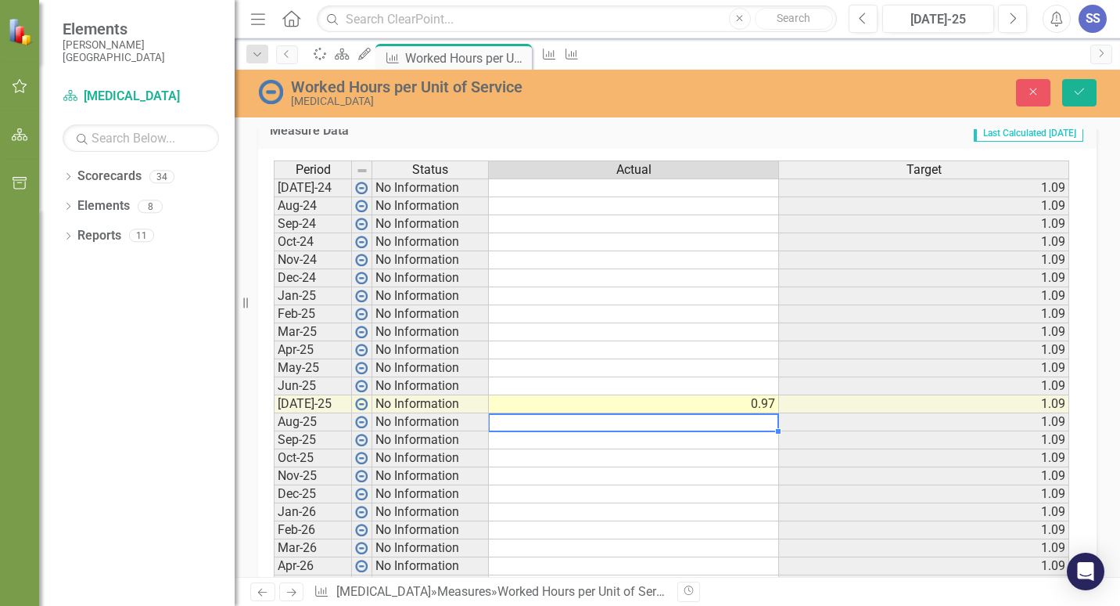
scroll to position [739, 0]
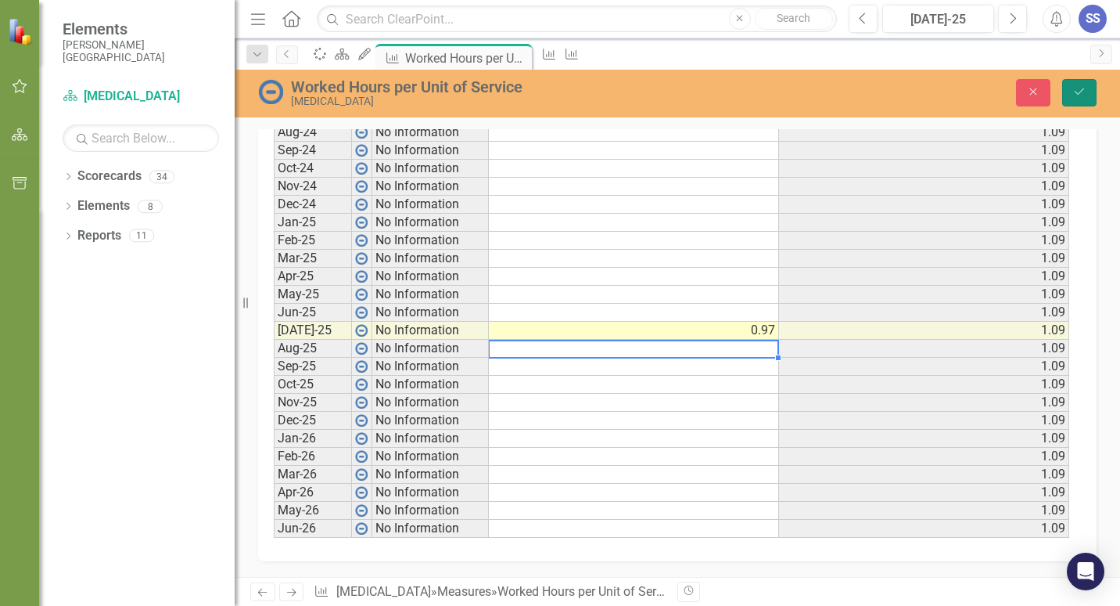
click at [1088, 92] on button "Save" at bounding box center [1080, 92] width 34 height 27
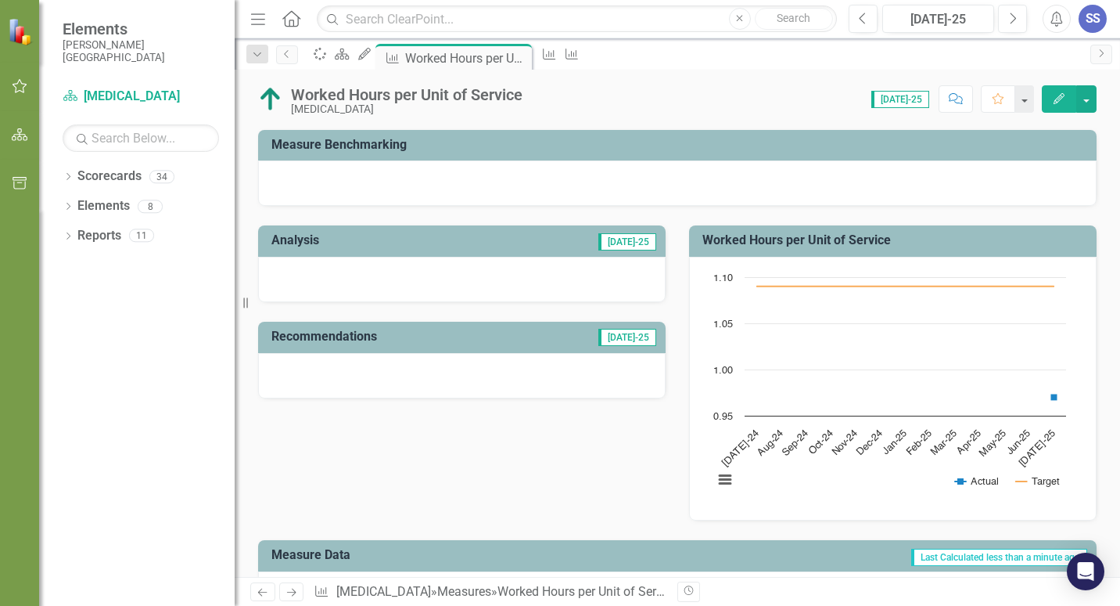
scroll to position [185, 0]
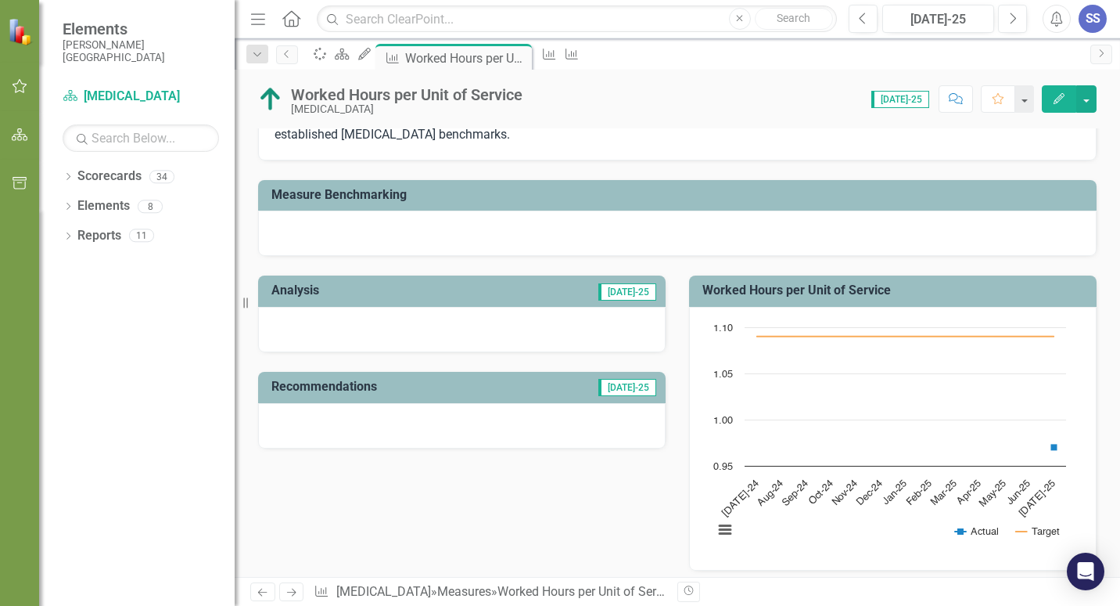
click at [480, 307] on div at bounding box center [462, 329] width 408 height 45
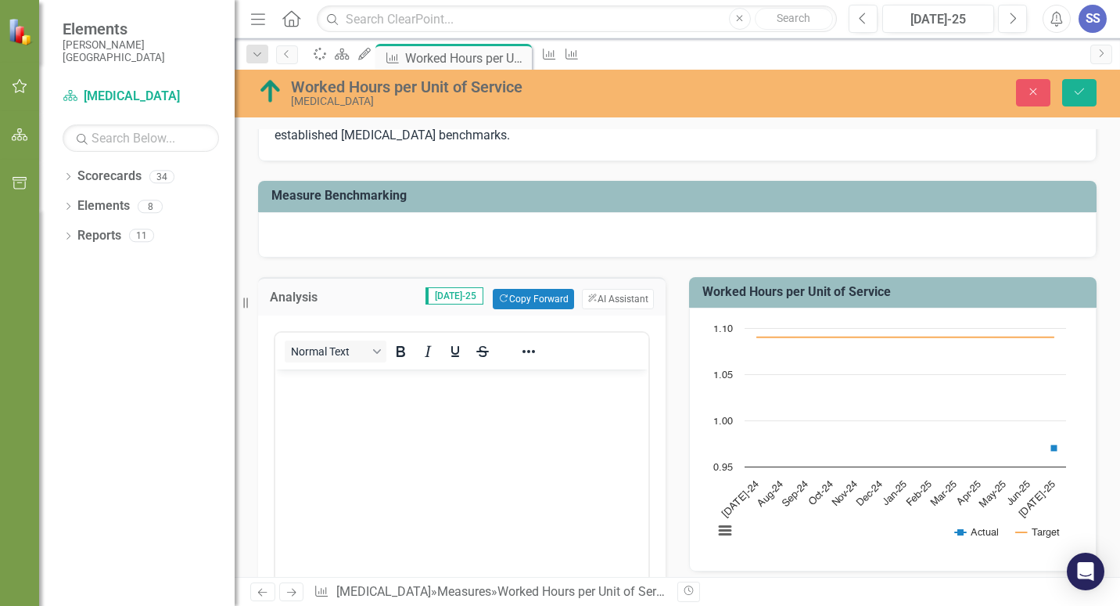
scroll to position [0, 0]
click at [541, 419] on body "Rich Text Area. Press ALT-0 for help." at bounding box center [461, 486] width 373 height 235
click at [1081, 89] on icon "Save" at bounding box center [1080, 91] width 14 height 11
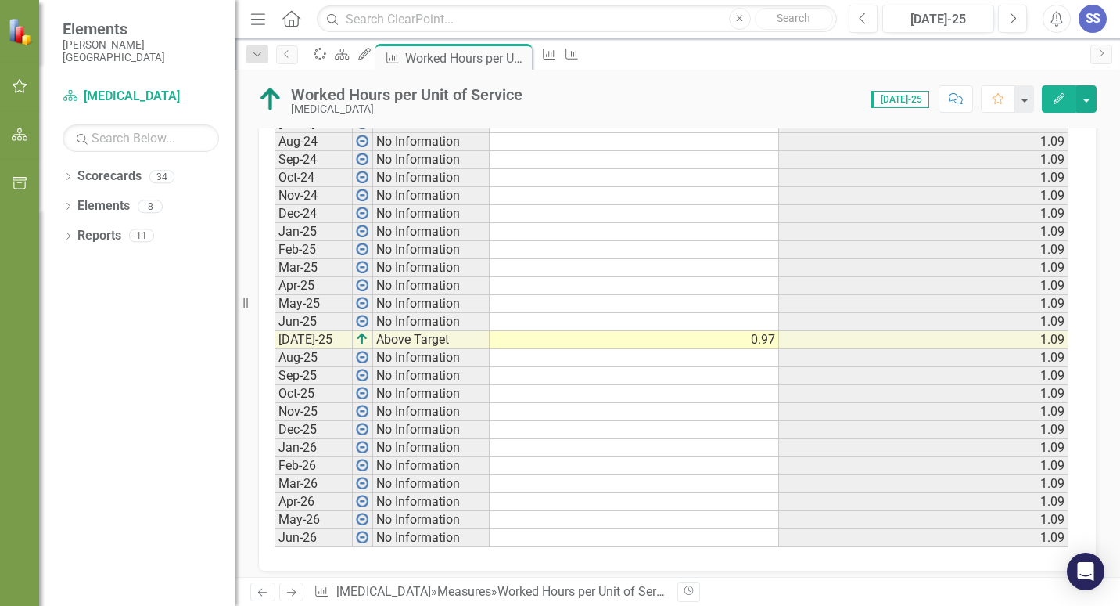
scroll to position [733, 0]
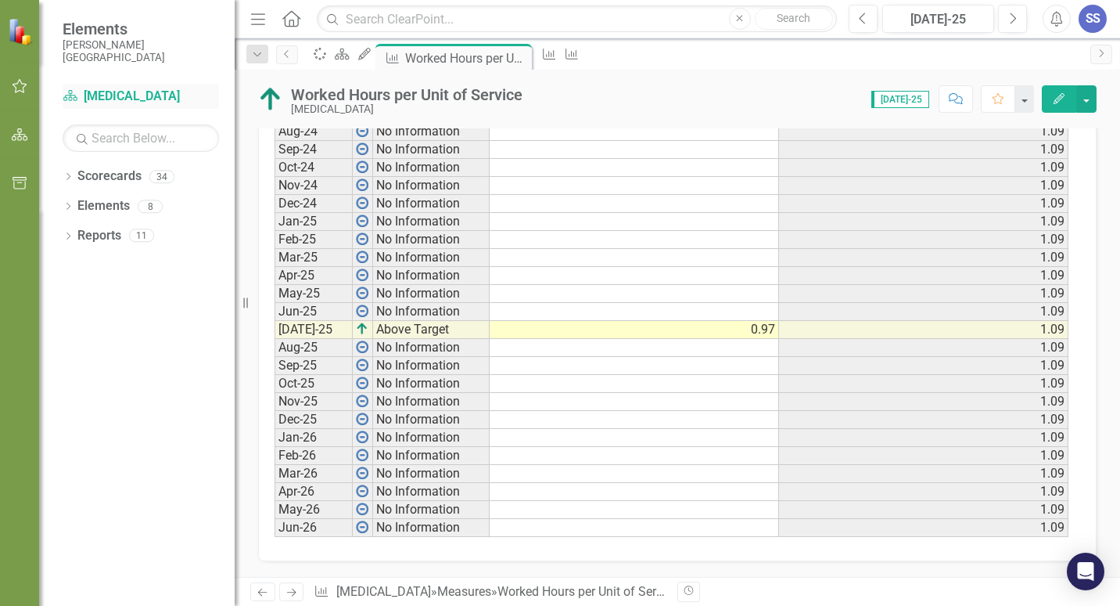
click at [81, 96] on link "Scorecard [MEDICAL_DATA]" at bounding box center [141, 97] width 156 height 18
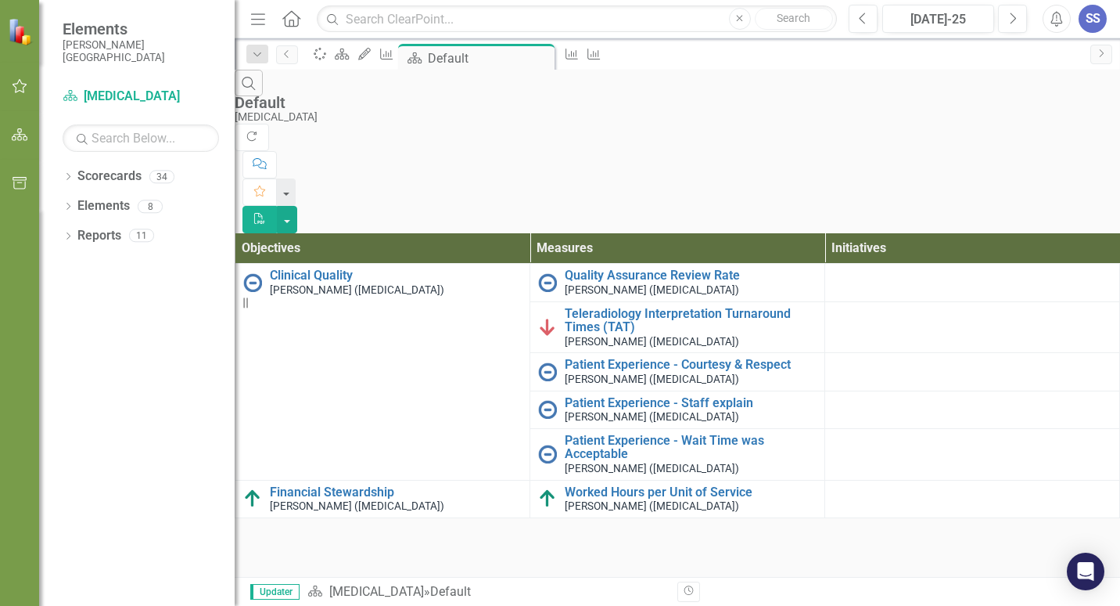
click at [441, 453] on div "Search Default [MEDICAL_DATA] Refresh Comment Favorite PDF Objectives Measures …" at bounding box center [678, 294] width 886 height 448
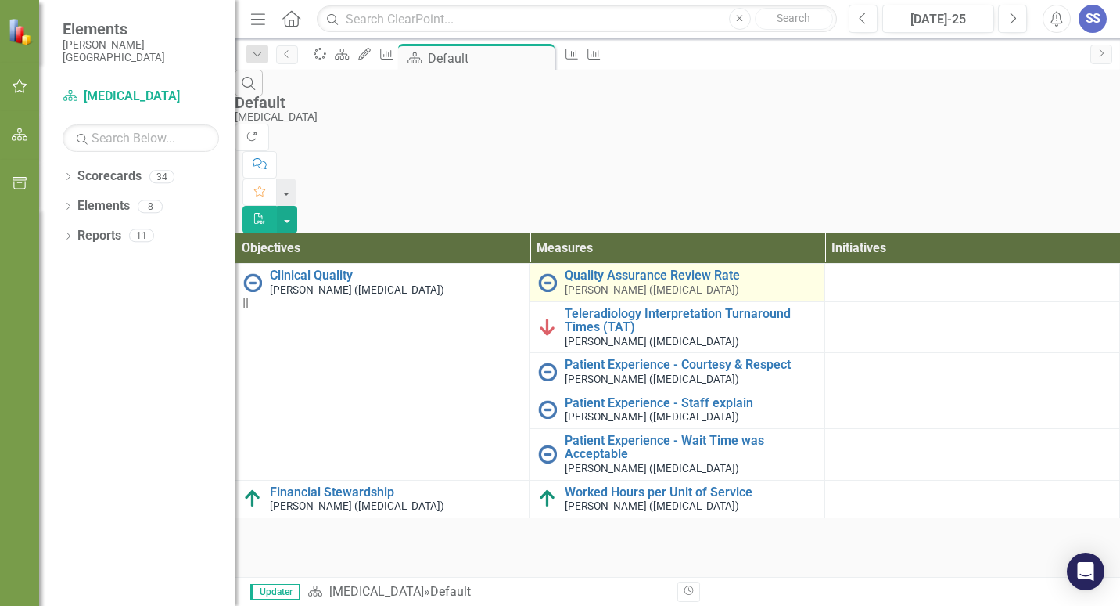
click at [556, 273] on img at bounding box center [547, 282] width 19 height 19
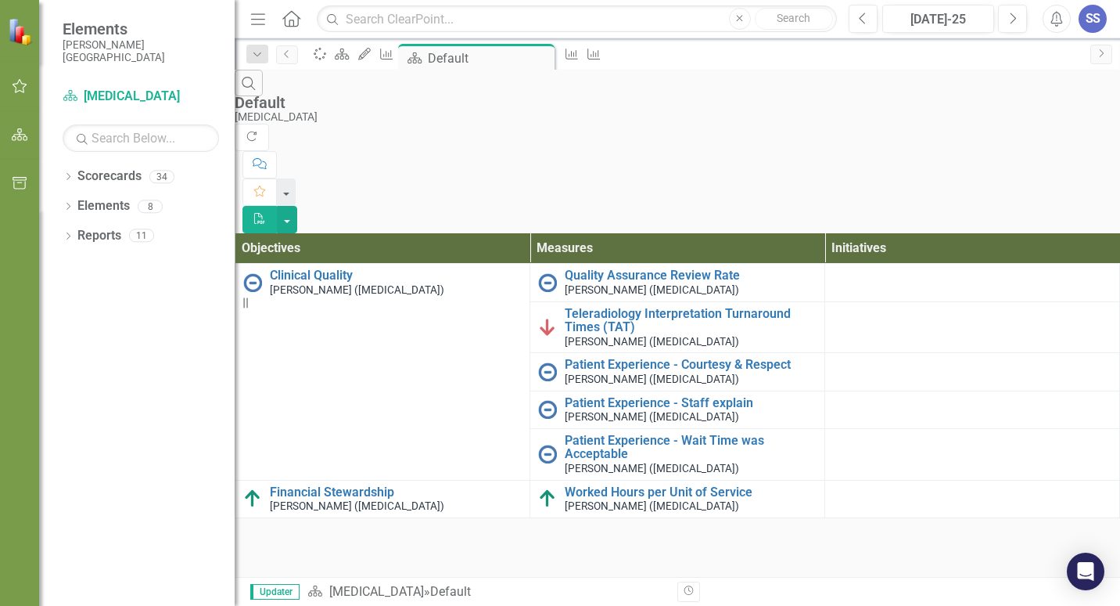
click at [22, 77] on button "button" at bounding box center [19, 86] width 35 height 33
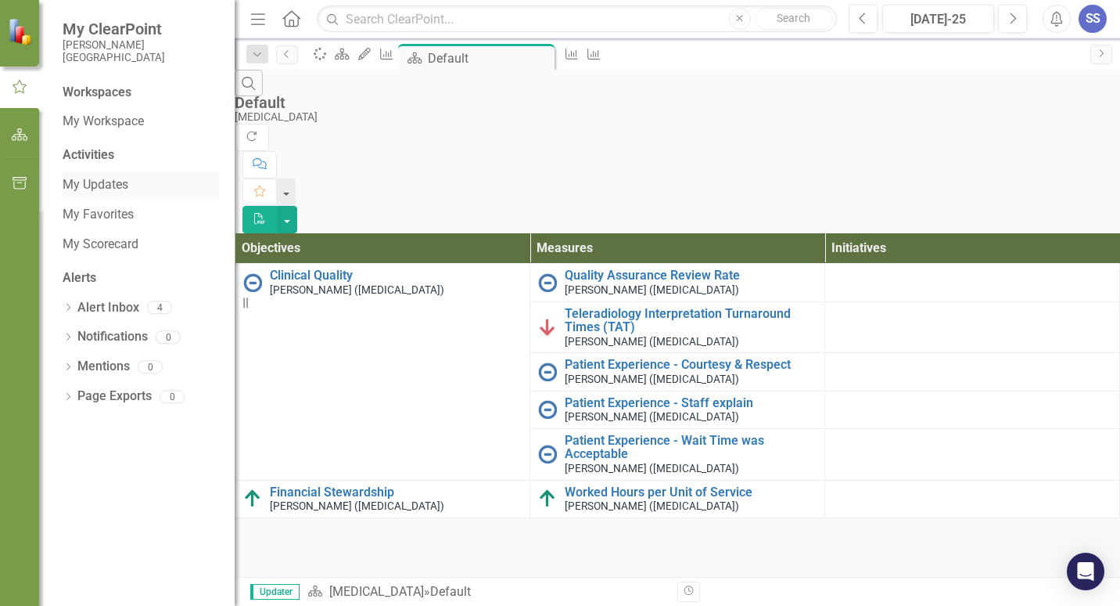
click at [119, 194] on div "My Updates" at bounding box center [141, 185] width 156 height 26
click at [106, 180] on link "My Updates" at bounding box center [141, 185] width 156 height 18
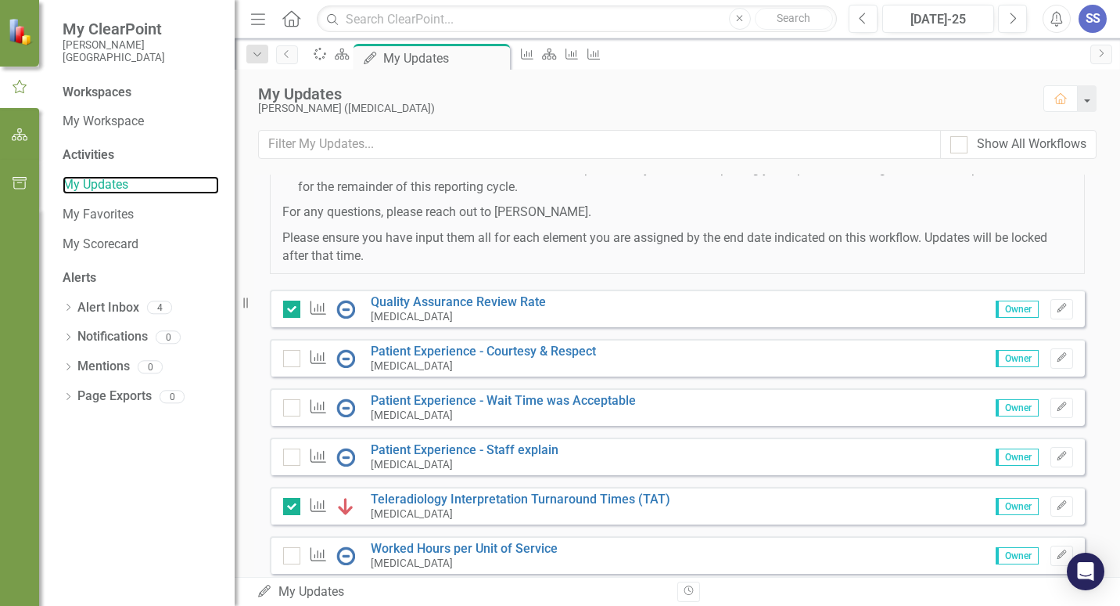
scroll to position [357, 0]
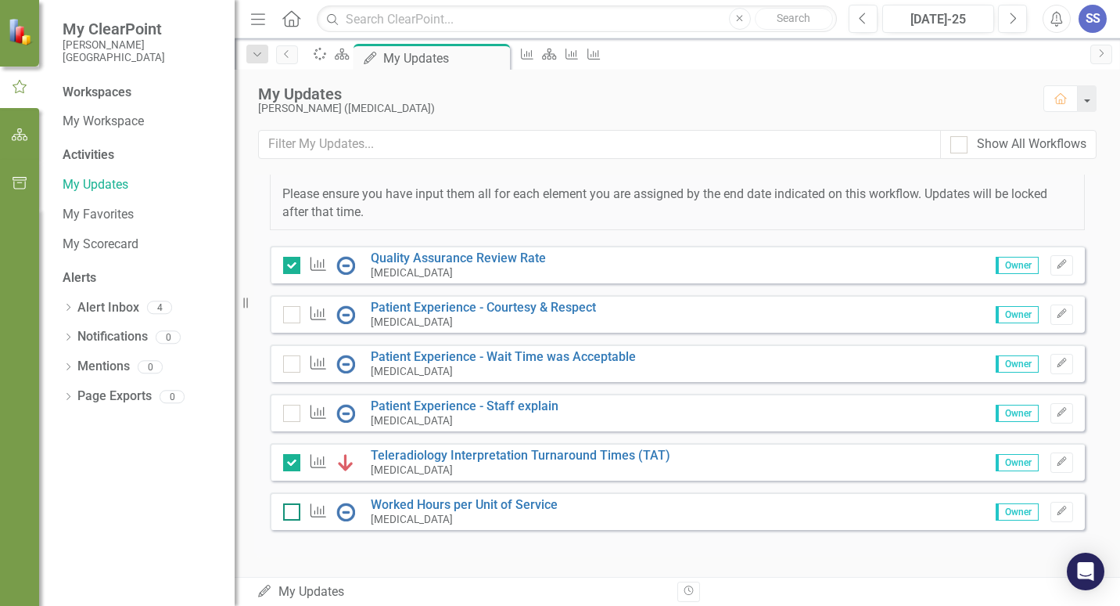
click at [289, 513] on input "checkbox" at bounding box center [288, 508] width 10 height 10
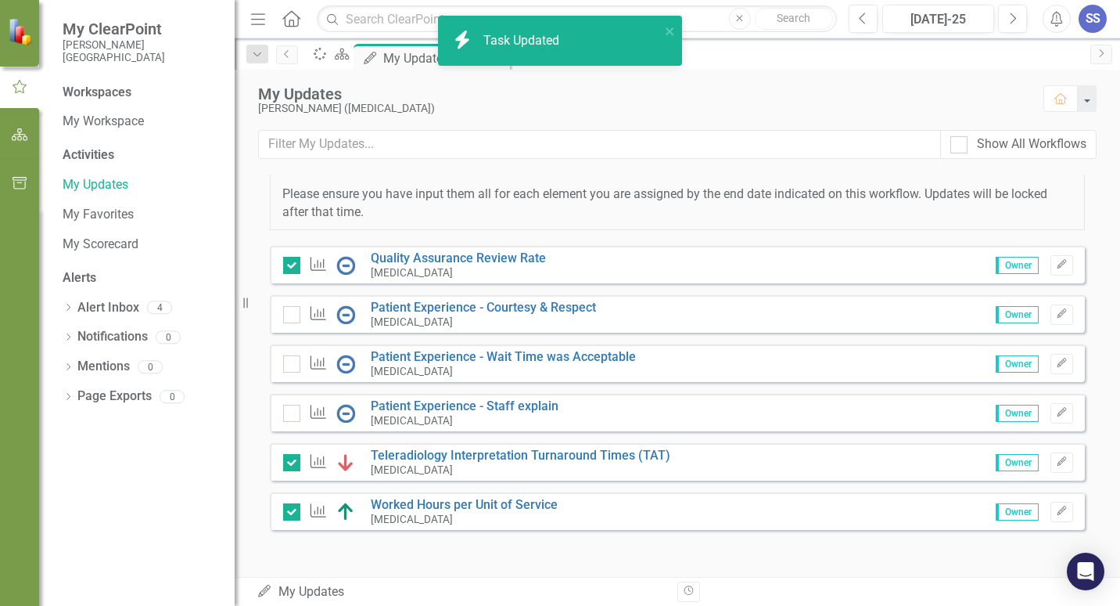
checkbox input "true"
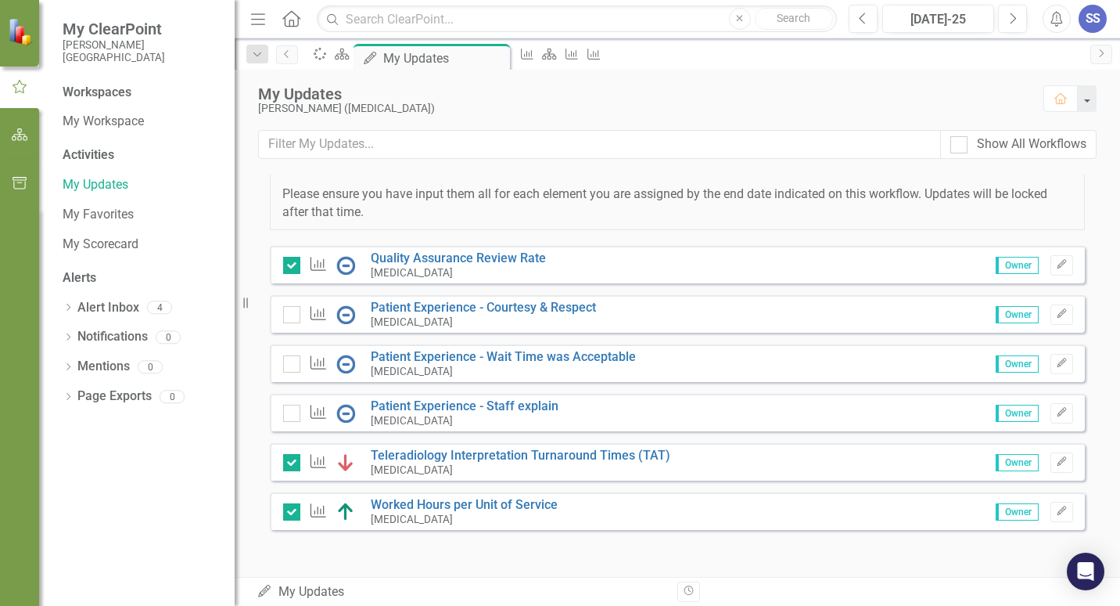
click at [346, 265] on img at bounding box center [345, 265] width 19 height 19
click at [984, 267] on div "Owner Edit" at bounding box center [1028, 265] width 89 height 20
click at [967, 267] on div "Measure Quality Assurance Review Rate [MEDICAL_DATA] Owner Edit" at bounding box center [677, 265] width 815 height 38
click at [480, 256] on link "Quality Assurance Review Rate" at bounding box center [458, 257] width 175 height 15
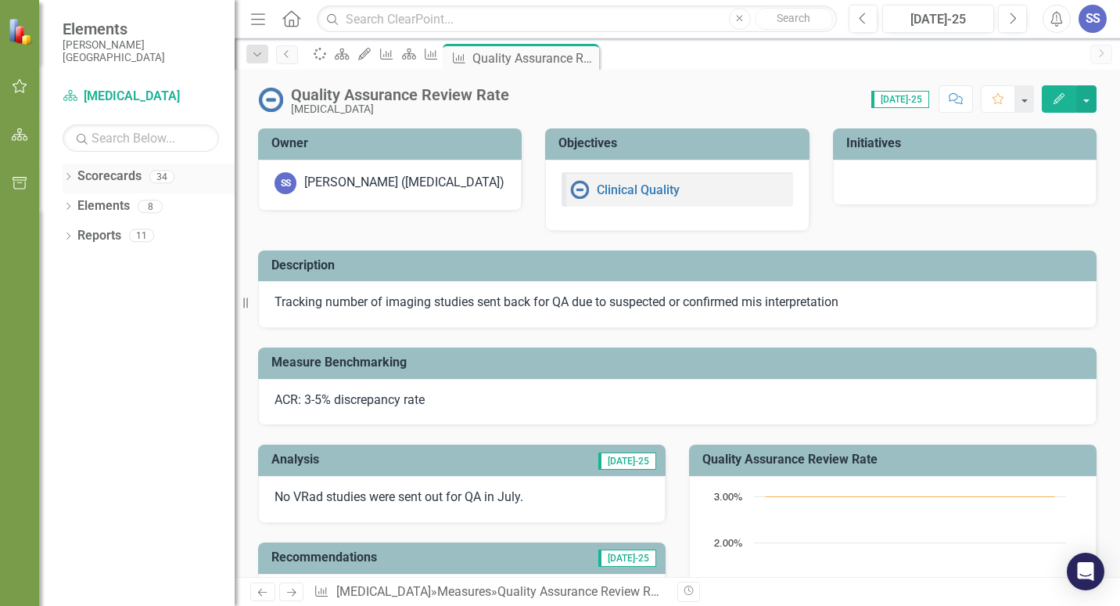
click at [119, 178] on link "Scorecards" at bounding box center [109, 176] width 64 height 18
click at [27, 73] on button "button" at bounding box center [19, 86] width 35 height 33
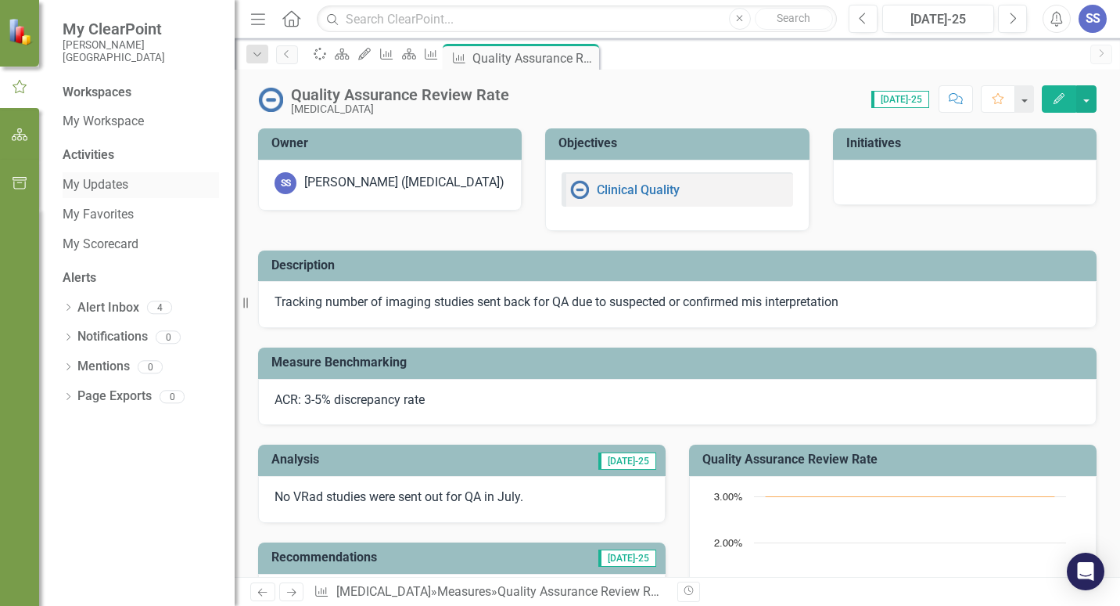
click at [117, 187] on link "My Updates" at bounding box center [141, 185] width 156 height 18
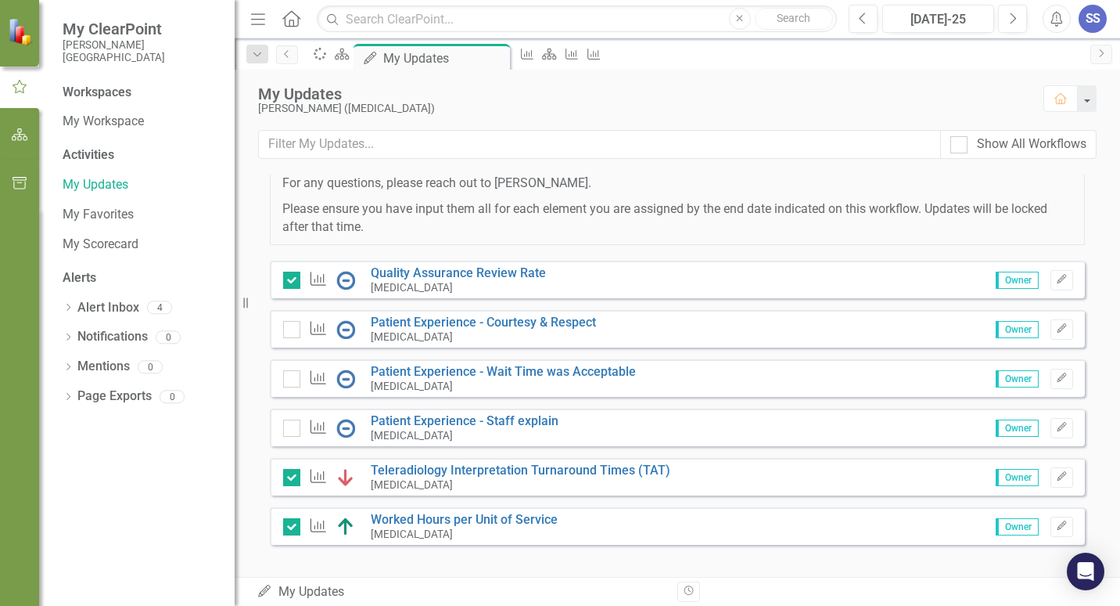
scroll to position [357, 0]
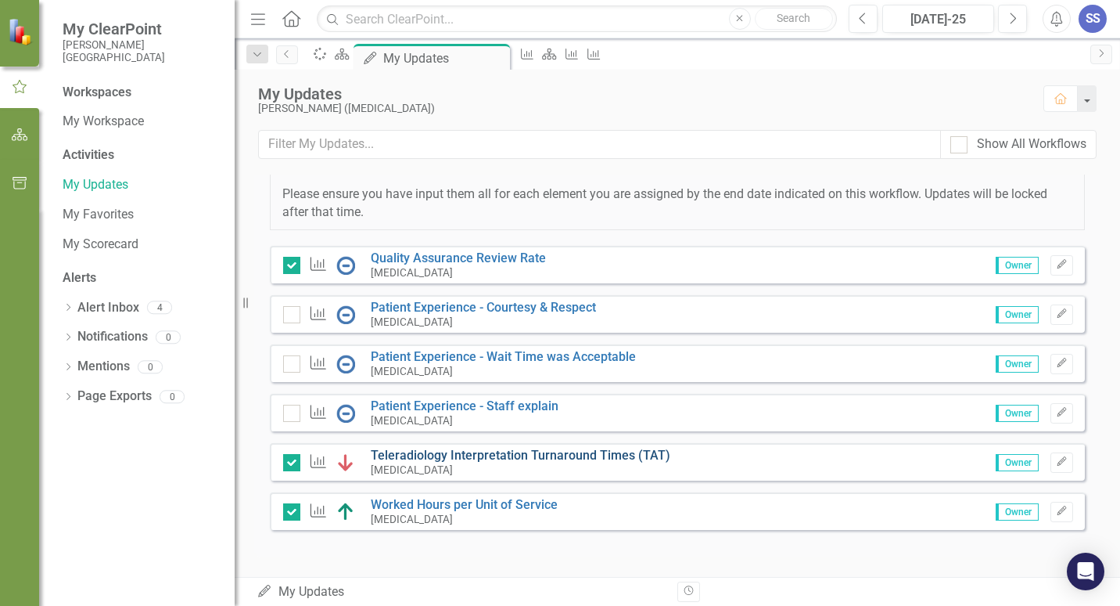
click at [556, 459] on link "Teleradiology Interpretation Turnaround Times (TAT)" at bounding box center [521, 455] width 300 height 15
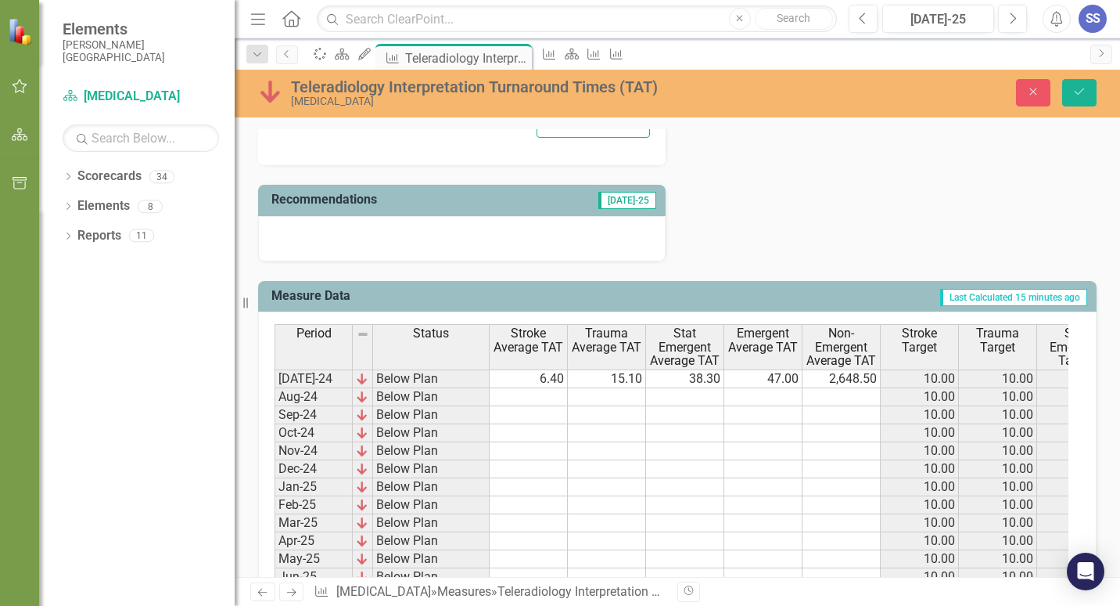
scroll to position [704, 0]
click at [1021, 331] on span "Trauma Target" at bounding box center [997, 340] width 71 height 27
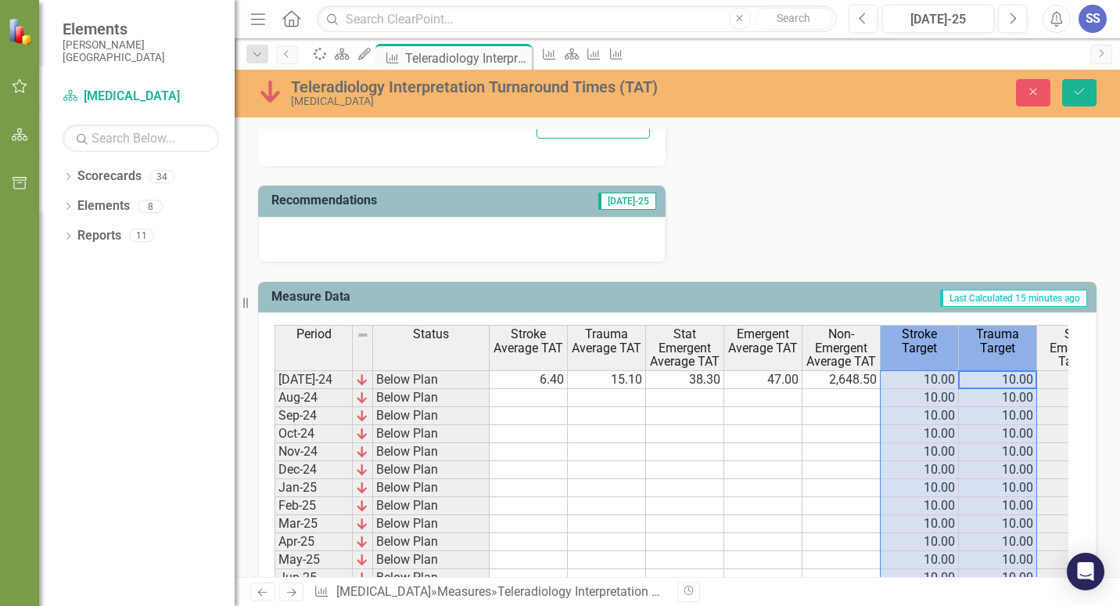
drag, startPoint x: 1008, startPoint y: 343, endPoint x: 774, endPoint y: 344, distance: 234.0
click at [784, 346] on tr "Period Status Stroke Average TAT Trauma Average TAT Stat Emergent Average TAT E…" at bounding box center [813, 347] width 1076 height 45
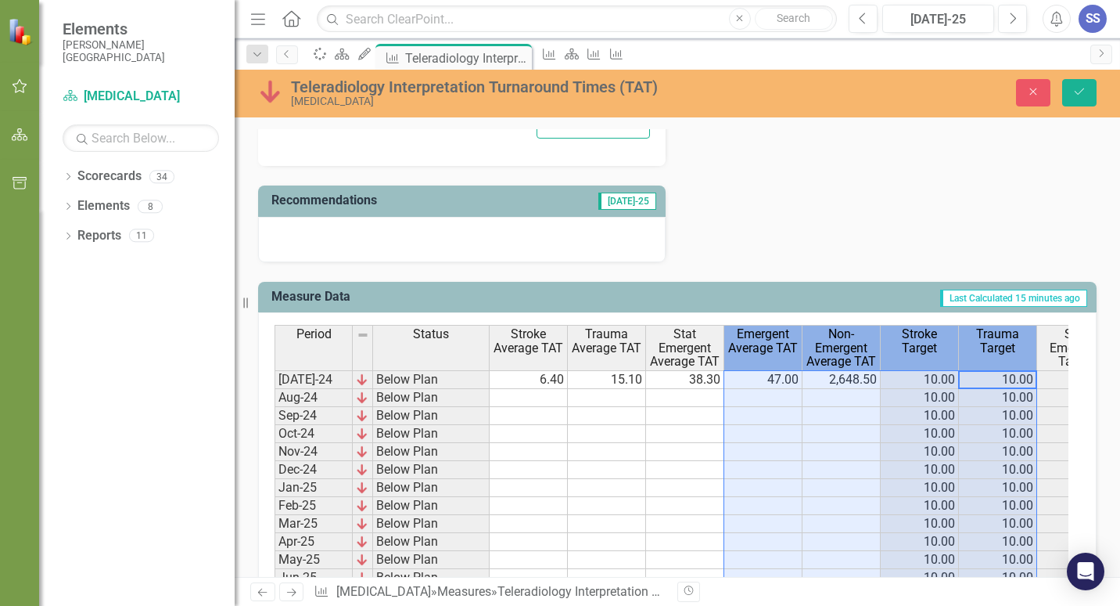
click at [700, 309] on td "Last Calculated 15 minutes ago" at bounding box center [823, 299] width 534 height 26
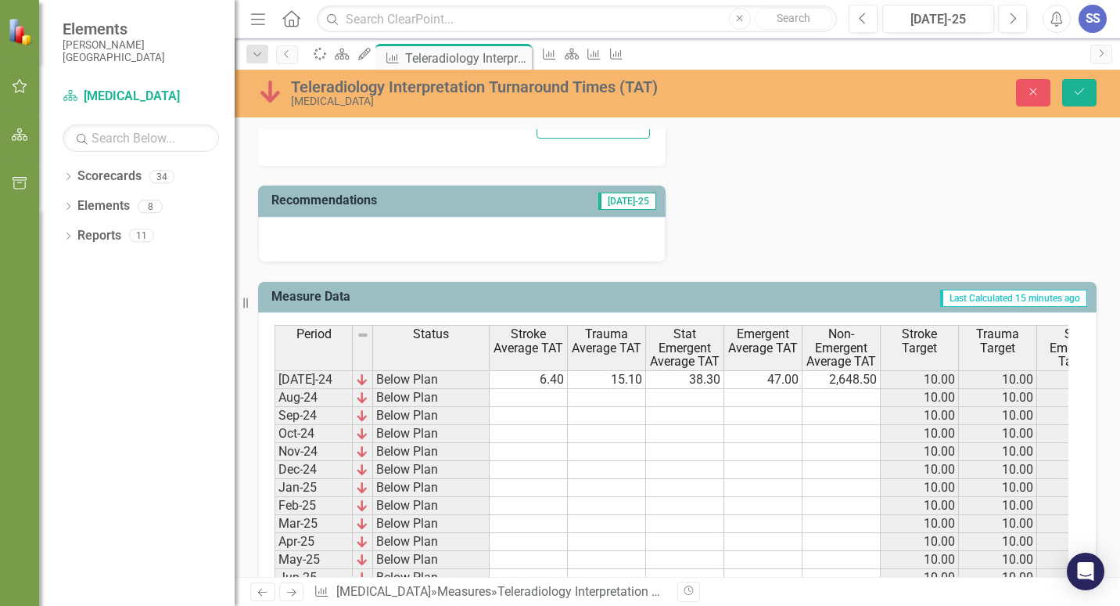
click at [295, 282] on div "Measure Data Last Calculated 15 minutes ago" at bounding box center [677, 297] width 839 height 31
click at [292, 290] on h3 "Measure Data" at bounding box center [414, 297] width 284 height 14
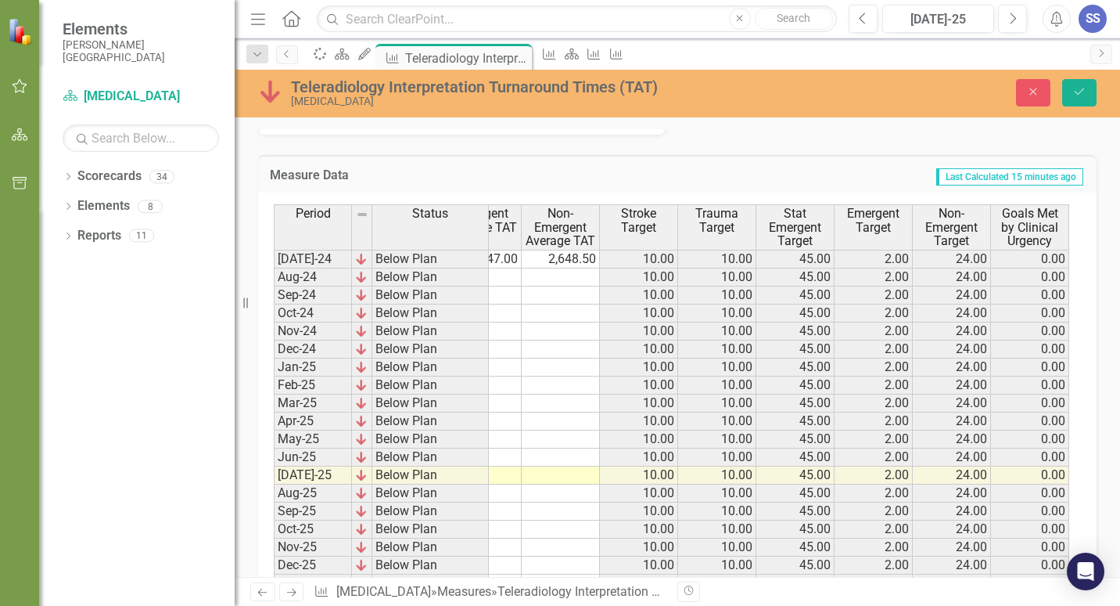
scroll to position [830, 0]
click at [581, 264] on td "2,648.50" at bounding box center [561, 259] width 78 height 19
type textarea "44.1"
click at [1084, 94] on icon "Save" at bounding box center [1080, 91] width 14 height 11
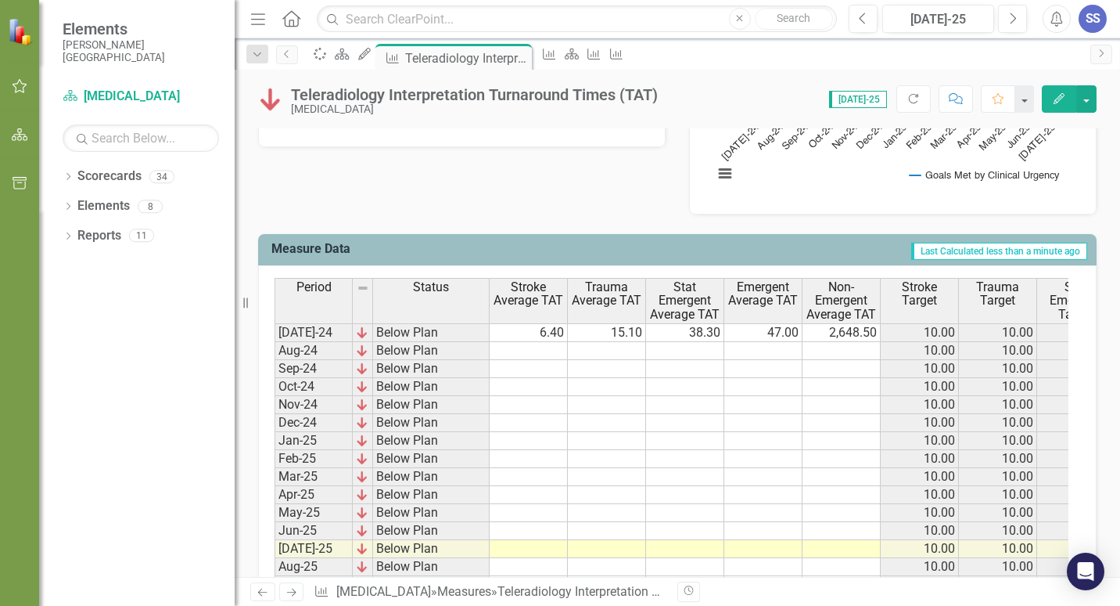
scroll to position [548, 0]
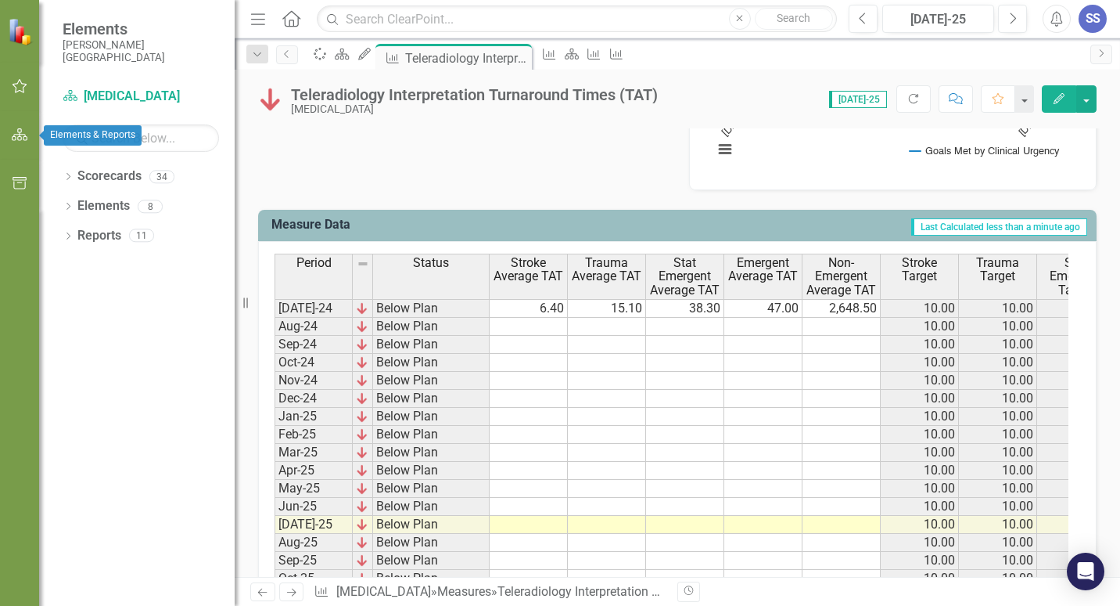
click at [16, 84] on icon "button" at bounding box center [20, 86] width 16 height 13
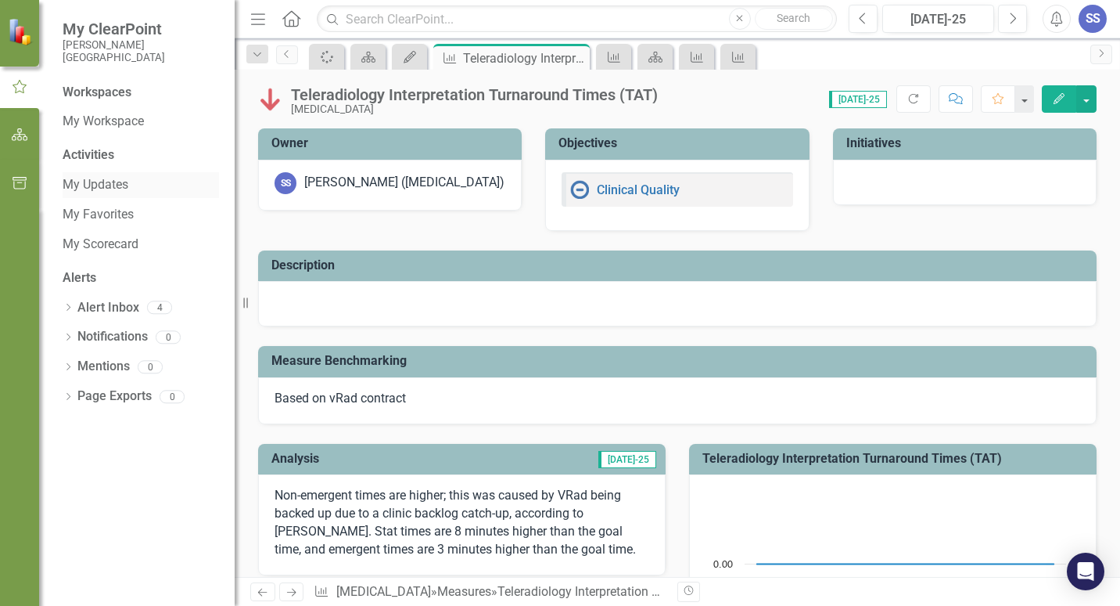
scroll to position [548, 0]
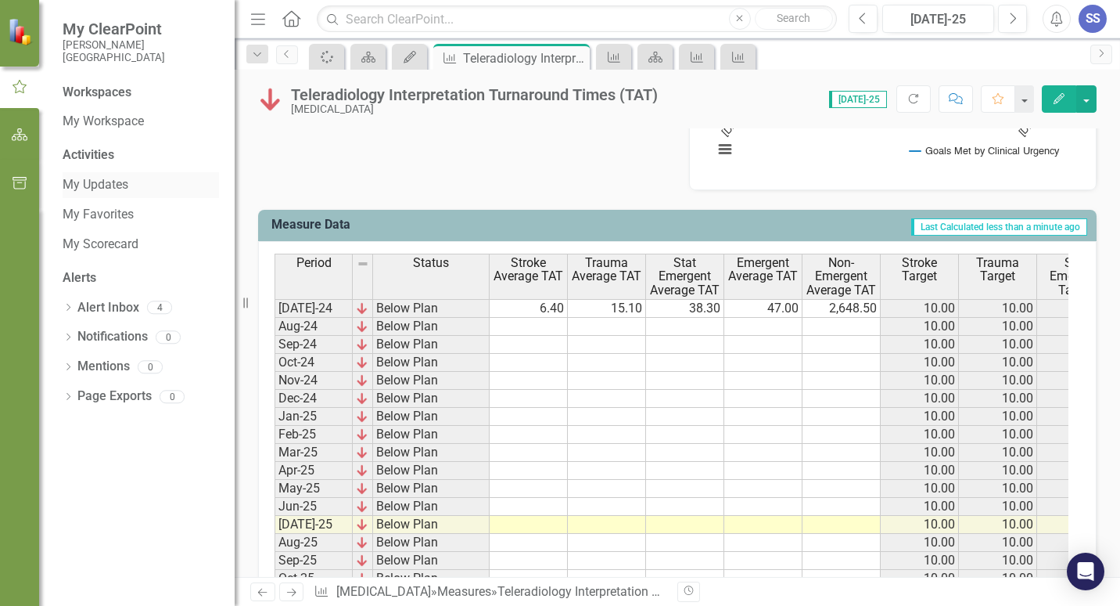
click at [105, 190] on link "My Updates" at bounding box center [141, 185] width 156 height 18
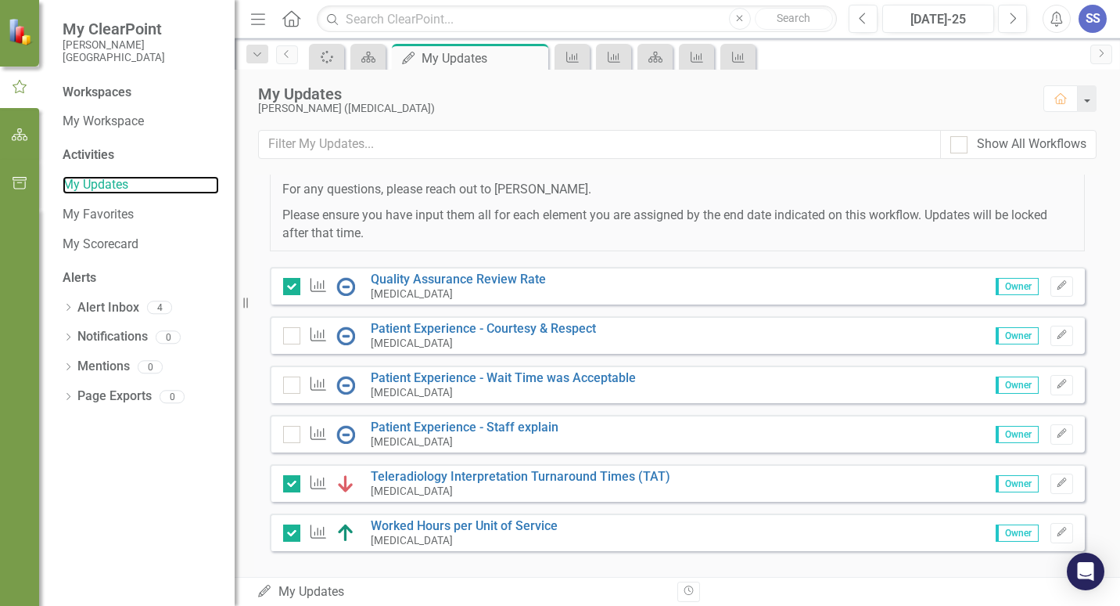
scroll to position [357, 0]
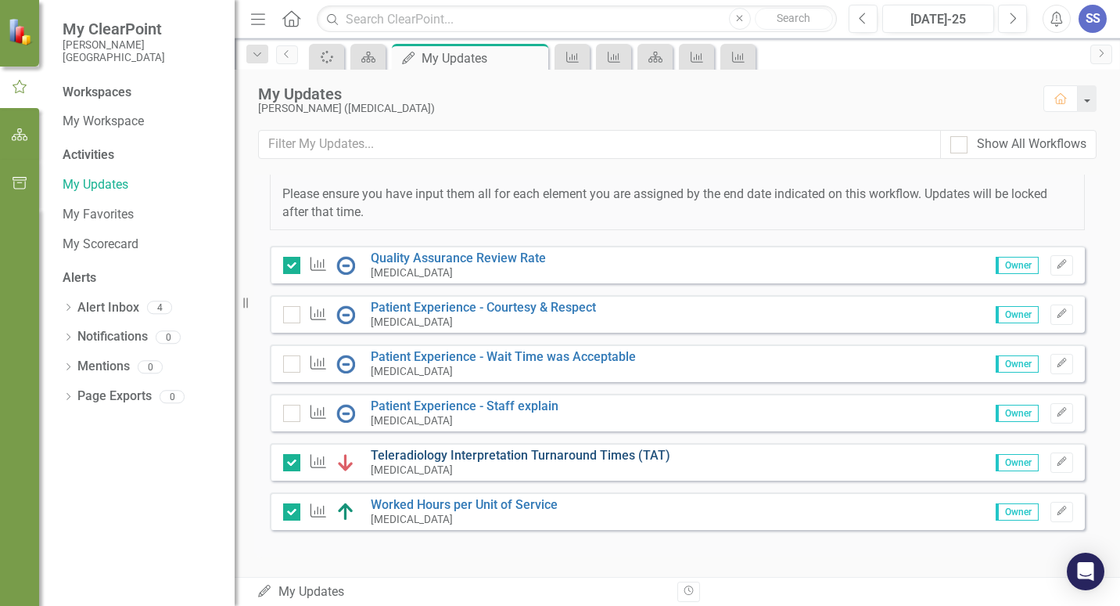
click at [603, 455] on link "Teleradiology Interpretation Turnaround Times (TAT)" at bounding box center [521, 455] width 300 height 15
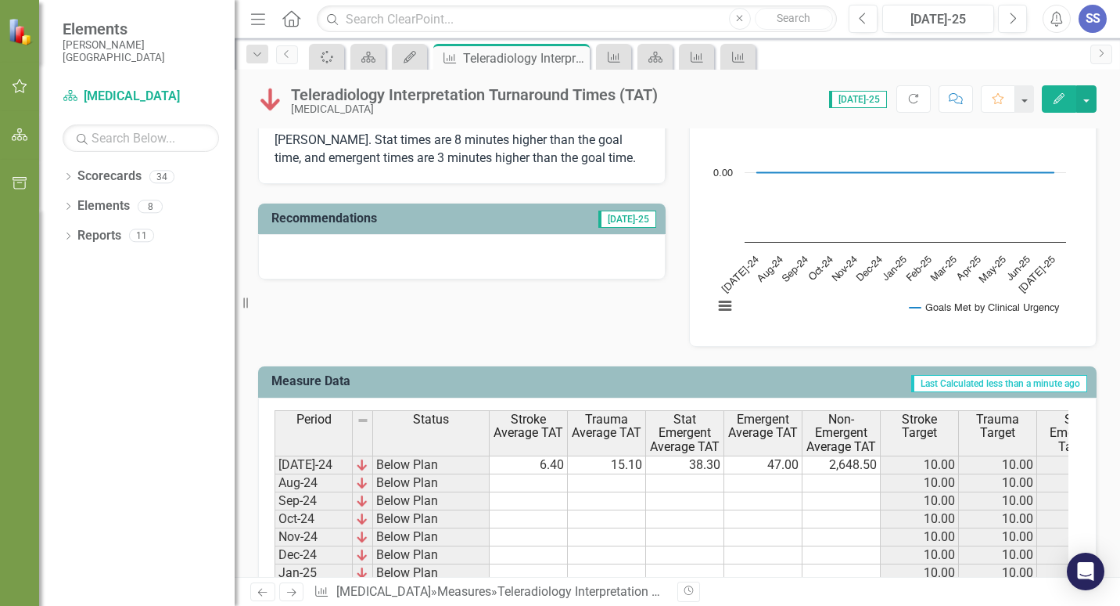
scroll to position [469, 0]
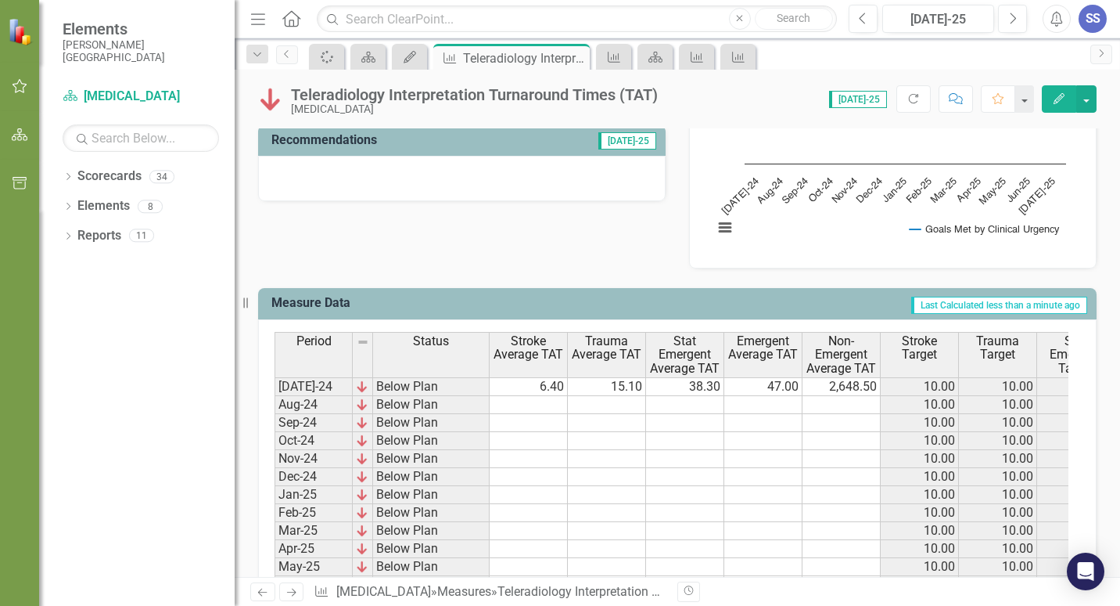
click at [857, 390] on td "2,648.50" at bounding box center [842, 386] width 78 height 19
click at [1056, 94] on icon "Edit" at bounding box center [1059, 98] width 14 height 11
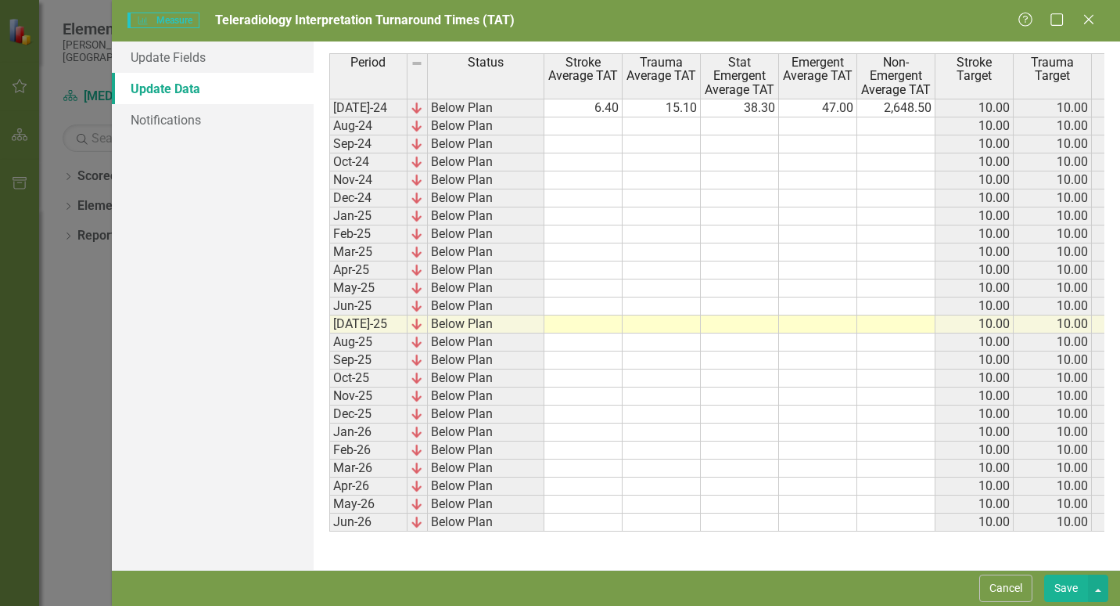
scroll to position [0, 0]
click at [902, 104] on td "2,648.50" at bounding box center [897, 108] width 78 height 19
type textarea "44.1"
click at [1063, 593] on button "Save" at bounding box center [1067, 587] width 44 height 27
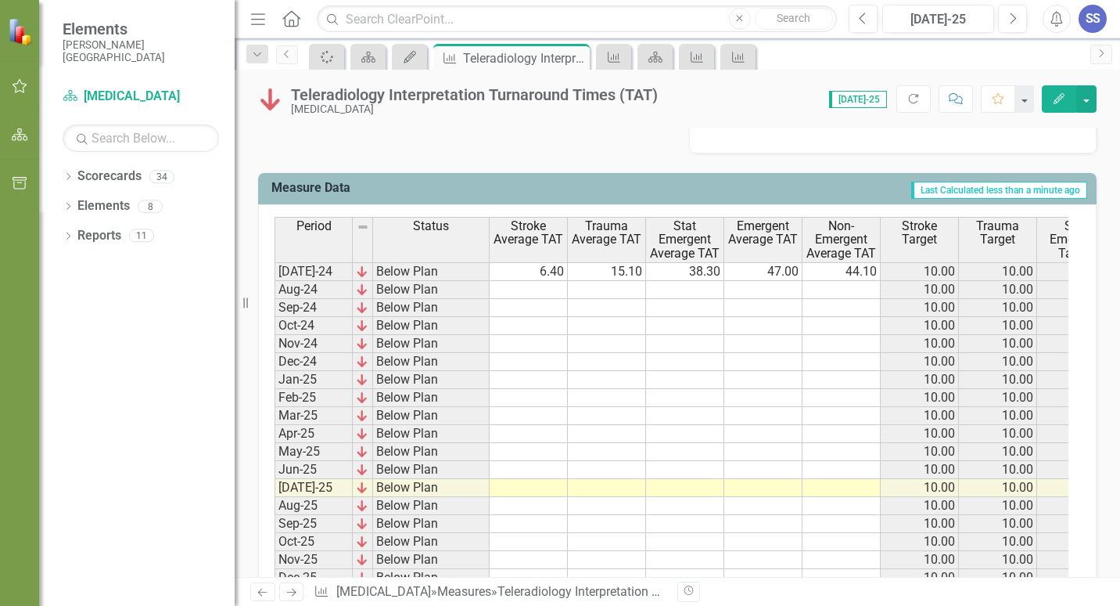
scroll to position [754, 0]
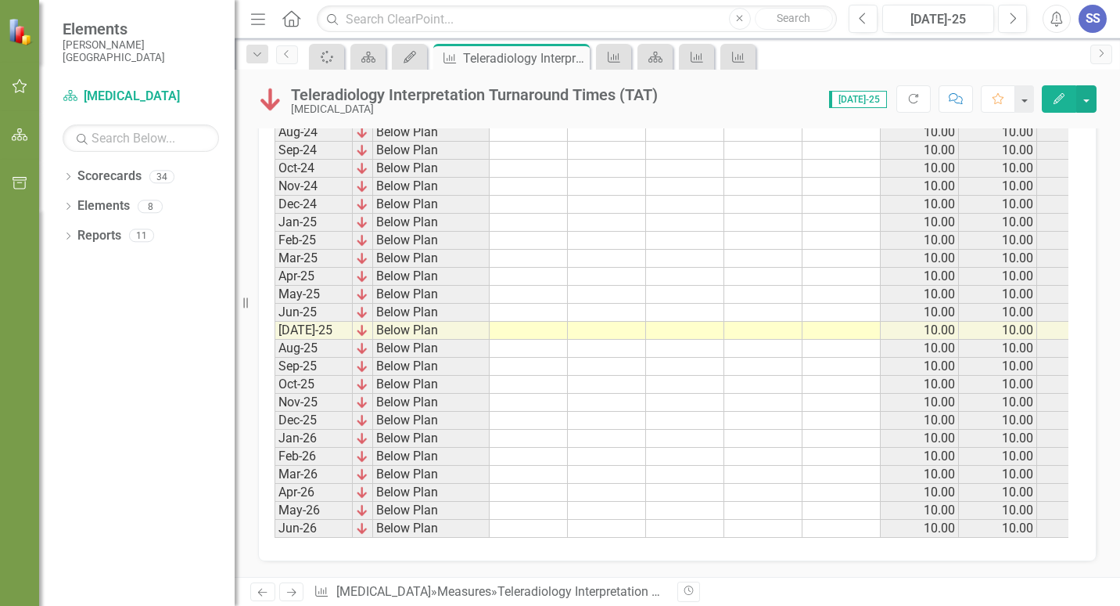
click at [12, 81] on icon "button" at bounding box center [20, 86] width 16 height 13
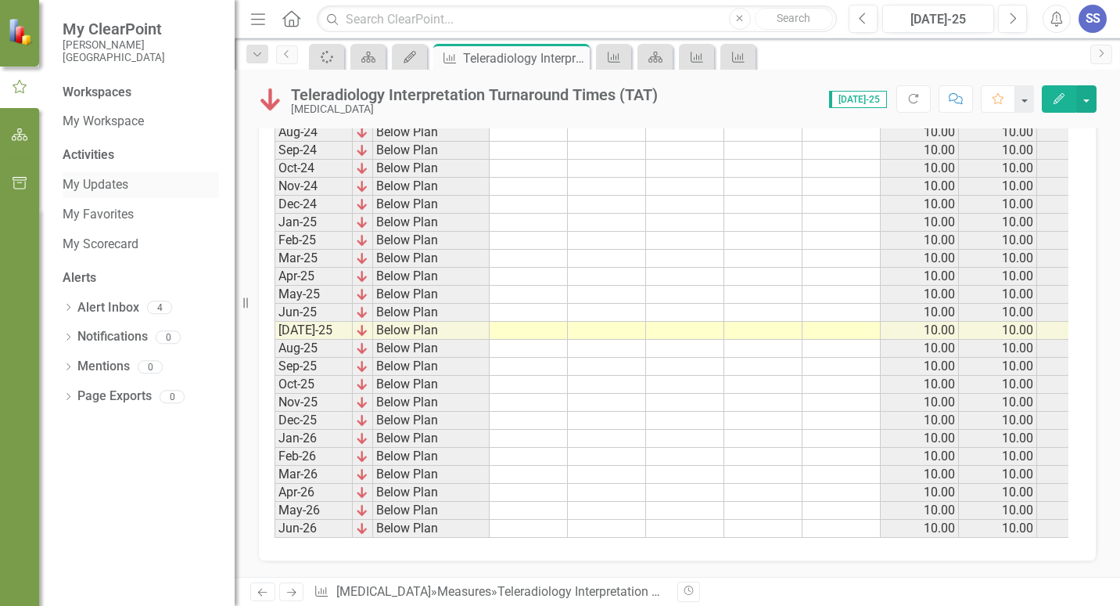
click at [99, 185] on link "My Updates" at bounding box center [141, 185] width 156 height 18
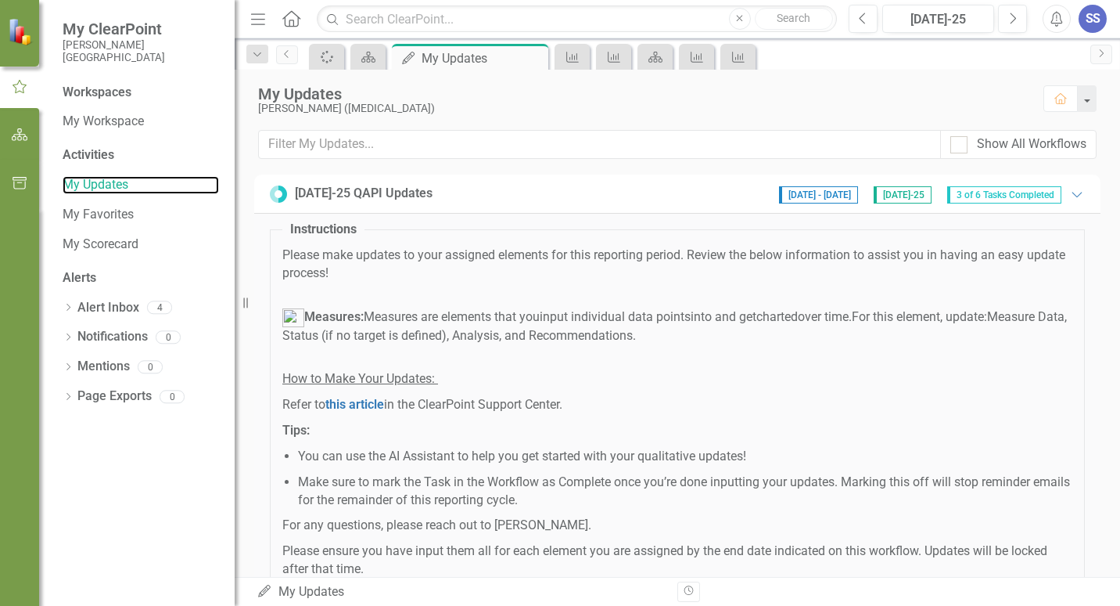
scroll to position [357, 0]
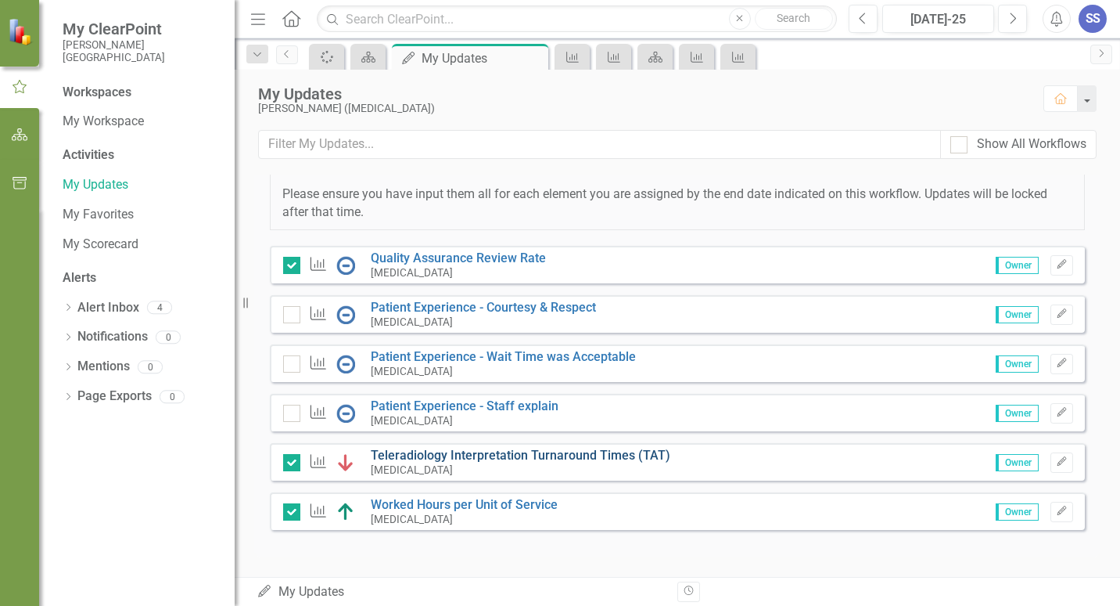
click at [533, 453] on link "Teleradiology Interpretation Turnaround Times (TAT)" at bounding box center [521, 455] width 300 height 15
